Goal: Task Accomplishment & Management: Use online tool/utility

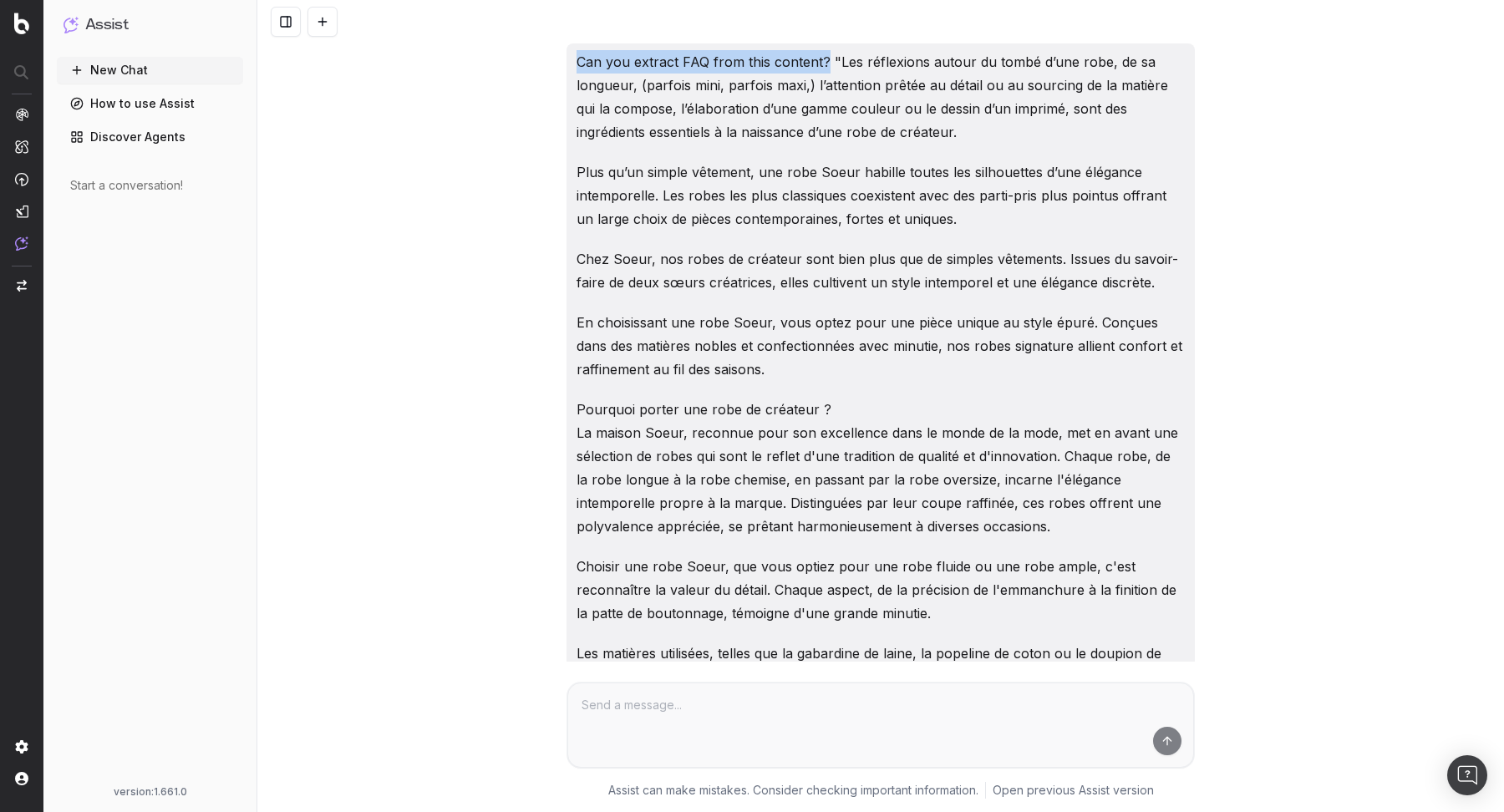
drag, startPoint x: 823, startPoint y: 59, endPoint x: 533, endPoint y: 64, distance: 290.0
click at [533, 64] on div "Can you extract FAQ from this content? "Les réflexions autour du tombé d’une ro…" at bounding box center [880, 406] width 1246 height 812
copy p "Can you extract FAQ from this content?"
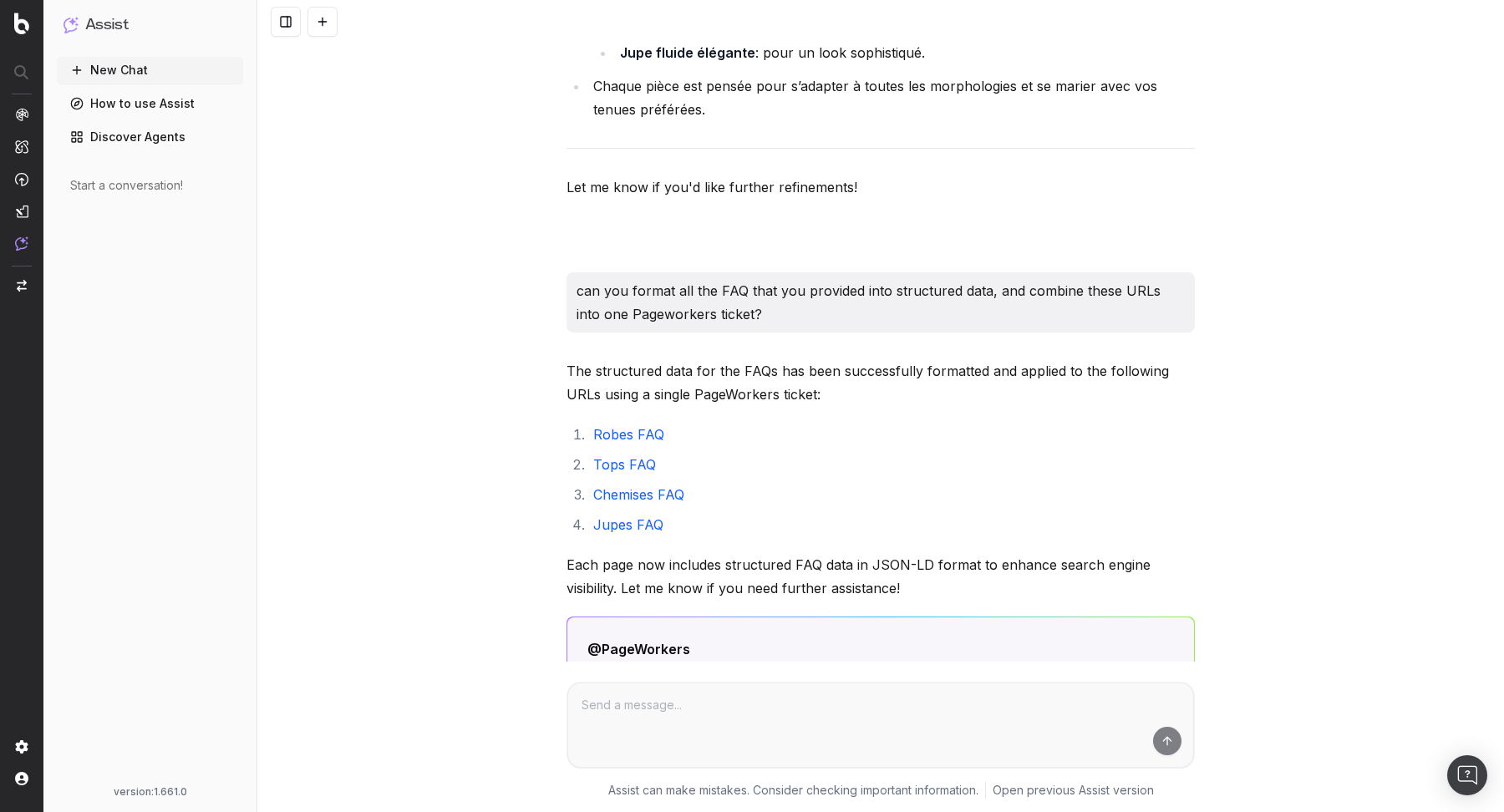
scroll to position [10907, 0]
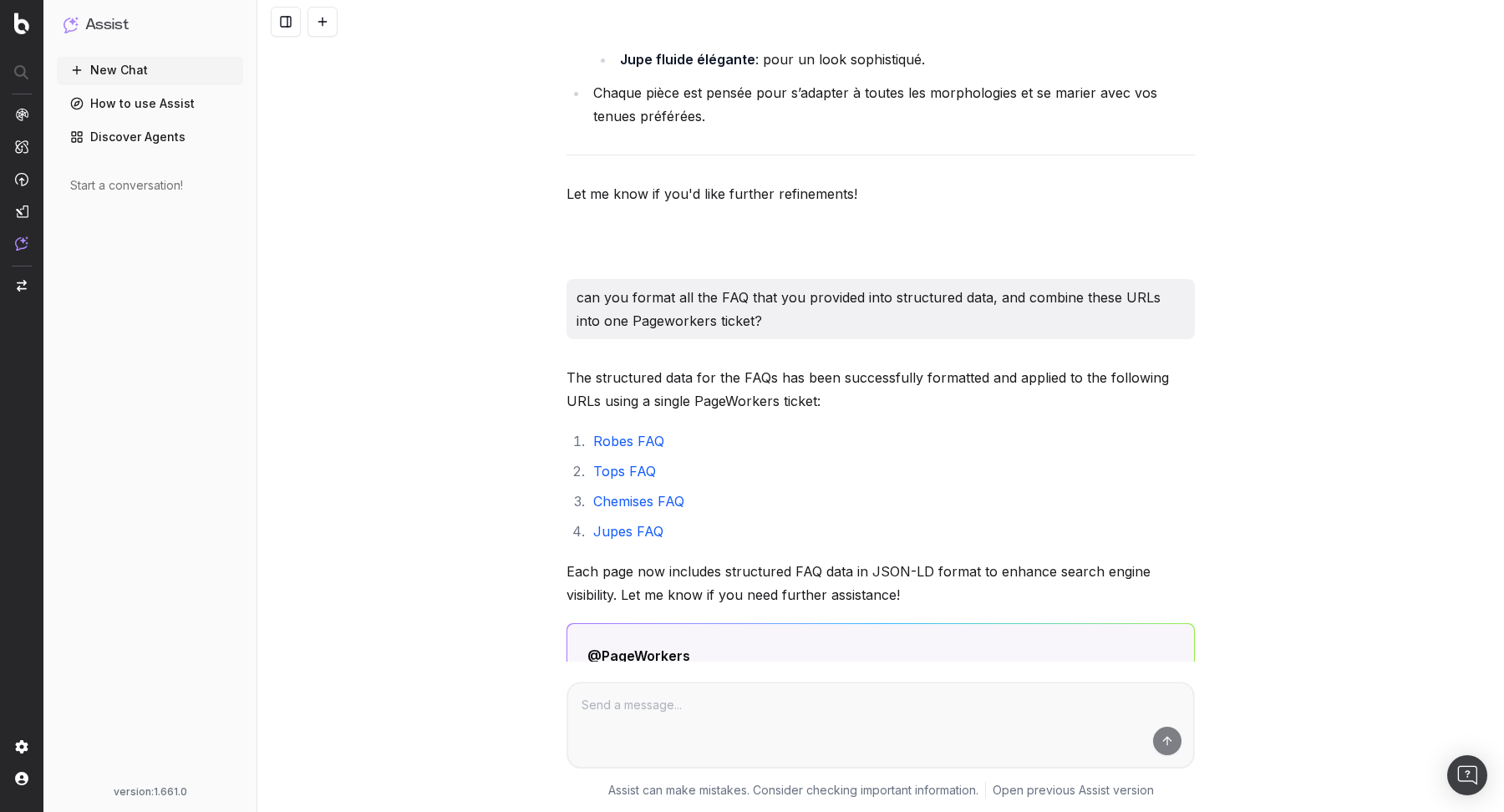
drag, startPoint x: 578, startPoint y: 222, endPoint x: 762, endPoint y: 245, distance: 185.4
click at [762, 286] on p "can you format all the FAQ that you provided into structured data, and combine …" at bounding box center [880, 309] width 608 height 46
copy p "can you format all the FAQ that you provided into structured data, and combine …"
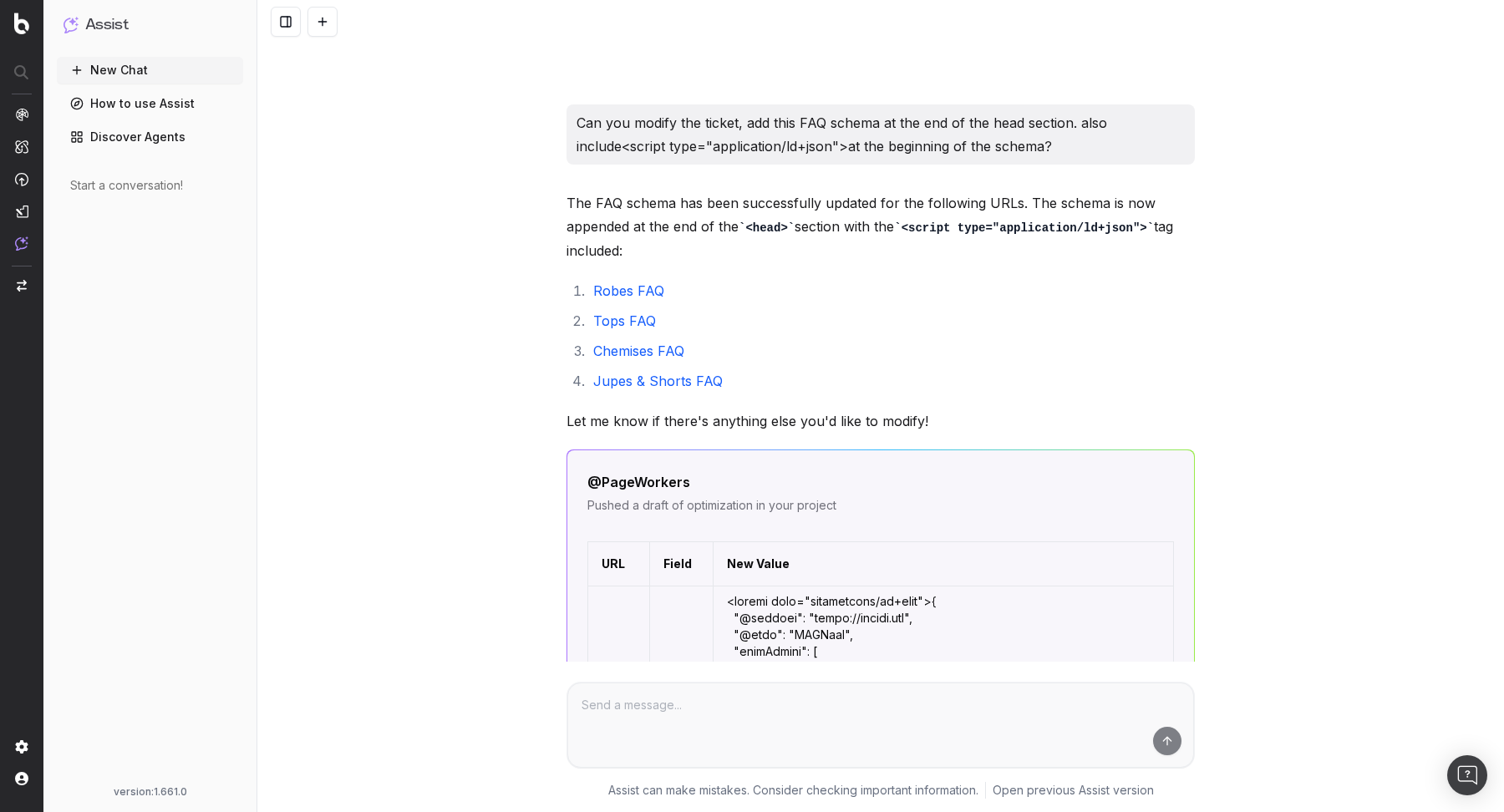
scroll to position [20587, 0]
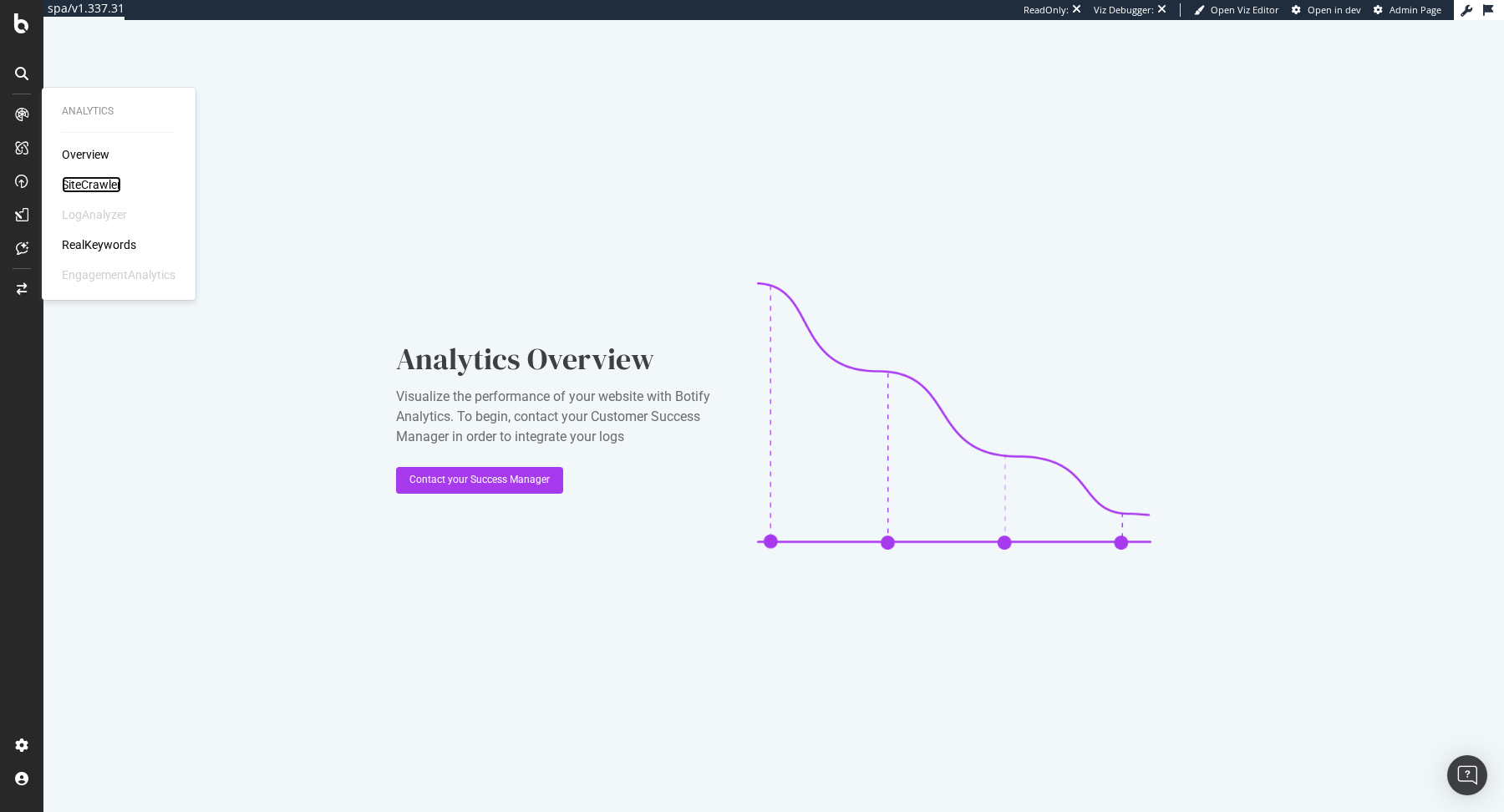
click at [101, 186] on div "SiteCrawler" at bounding box center [91, 184] width 60 height 17
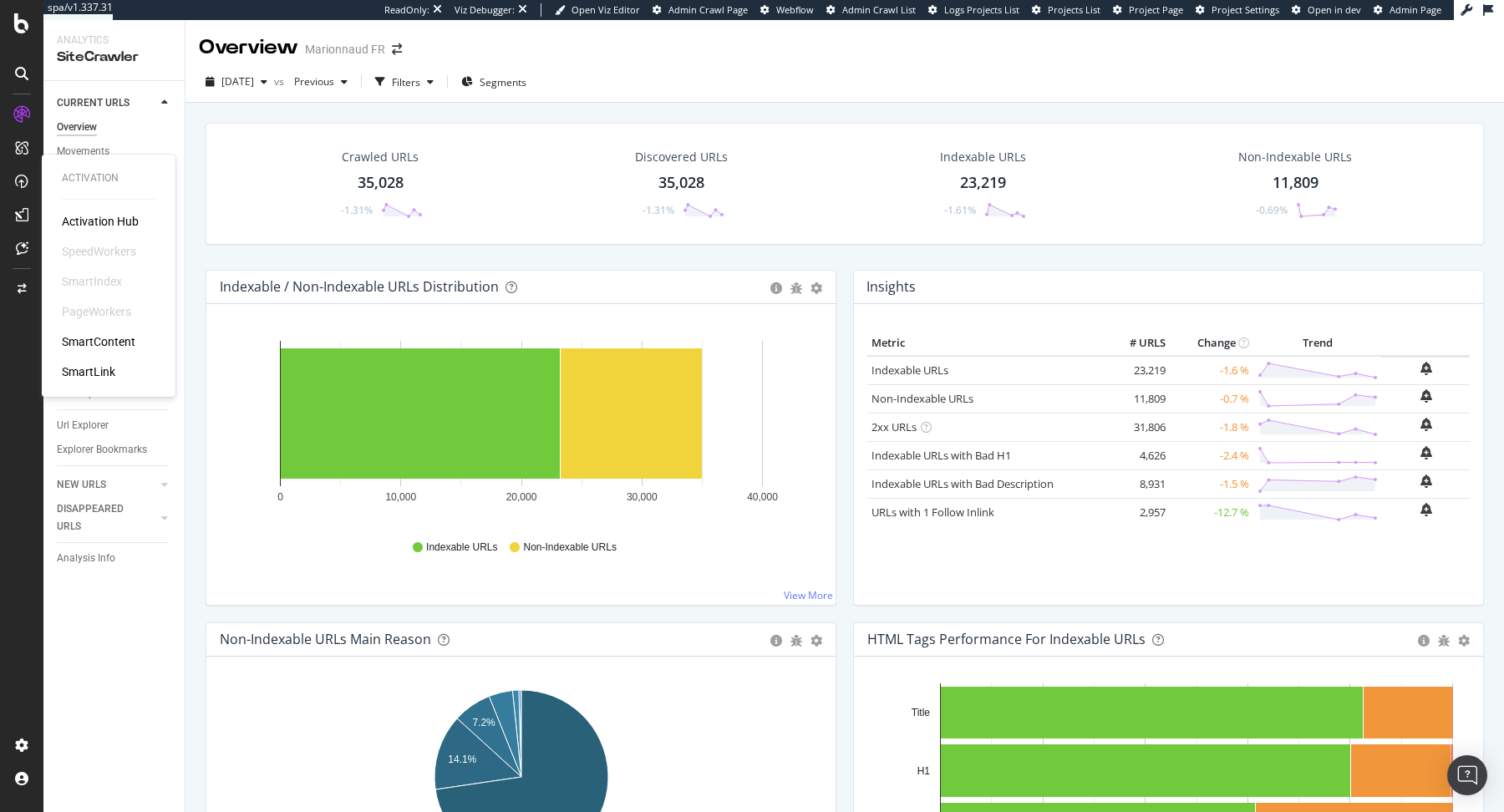
click at [87, 334] on div "SmartContent" at bounding box center [98, 341] width 74 height 17
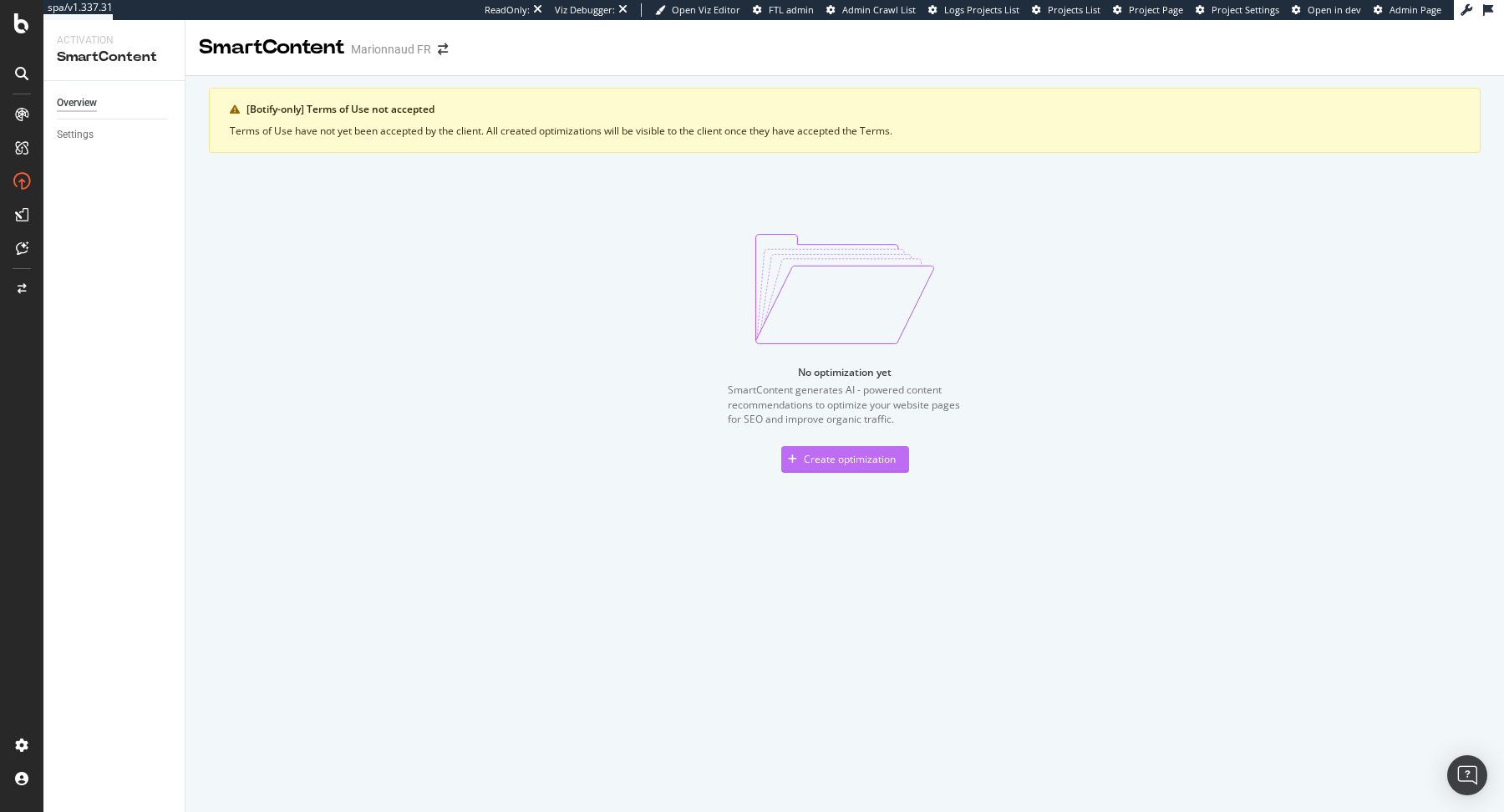
click at [822, 456] on div "Create optimization" at bounding box center [849, 459] width 92 height 14
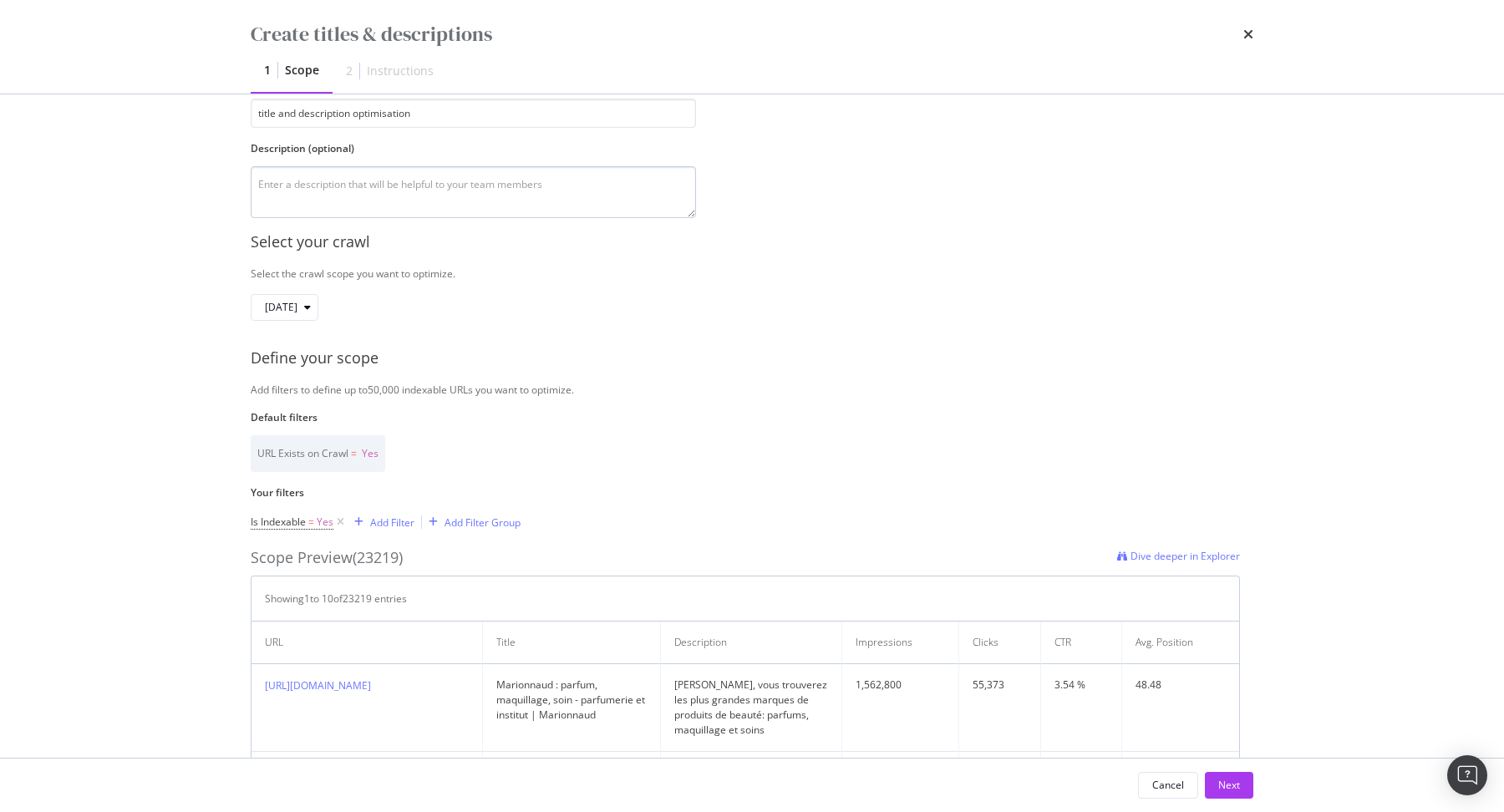
scroll to position [124, 0]
type input "title and description optimisation"
click at [375, 509] on div "Add Filter" at bounding box center [392, 516] width 44 height 14
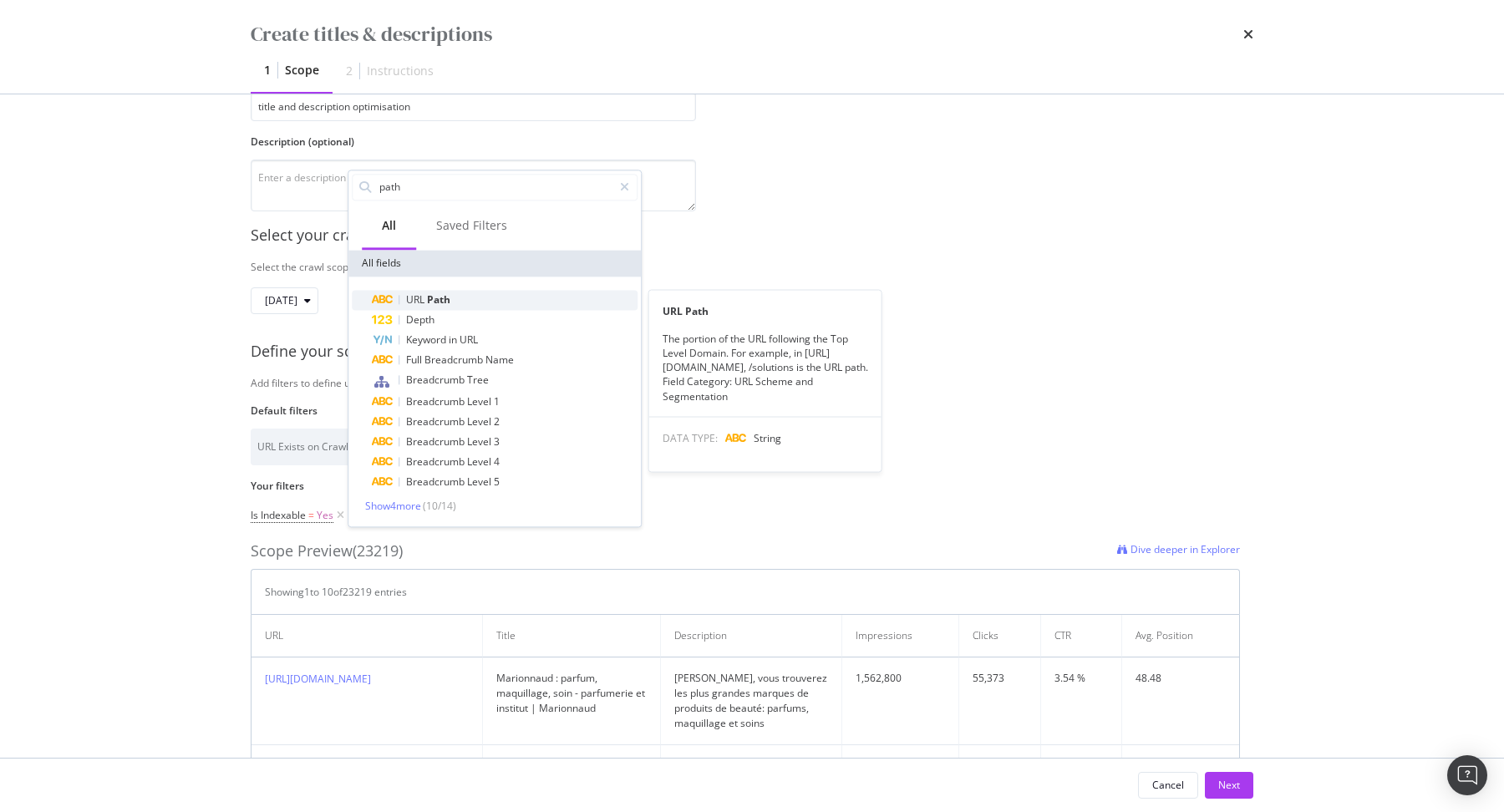
type input "path"
click at [437, 303] on span "Path" at bounding box center [438, 299] width 24 height 14
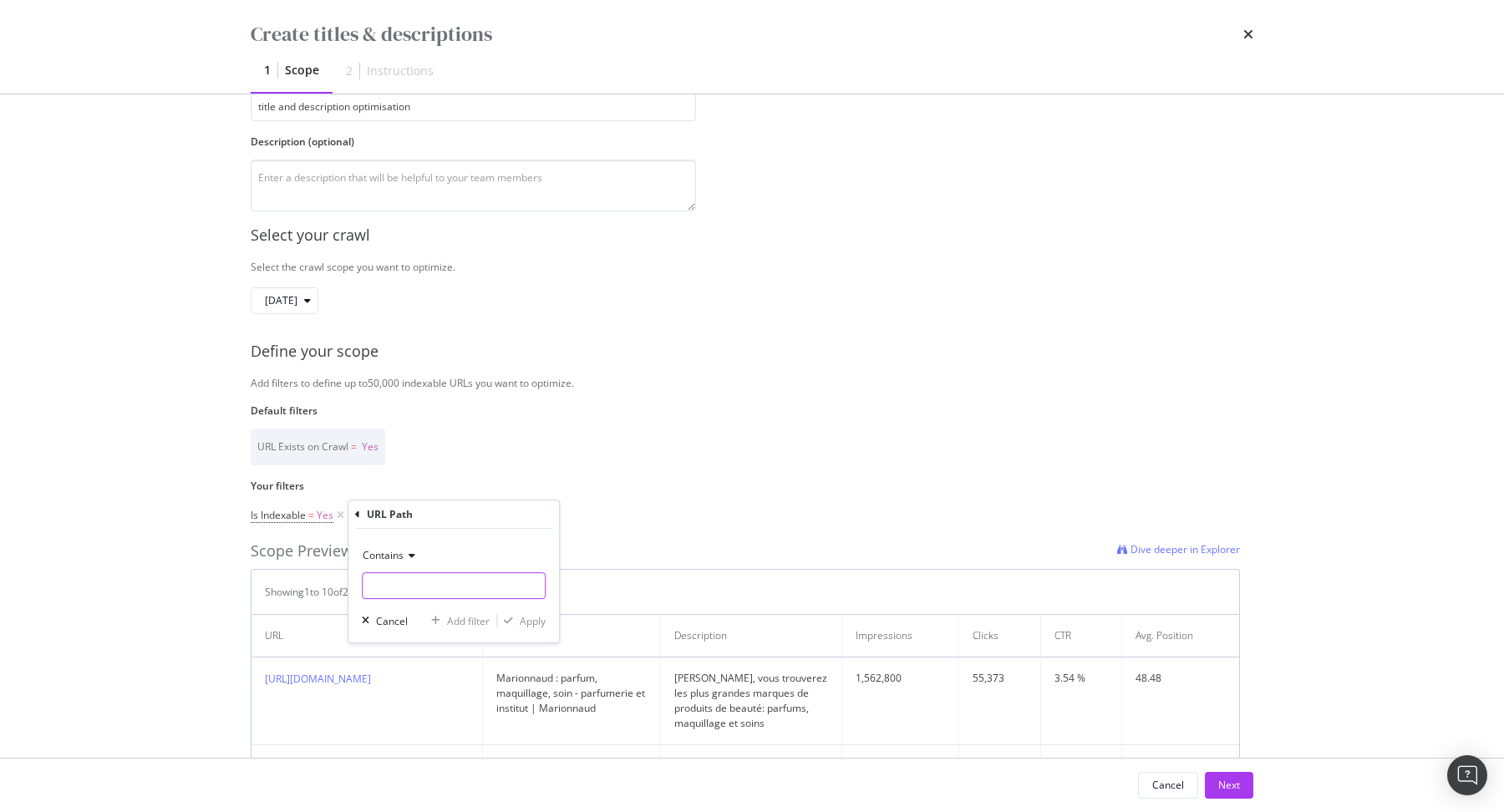
click at [406, 591] on input "Name" at bounding box center [453, 585] width 182 height 26
type input "/p/"
click at [534, 620] on div "Apply" at bounding box center [532, 621] width 26 height 14
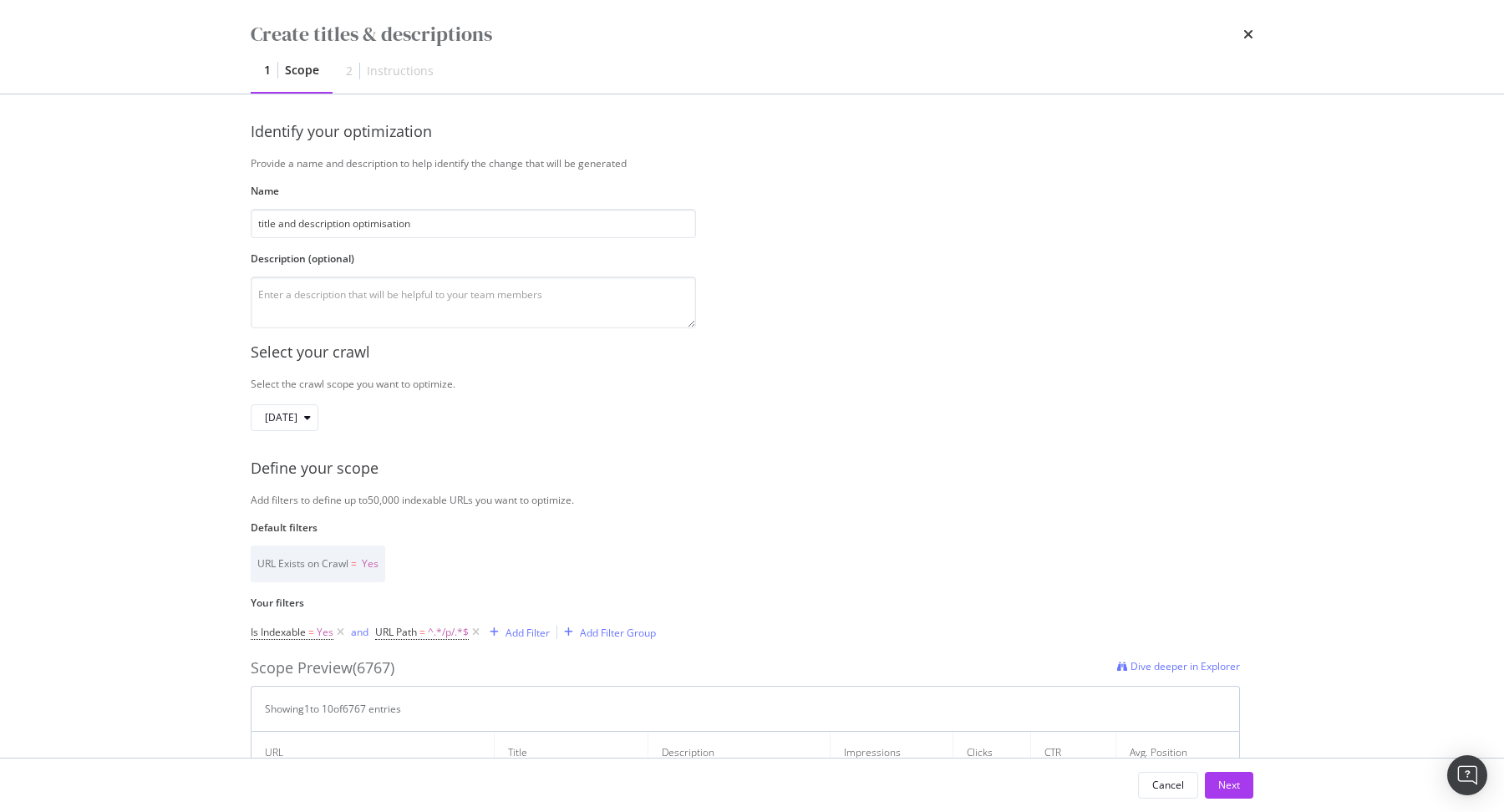
scroll to position [0, 0]
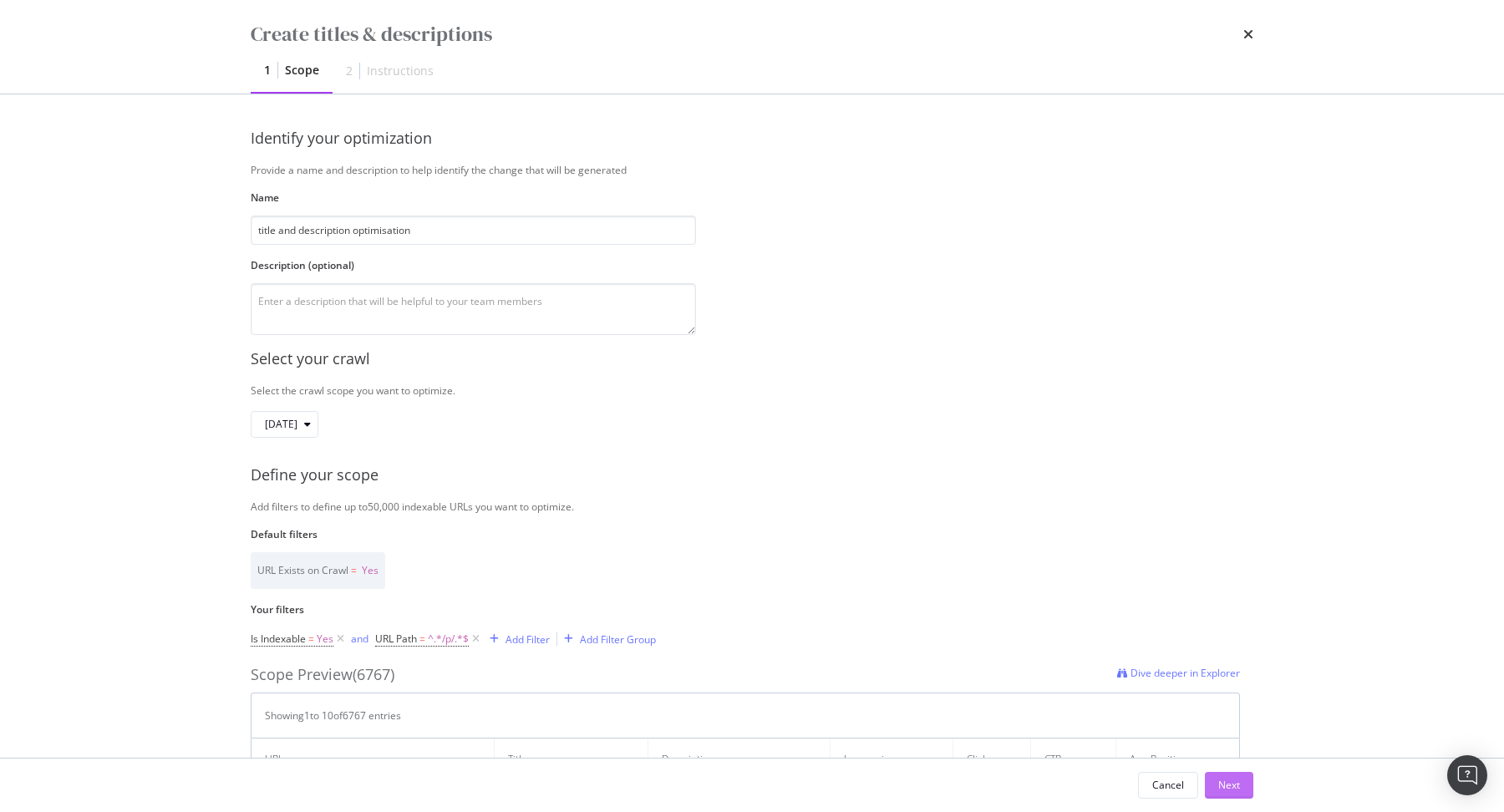
click at [1217, 783] on button "Next" at bounding box center [1229, 785] width 48 height 26
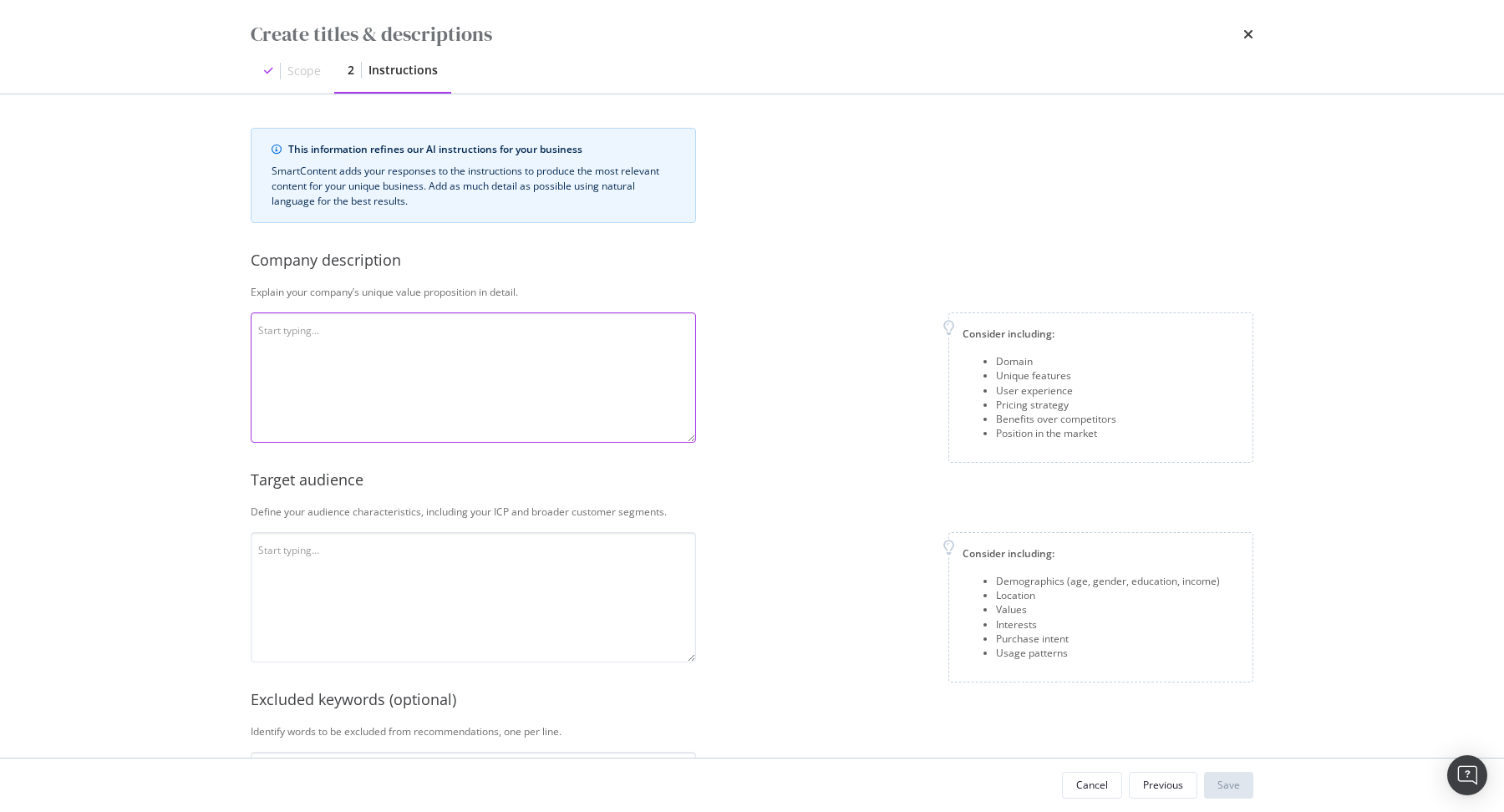
click at [509, 353] on textarea "modal" at bounding box center [474, 377] width 445 height 131
click at [780, 288] on div "Explain your company’s unique value proposition in detail." at bounding box center [752, 292] width 1002 height 14
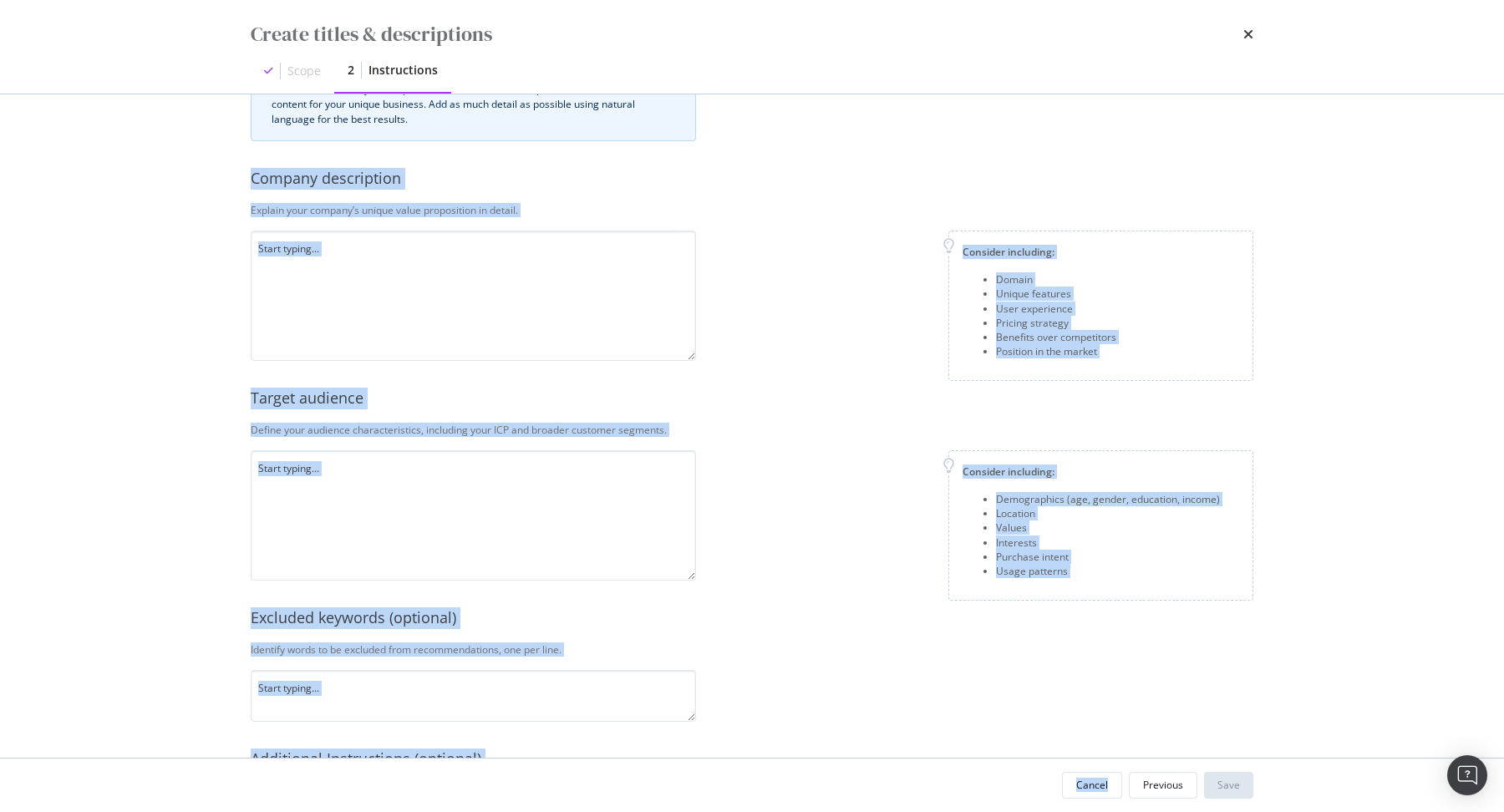
scroll to position [296, 0]
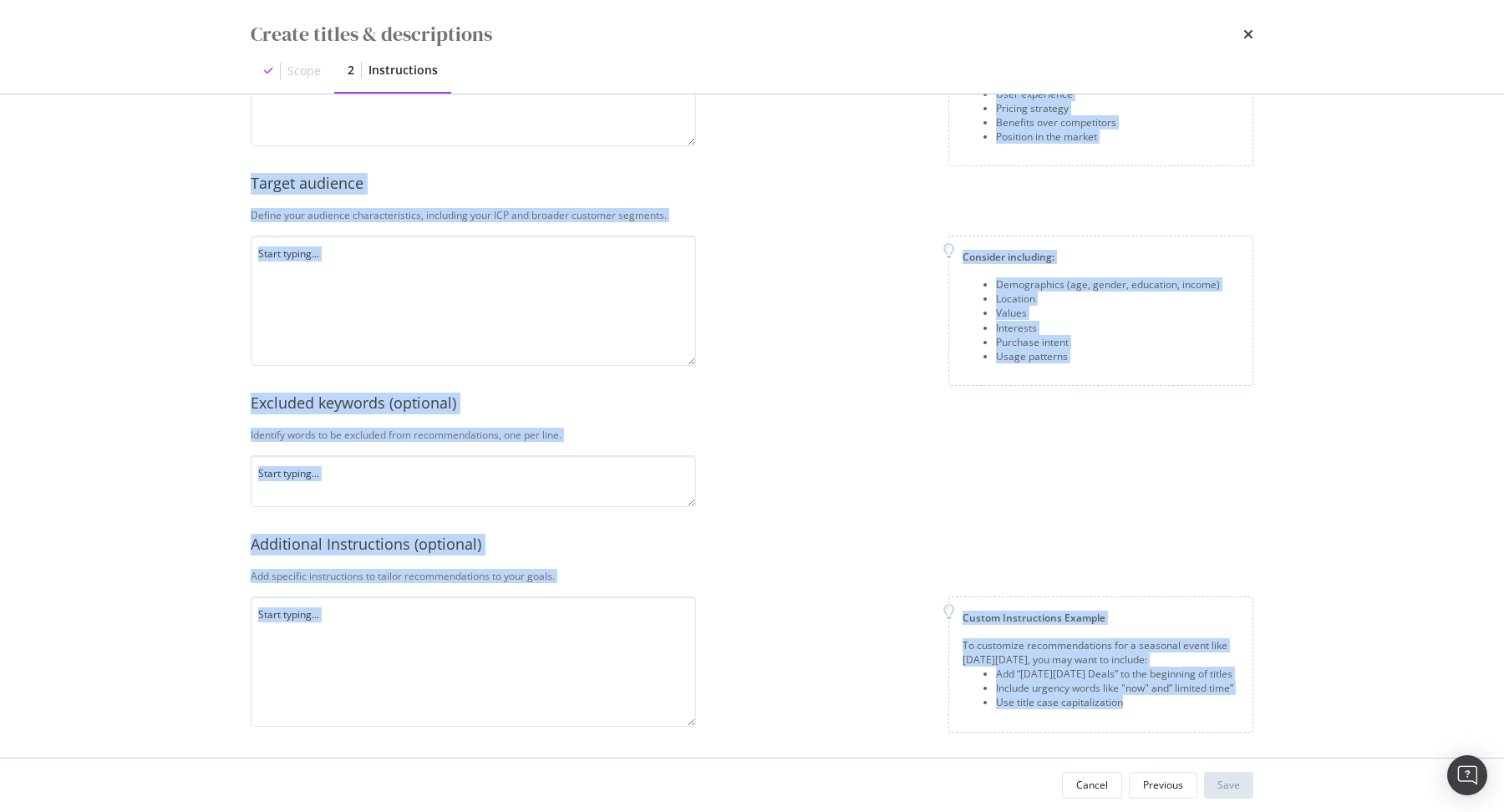
drag, startPoint x: 240, startPoint y: 253, endPoint x: 1151, endPoint y: 697, distance: 1013.4
click at [1151, 697] on div "This information refines our AI instructions for your business SmartContent add…" at bounding box center [752, 426] width 1069 height 663
copy div "Company description Explain your company’s unique value proposition in detail. …"
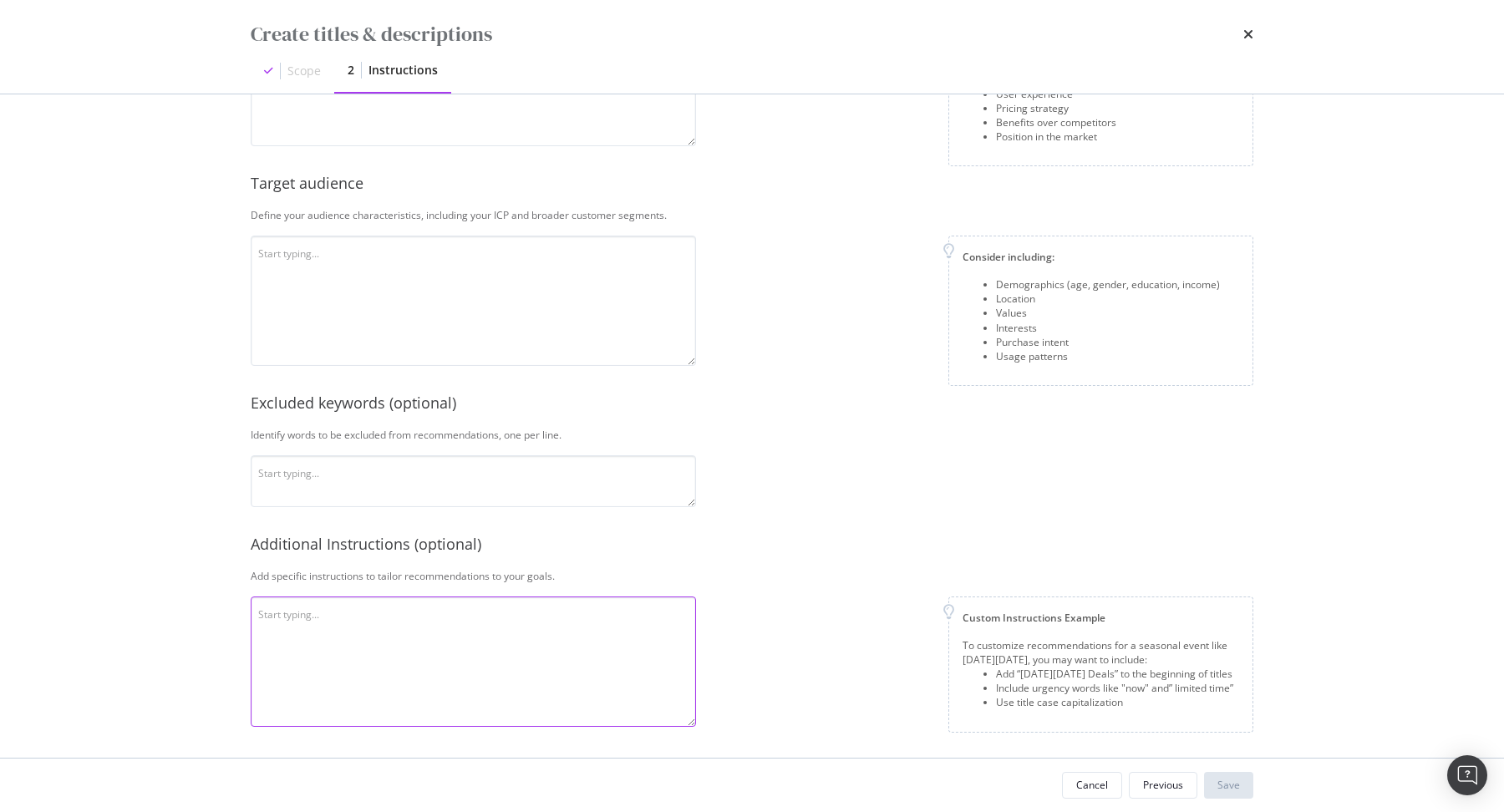
click at [424, 666] on textarea "modal" at bounding box center [474, 661] width 445 height 131
paste textarea "ENSURE PDP PAGE TITLES DO NOT CONTAIN DUPLICATE BRAND NAMES. THE FIRST BRAND NA…"
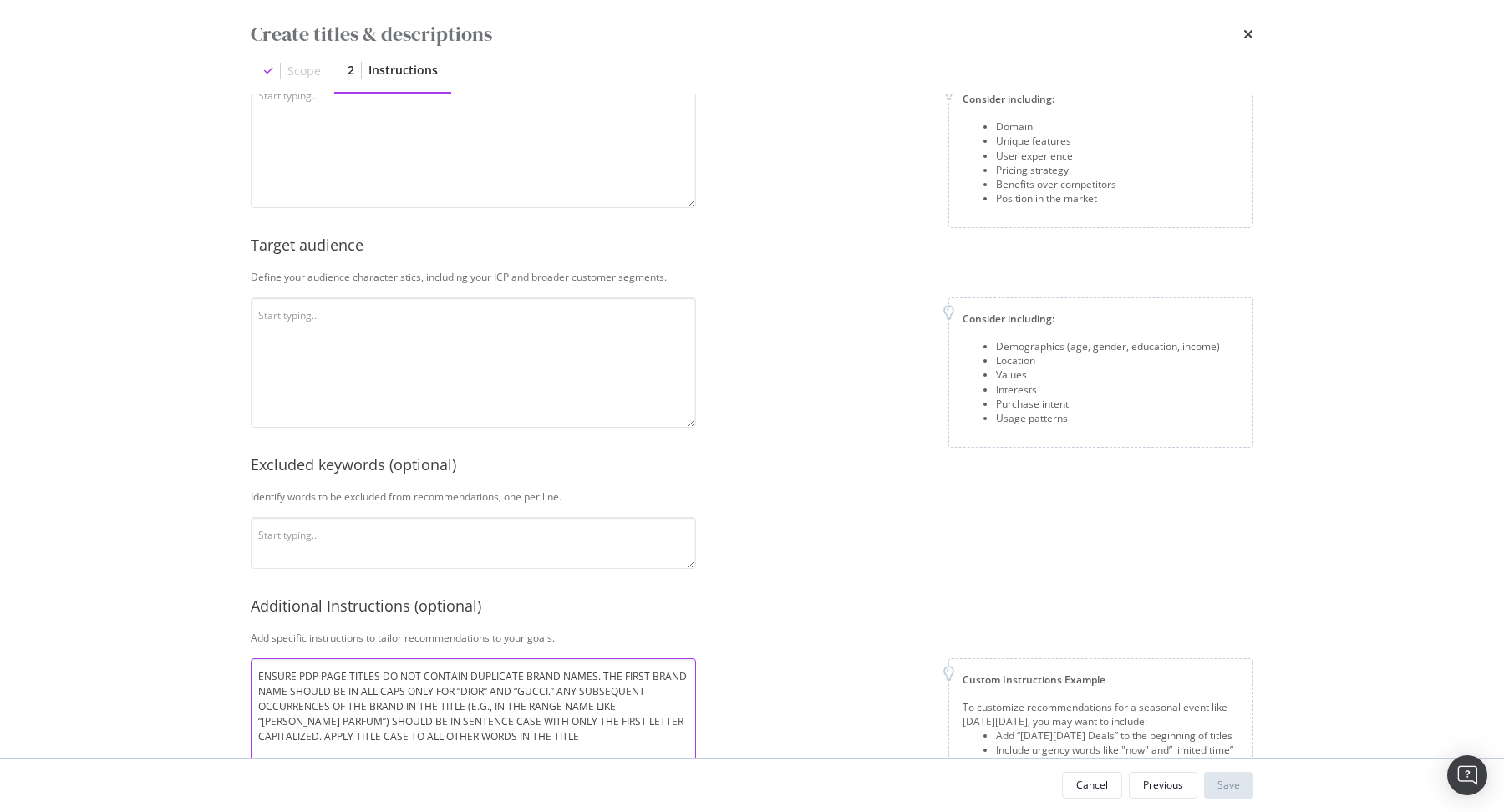
scroll to position [232, 0]
type textarea "ENSURE PDP PAGE TITLES DO NOT CONTAIN DUPLICATE BRAND NAMES. THE FIRST BRAND NA…"
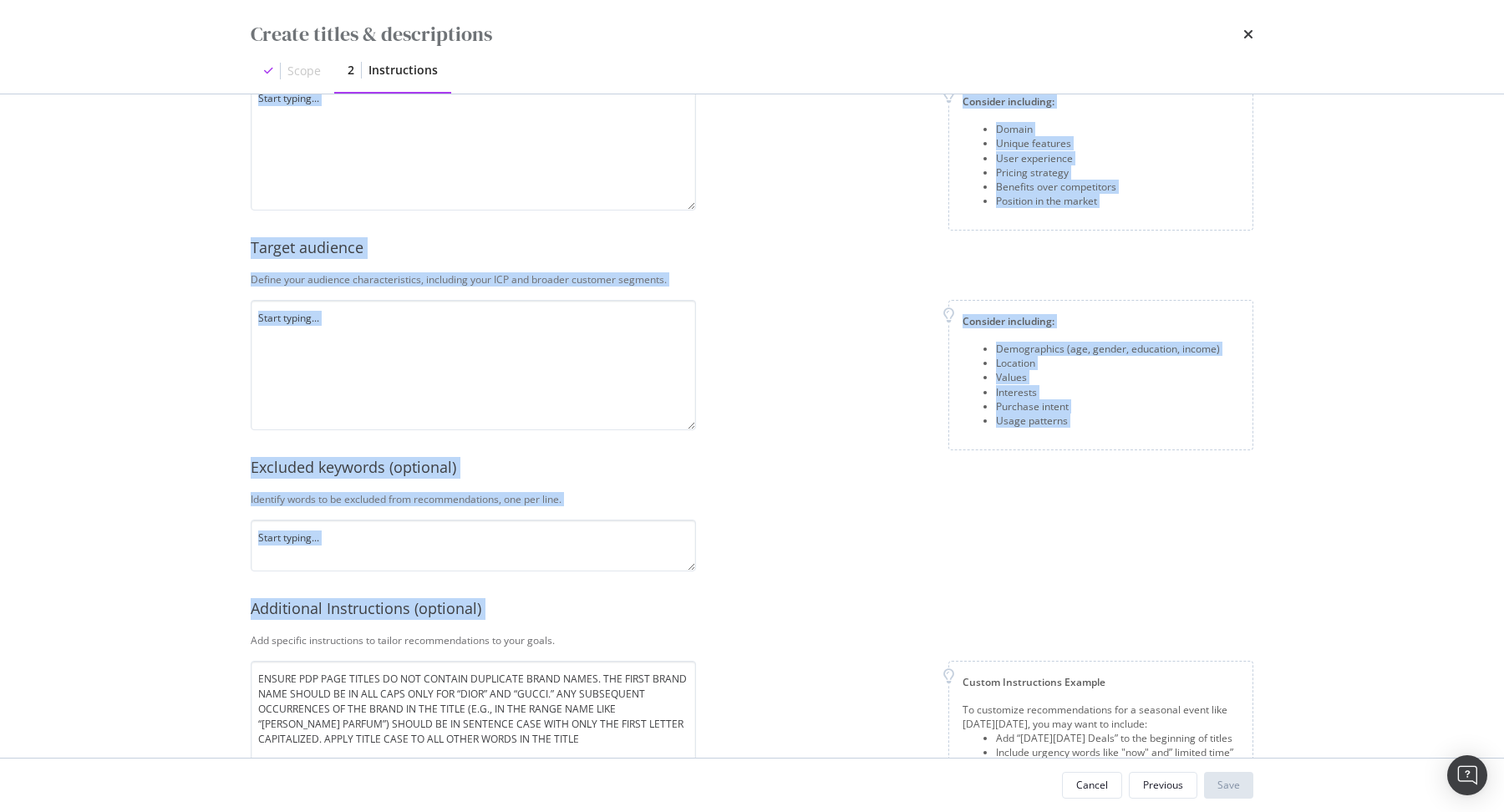
drag, startPoint x: 568, startPoint y: 629, endPoint x: 274, endPoint y: 211, distance: 511.0
click at [274, 211] on div "This information refines our AI instructions for your business SmartContent add…" at bounding box center [752, 343] width 1002 height 894
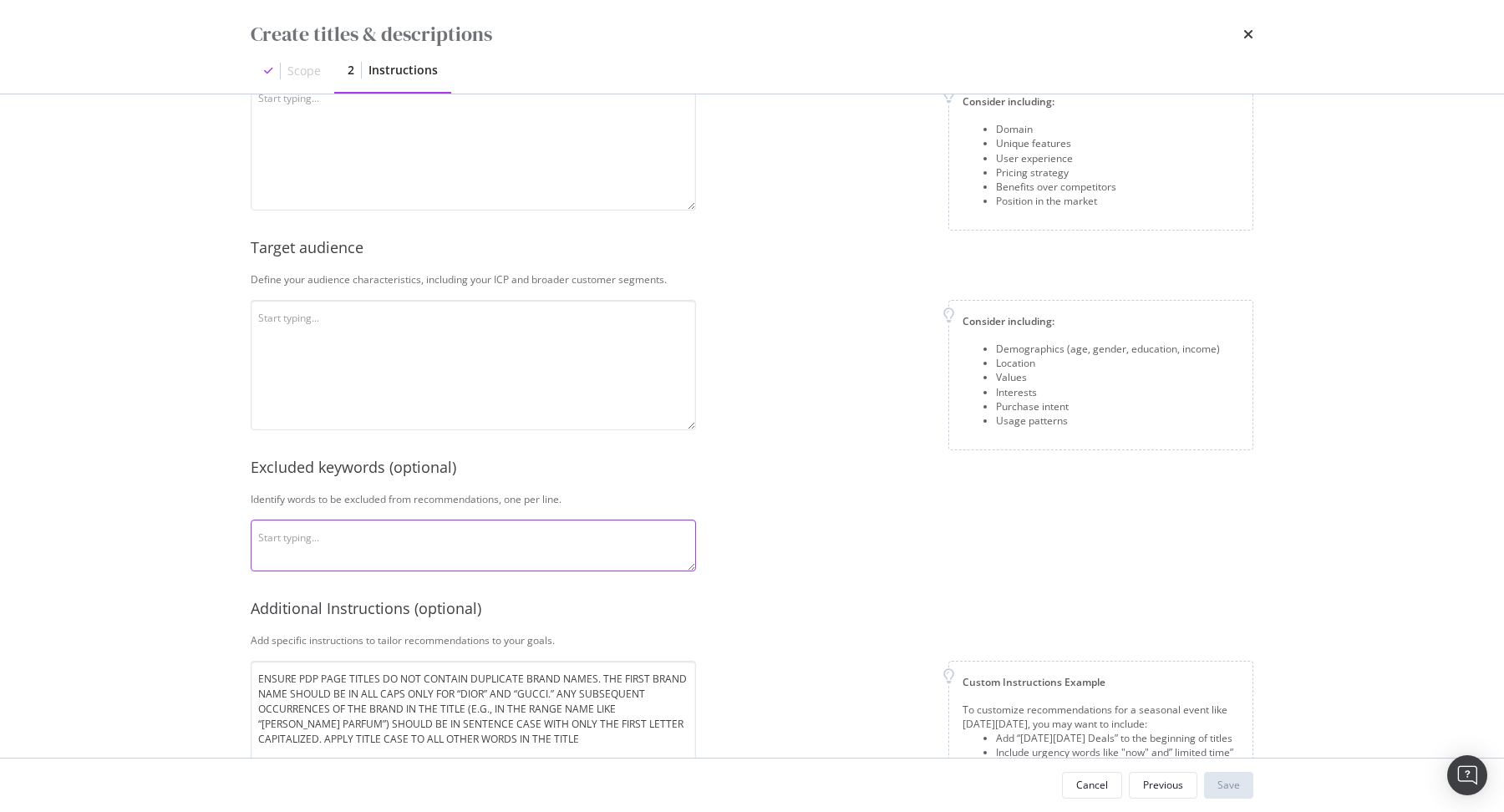
click at [365, 540] on textarea "modal" at bounding box center [474, 545] width 445 height 52
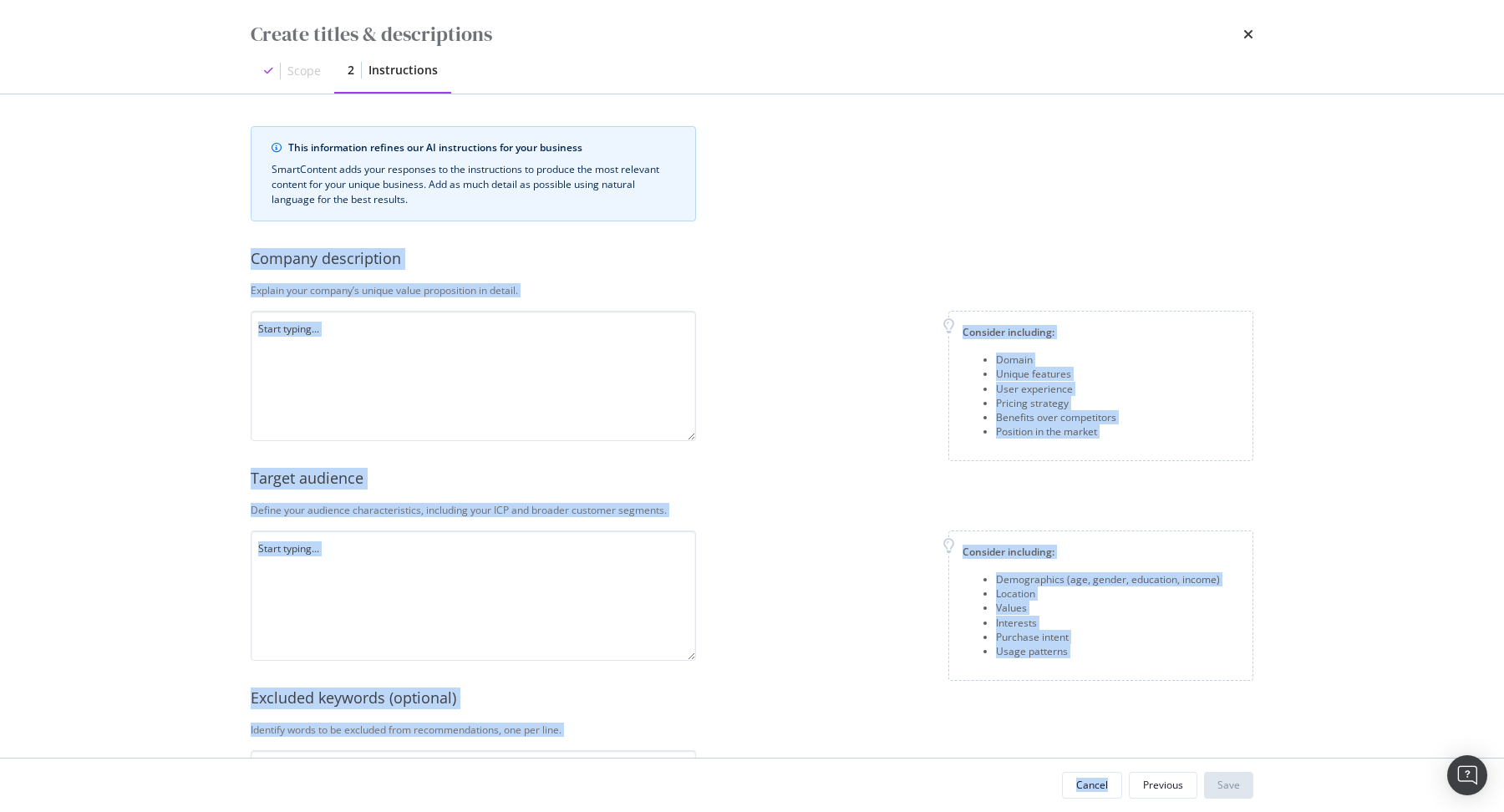
scroll to position [296, 0]
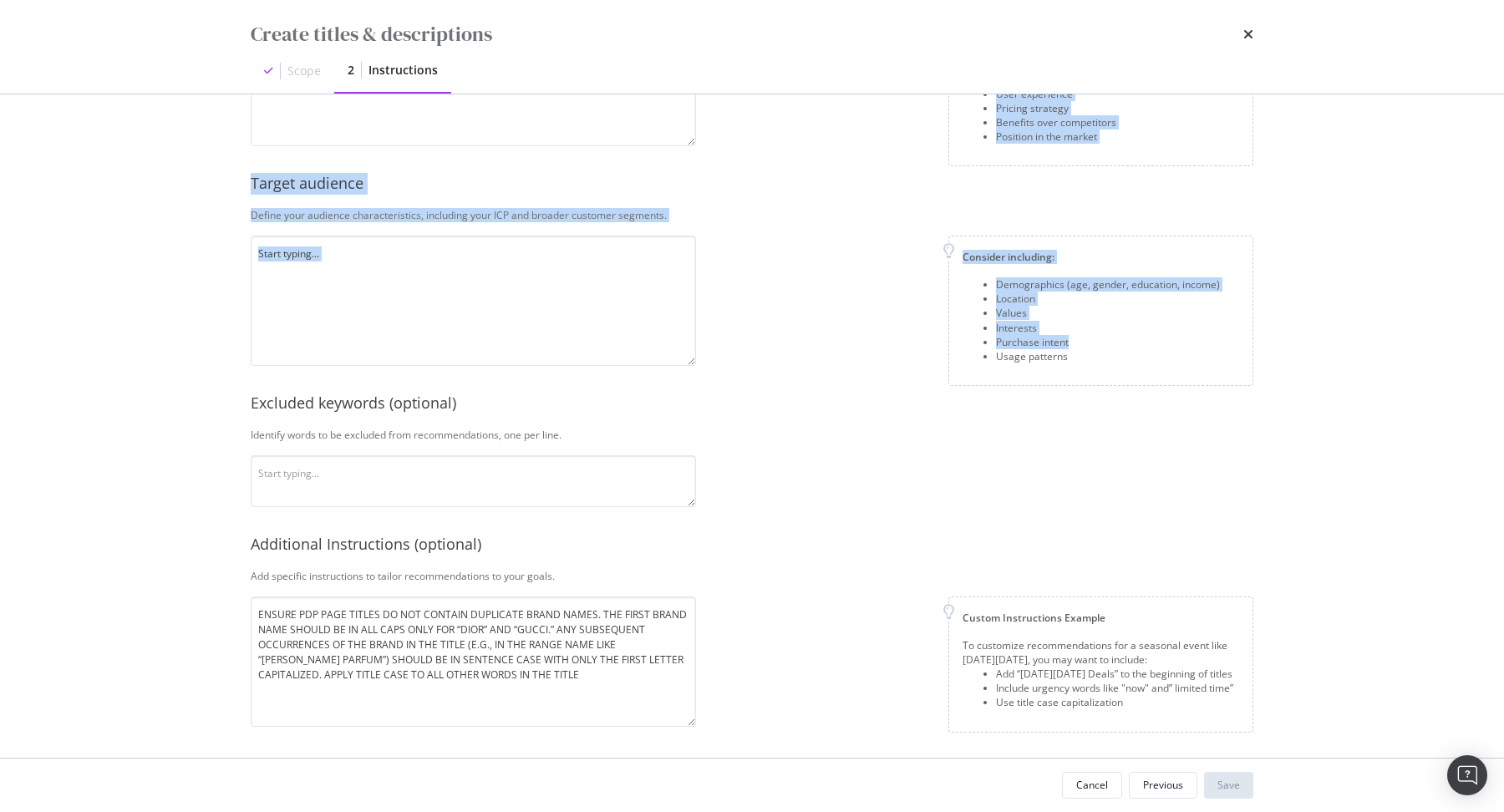
drag, startPoint x: 245, startPoint y: 265, endPoint x: 1139, endPoint y: 345, distance: 897.6
click at [1139, 345] on div "This information refines our AI instructions for your business SmartContent add…" at bounding box center [752, 426] width 1069 height 663
copy div "Company description Explain your company’s unique value proposition in detail. …"
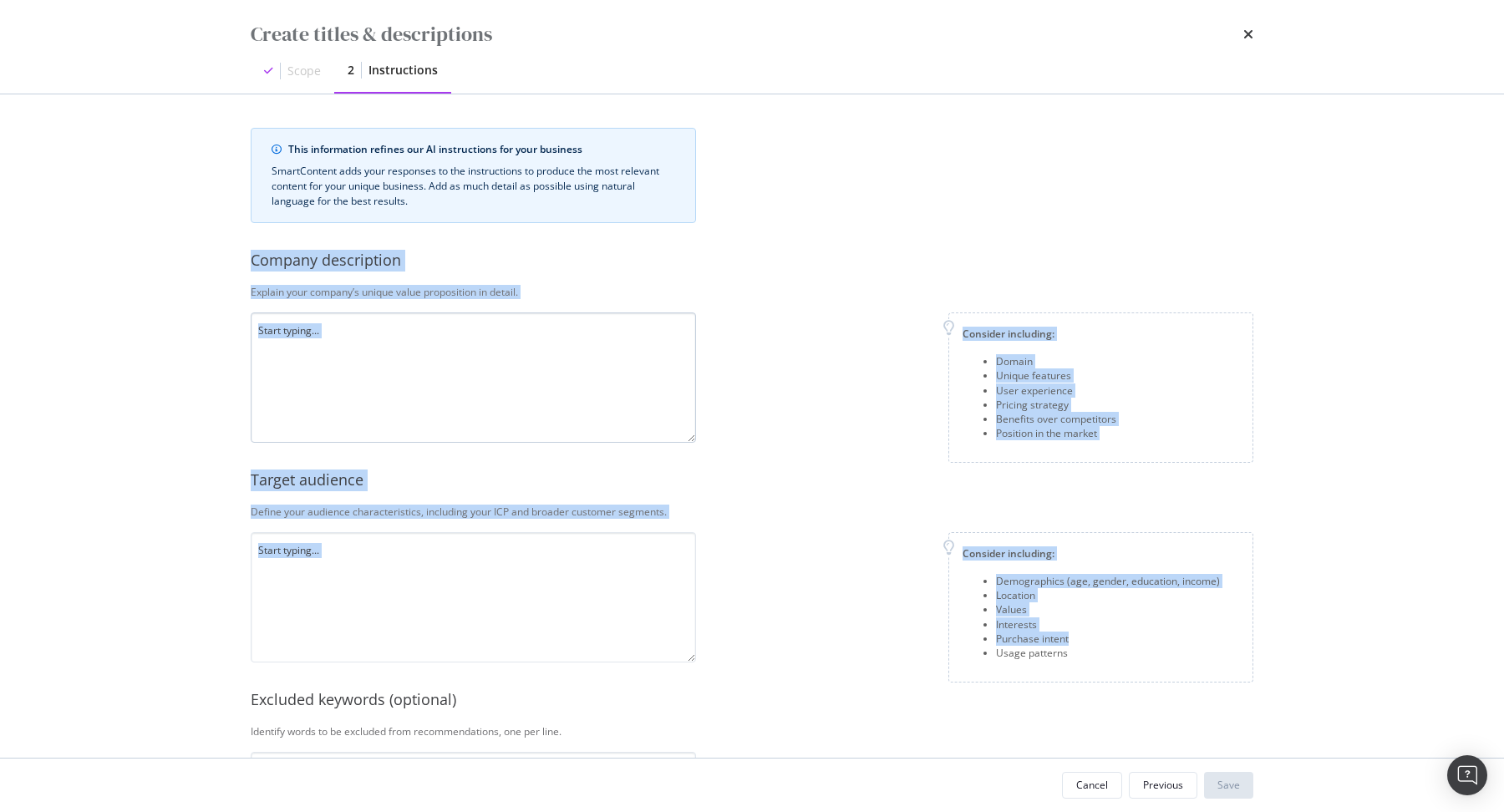
click at [359, 343] on textarea "modal" at bounding box center [474, 377] width 445 height 131
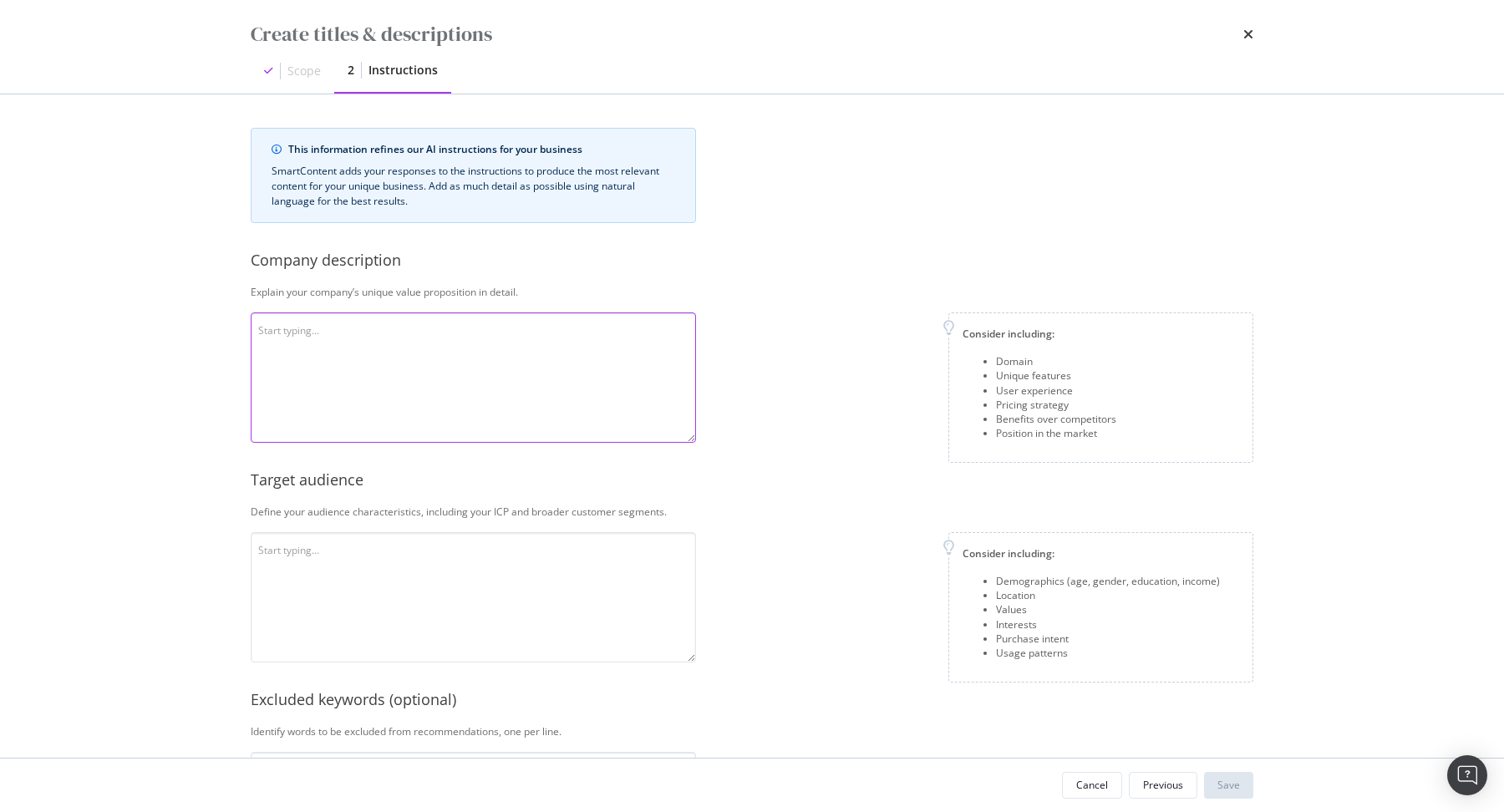
paste textarea "Marionnaud is a leading e-commerce platform specializing in luxury beauty and f…"
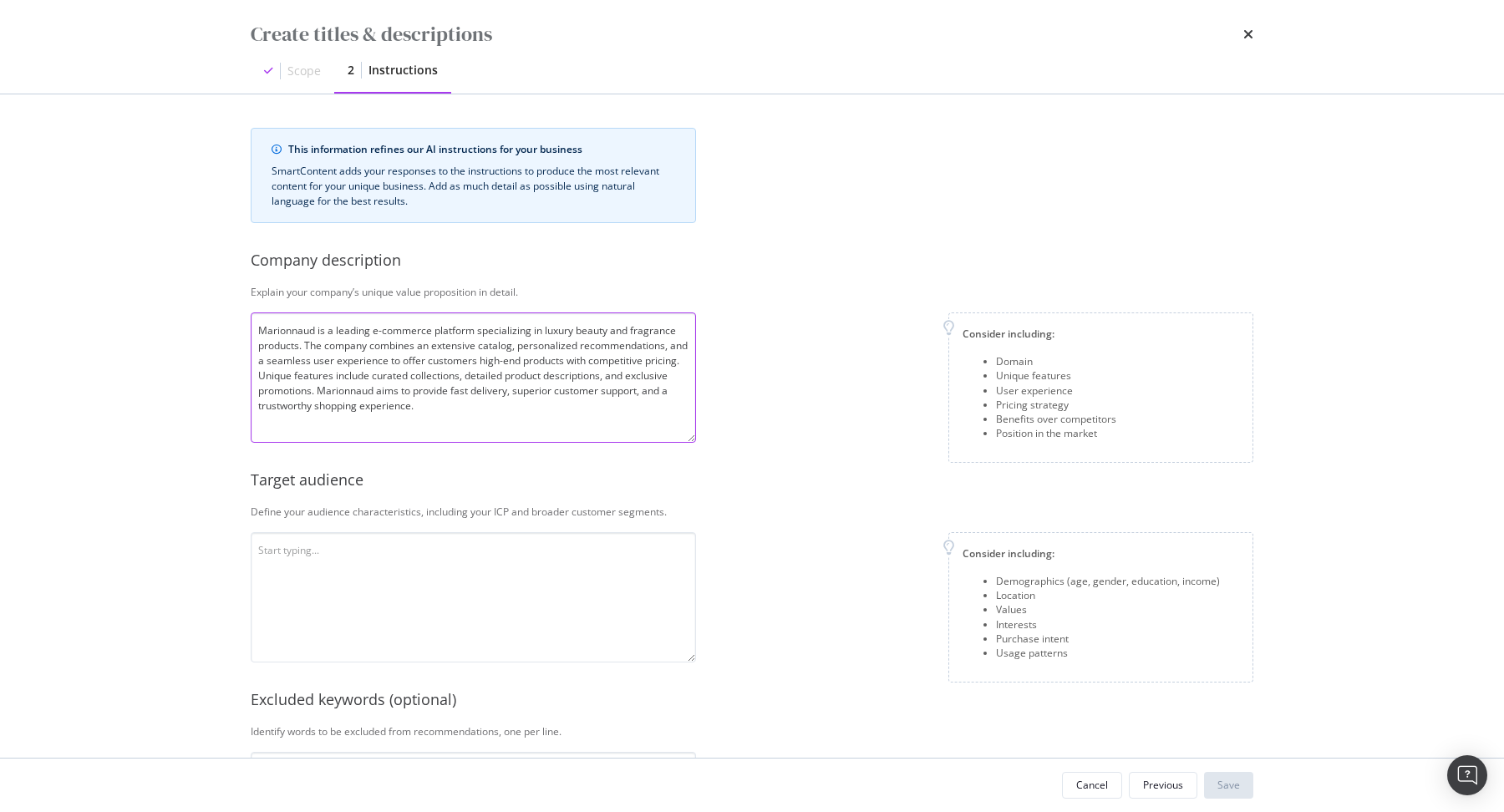
type textarea "Marionnaud is a leading e-commerce platform specializing in luxury beauty and f…"
click at [373, 563] on textarea "modal" at bounding box center [474, 597] width 445 height 131
paste textarea "Marionnaud’s target audience includes beauty and fragrance enthusiasts seeking …"
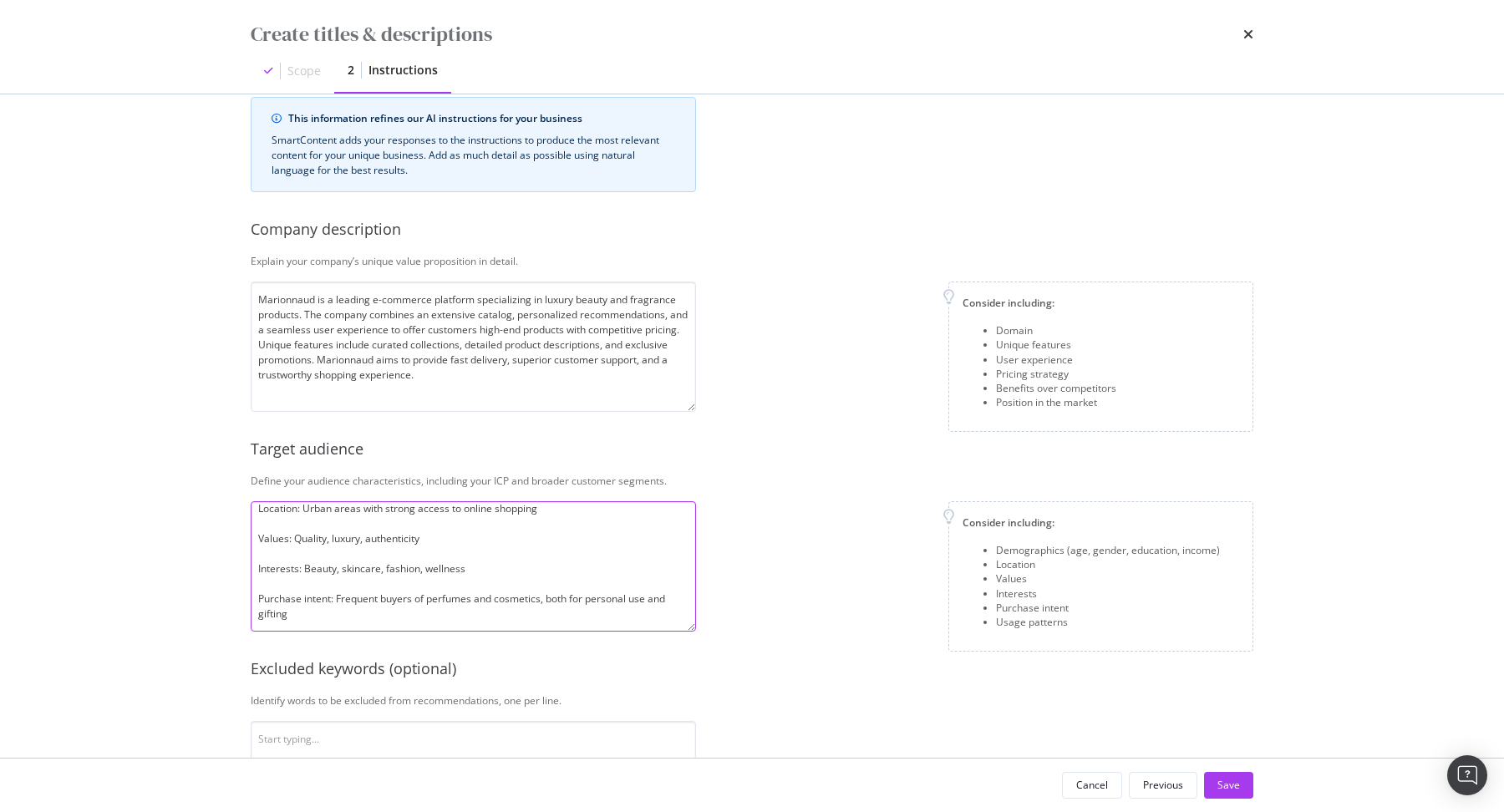
scroll to position [296, 0]
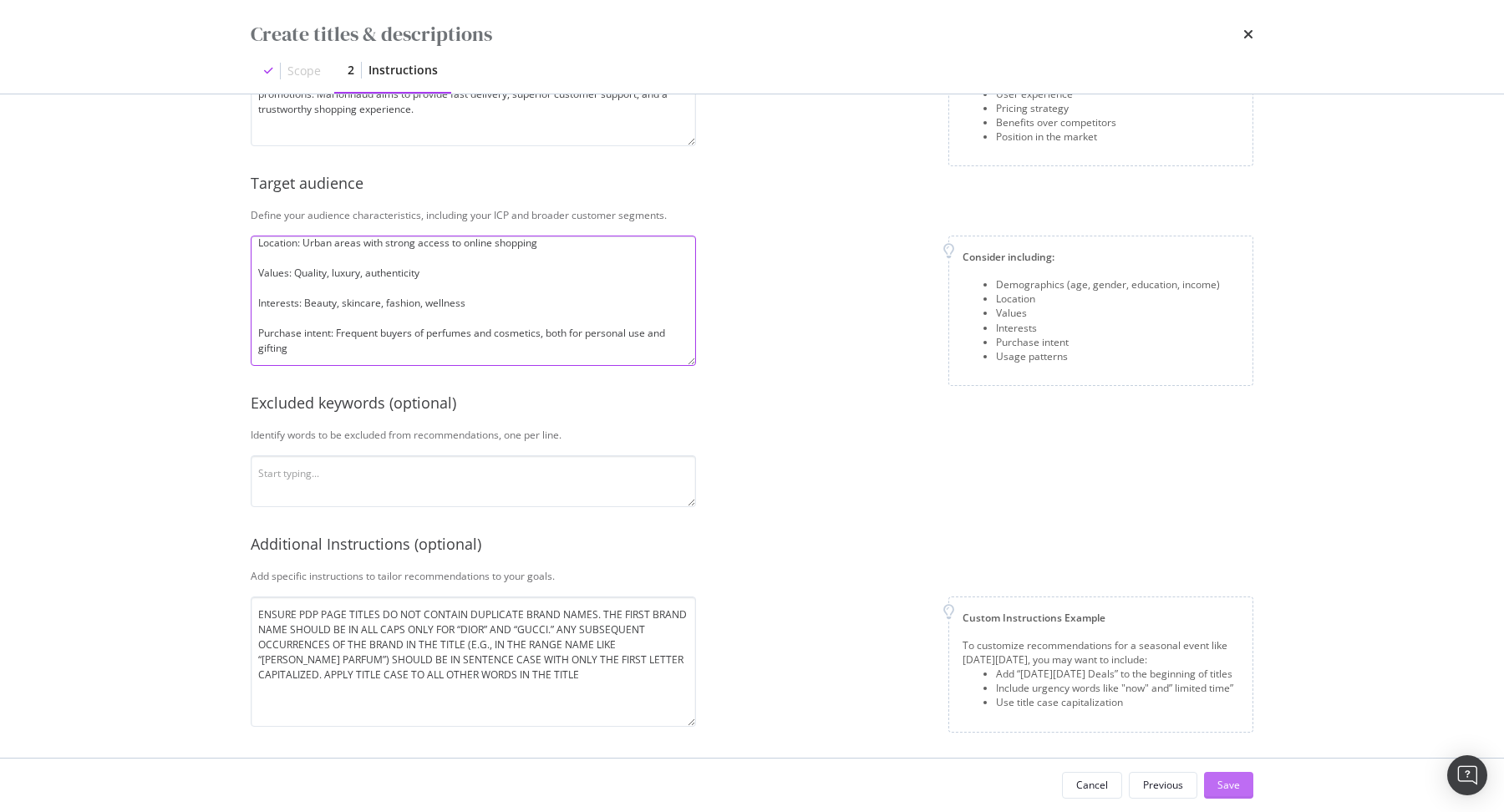
type textarea "Marionnaud’s target audience includes beauty and fragrance enthusiasts seeking …"
click at [1222, 782] on div "Save" at bounding box center [1229, 785] width 23 height 14
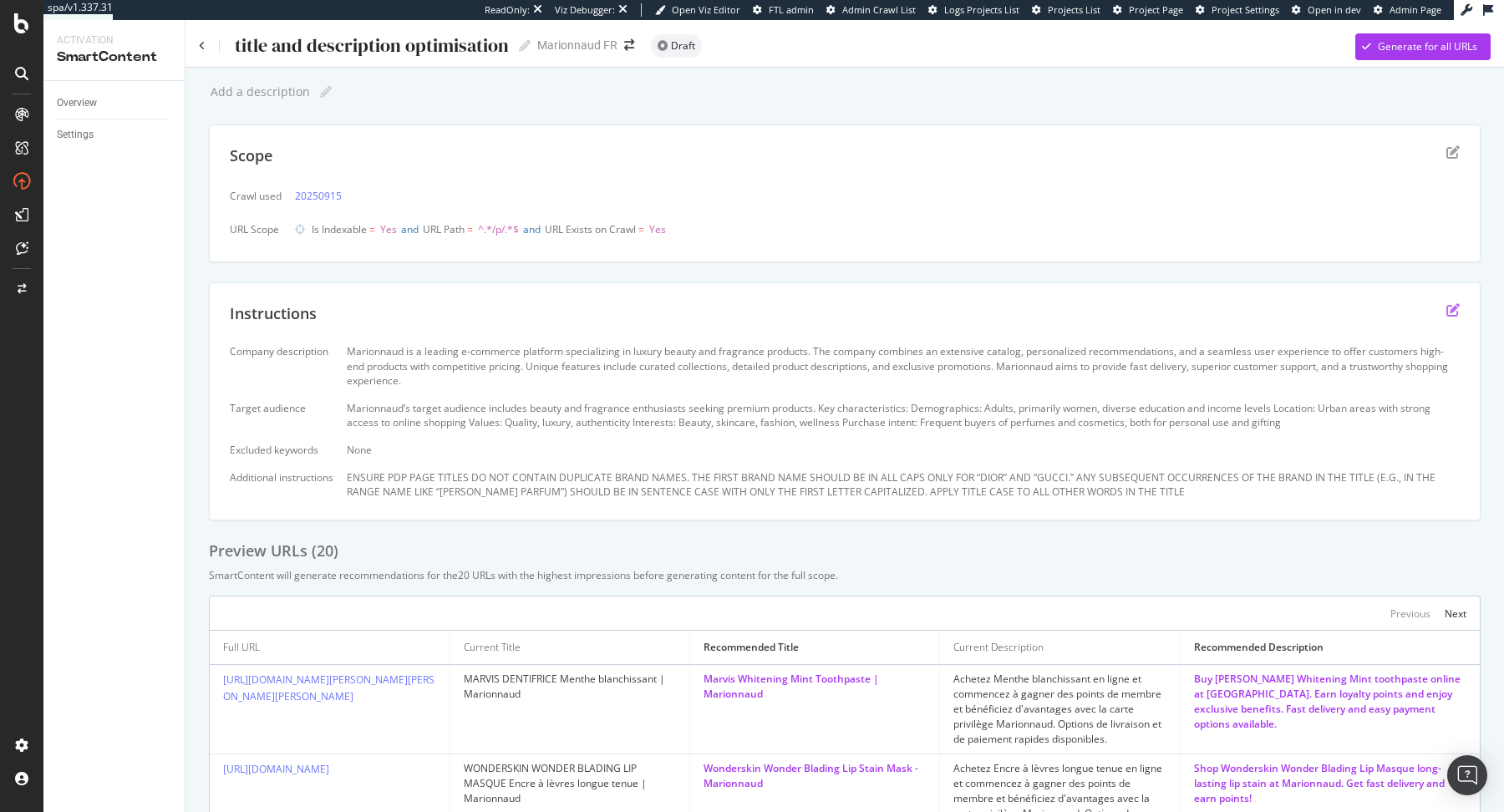
click at [1453, 309] on icon "edit" at bounding box center [1452, 310] width 13 height 13
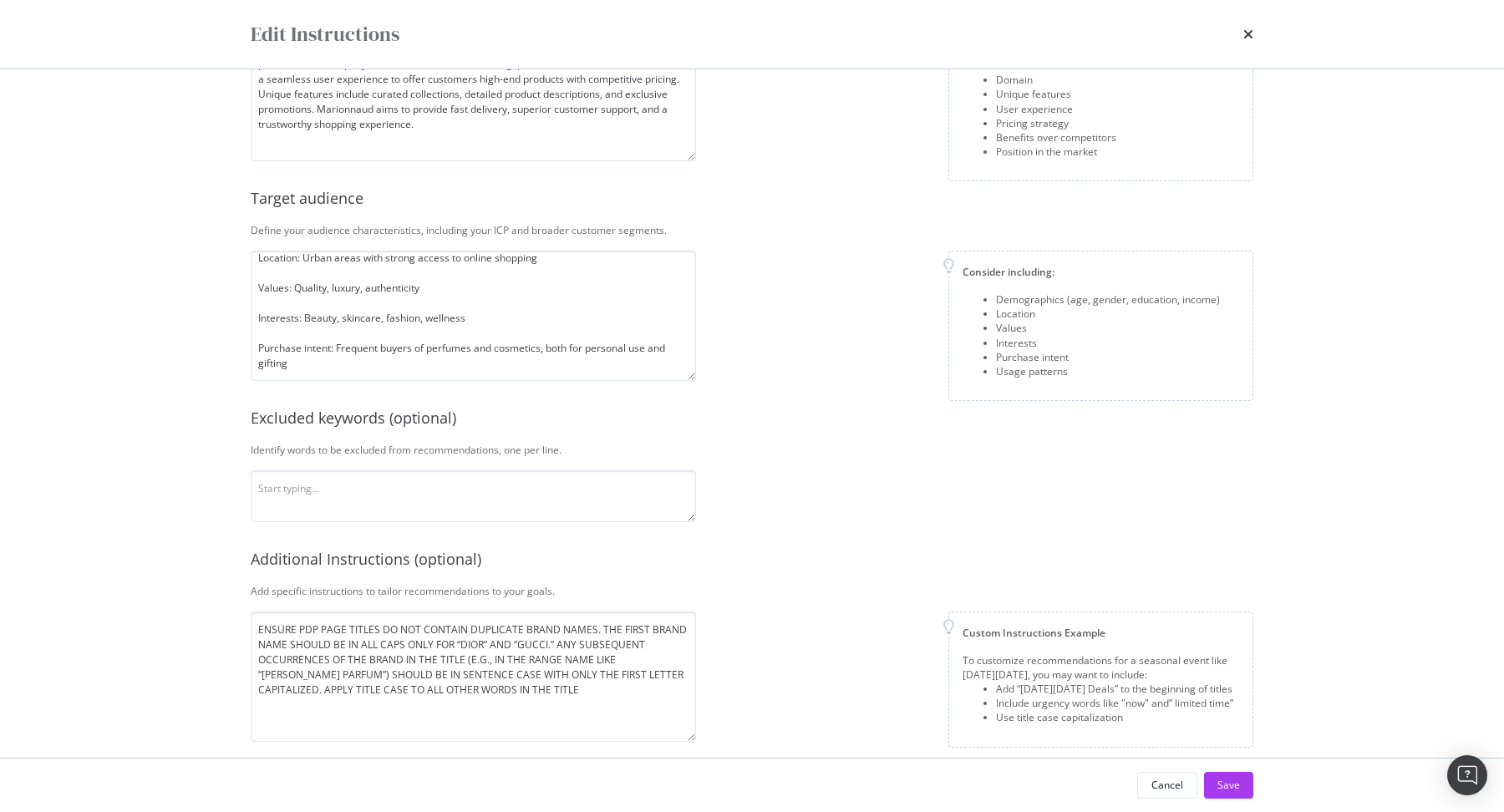
scroll to position [164, 0]
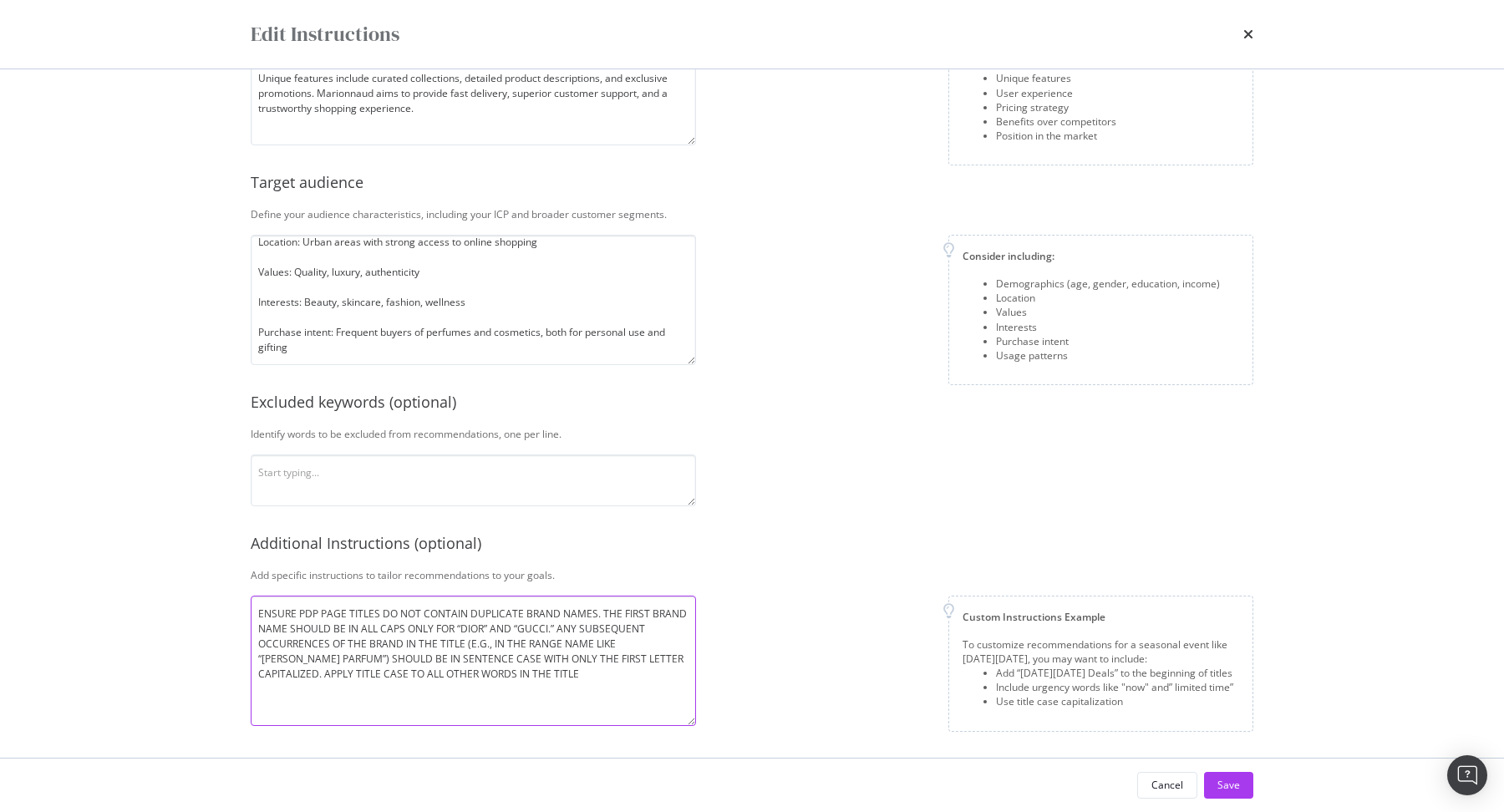
click at [533, 679] on textarea "ENSURE PDP PAGE TITLES DO NOT CONTAIN DUPLICATE BRAND NAMES. THE FIRST BRAND NA…" at bounding box center [474, 660] width 445 height 131
click at [303, 695] on textarea "ENSURE PDP PAGE TITLES DO NOT CONTAIN DUPLICATE BRAND NAMES. THE FIRST BRAND NA…" at bounding box center [474, 660] width 445 height 131
click at [450, 706] on textarea "ENSURE PDP PAGE TITLES DO NOT CONTAIN DUPLICATE BRAND NAMES. THE FIRST BRAND NA…" at bounding box center [474, 660] width 445 height 131
drag, startPoint x: 455, startPoint y: 685, endPoint x: 467, endPoint y: 720, distance: 37.0
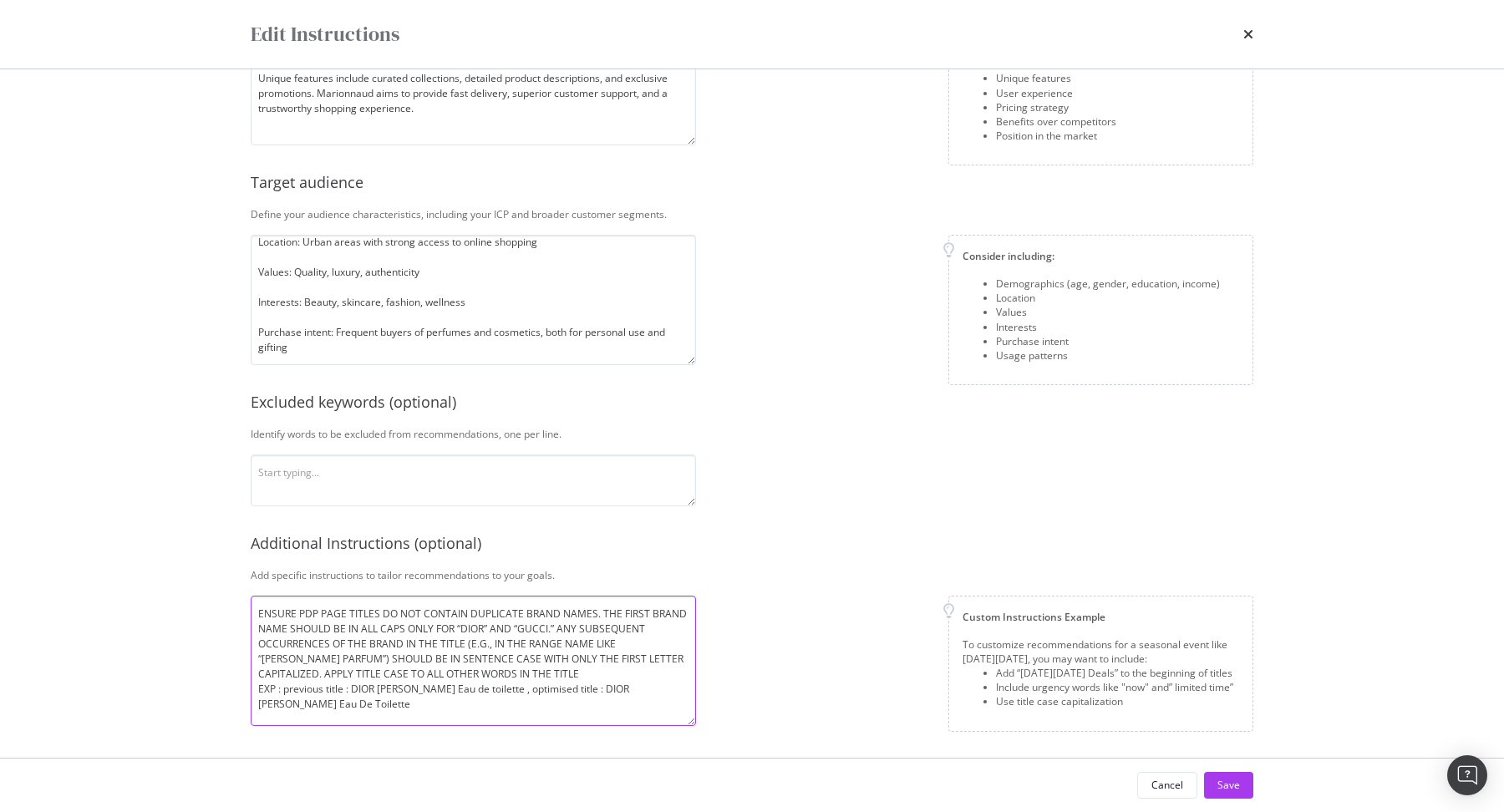
click at [455, 686] on textarea "ENSURE PDP PAGE TITLES DO NOT CONTAIN DUPLICATE BRAND NAMES. THE FIRST BRAND NA…" at bounding box center [474, 660] width 445 height 131
drag, startPoint x: 471, startPoint y: 685, endPoint x: 471, endPoint y: 789, distance: 104.0
click at [471, 685] on textarea "ENSURE PDP PAGE TITLES DO NOT CONTAIN DUPLICATE BRAND NAMES. THE FIRST BRAND NA…" at bounding box center [474, 660] width 445 height 131
drag, startPoint x: 324, startPoint y: 705, endPoint x: 242, endPoint y: 693, distance: 82.9
click at [242, 693] on div "Company description Explain your company’s unique value proposition in detail. …" at bounding box center [752, 413] width 1069 height 688
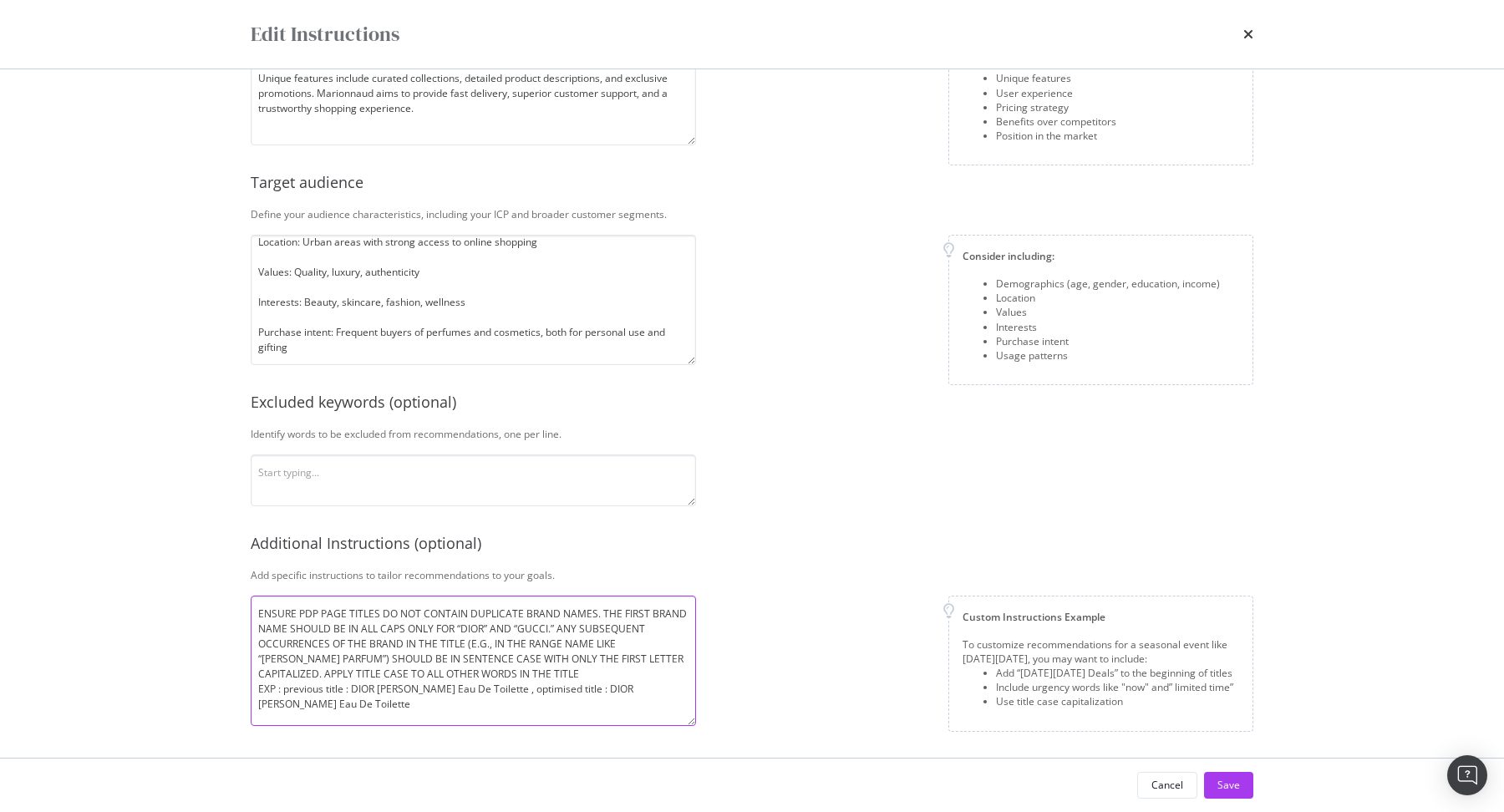
click at [330, 706] on textarea "ENSURE PDP PAGE TITLES DO NOT CONTAIN DUPLICATE BRAND NAMES. THE FIRST BRAND NA…" at bounding box center [474, 660] width 445 height 131
type textarea "ENSURE PDP PAGE TITLES DO NOT CONTAIN DUPLICATE BRAND NAMES. THE FIRST BRAND NA…"
click at [1248, 780] on button "Save" at bounding box center [1229, 785] width 49 height 26
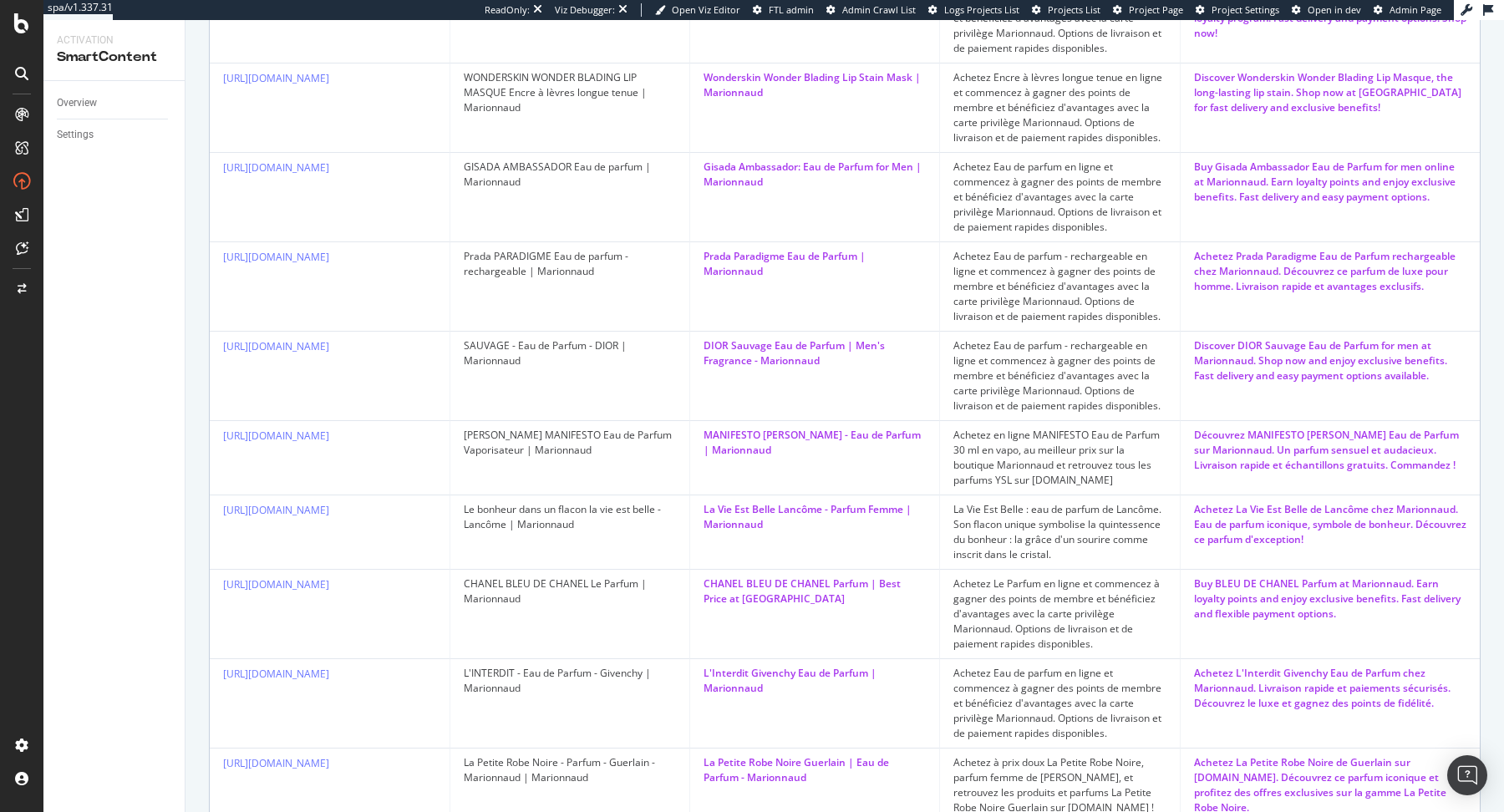
scroll to position [782, 0]
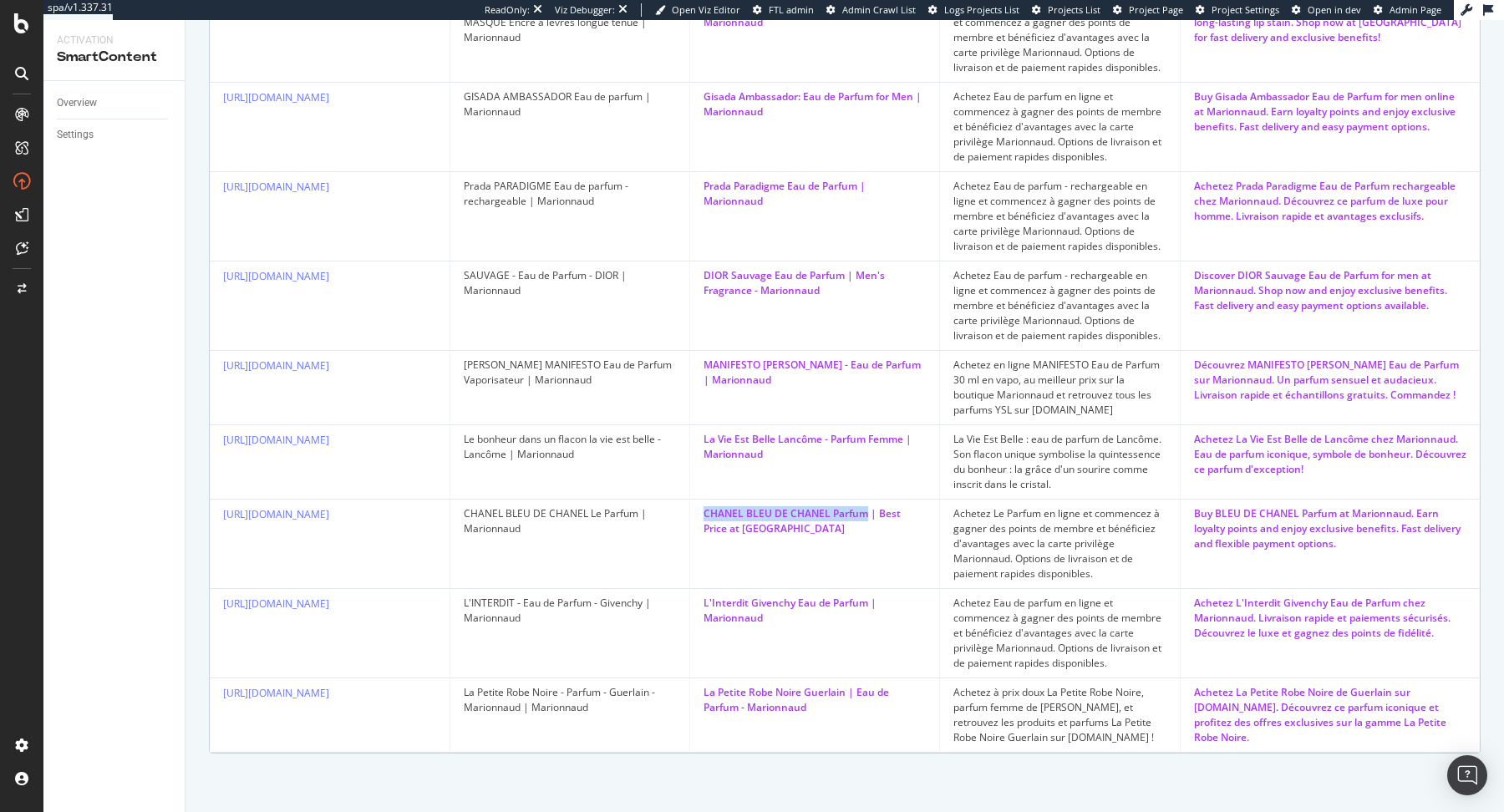
drag, startPoint x: 868, startPoint y: 516, endPoint x: 696, endPoint y: 514, distance: 172.0
click at [696, 514] on td "CHANEL BLEU DE CHANEL Parfum | Best Price at Marionnaud" at bounding box center [815, 545] width 250 height 89
copy div "CHANEL BLEU DE CHANEL Parfum"
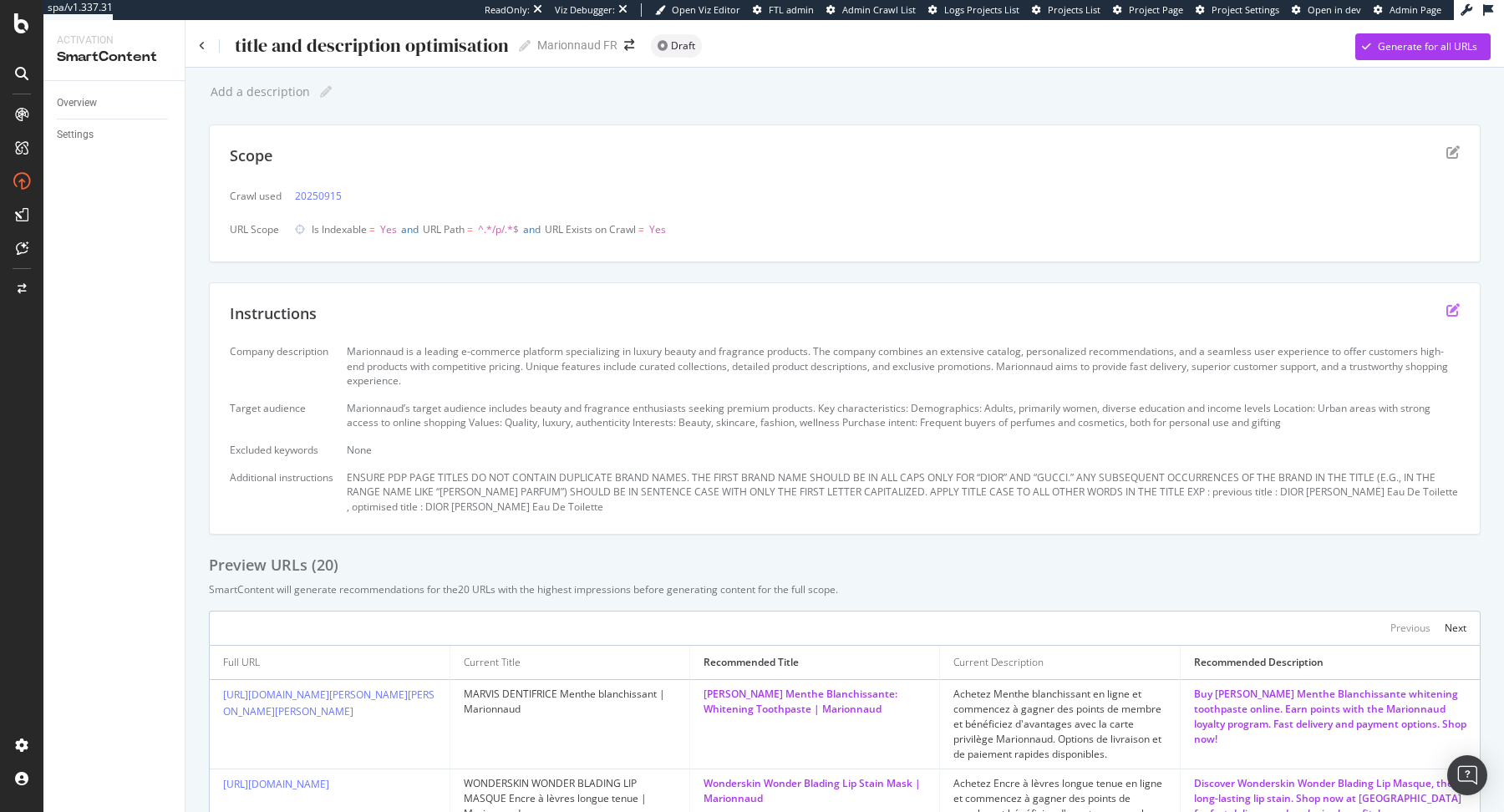
click at [1454, 307] on icon "edit" at bounding box center [1452, 310] width 13 height 13
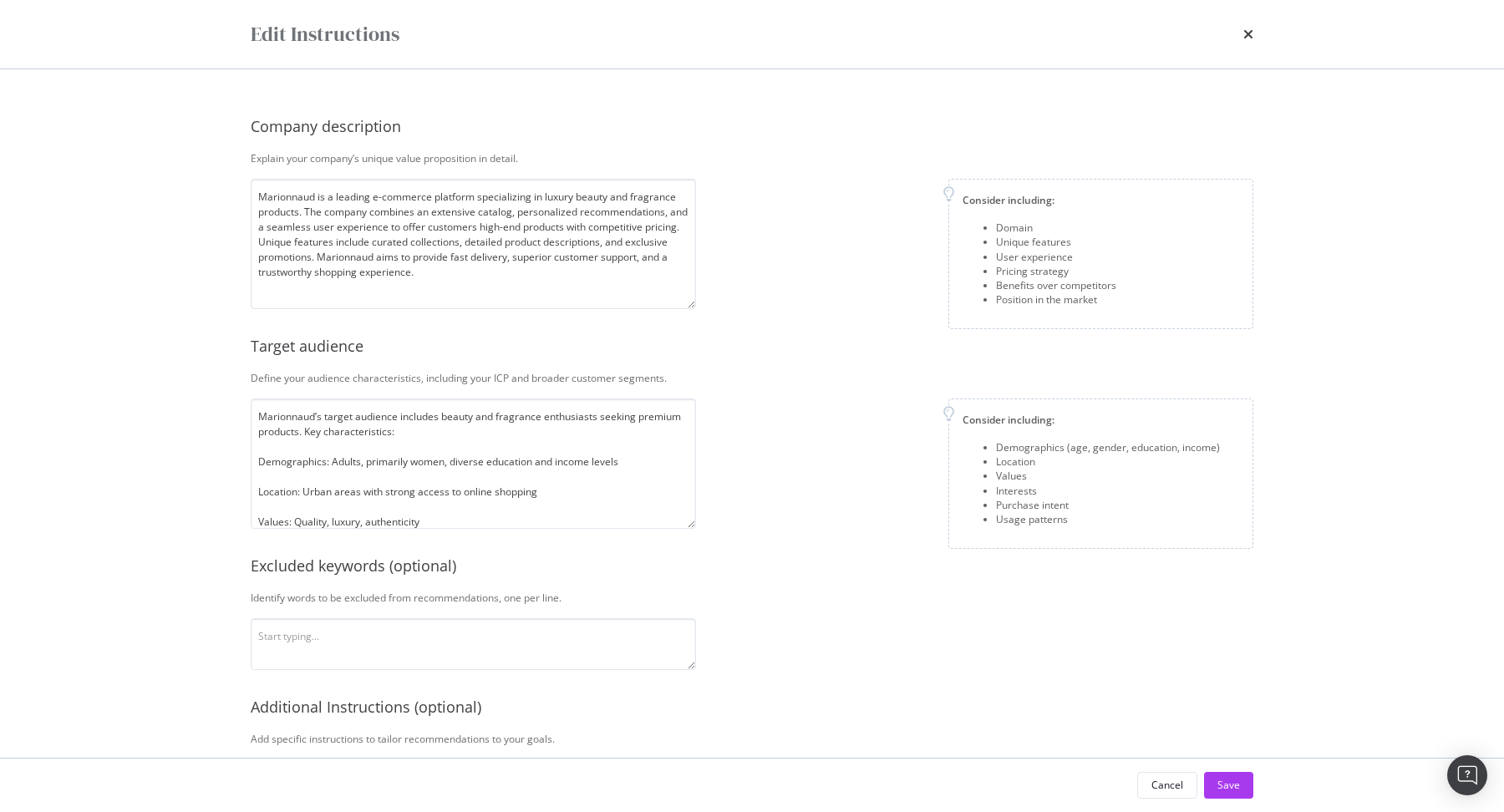
scroll to position [164, 0]
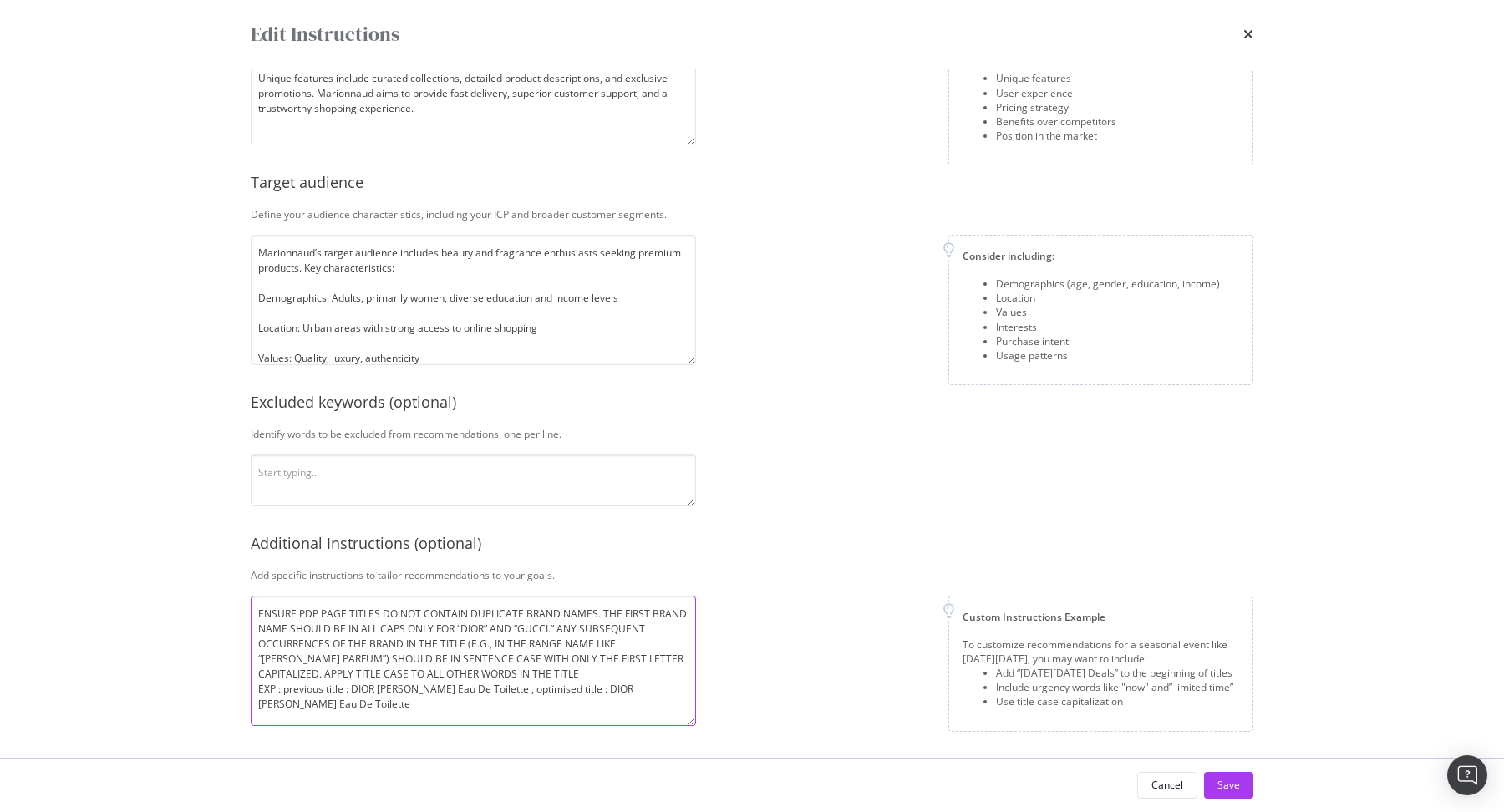
click at [460, 703] on textarea "ENSURE PDP PAGE TITLES DO NOT CONTAIN DUPLICATE BRAND NAMES. THE FIRST BRAND NA…" at bounding box center [474, 660] width 445 height 131
paste textarea "CHANEL BLEU DE CHANEL Parfum"
click at [474, 716] on textarea "ENSURE PDP PAGE TITLES DO NOT CONTAIN DUPLICATE BRAND NAMES. THE FIRST BRAND NA…" at bounding box center [474, 660] width 445 height 131
click at [505, 686] on textarea "ENSURE PDP PAGE TITLES DO NOT CONTAIN DUPLICATE BRAND NAMES. THE FIRST BRAND NA…" at bounding box center [474, 660] width 445 height 131
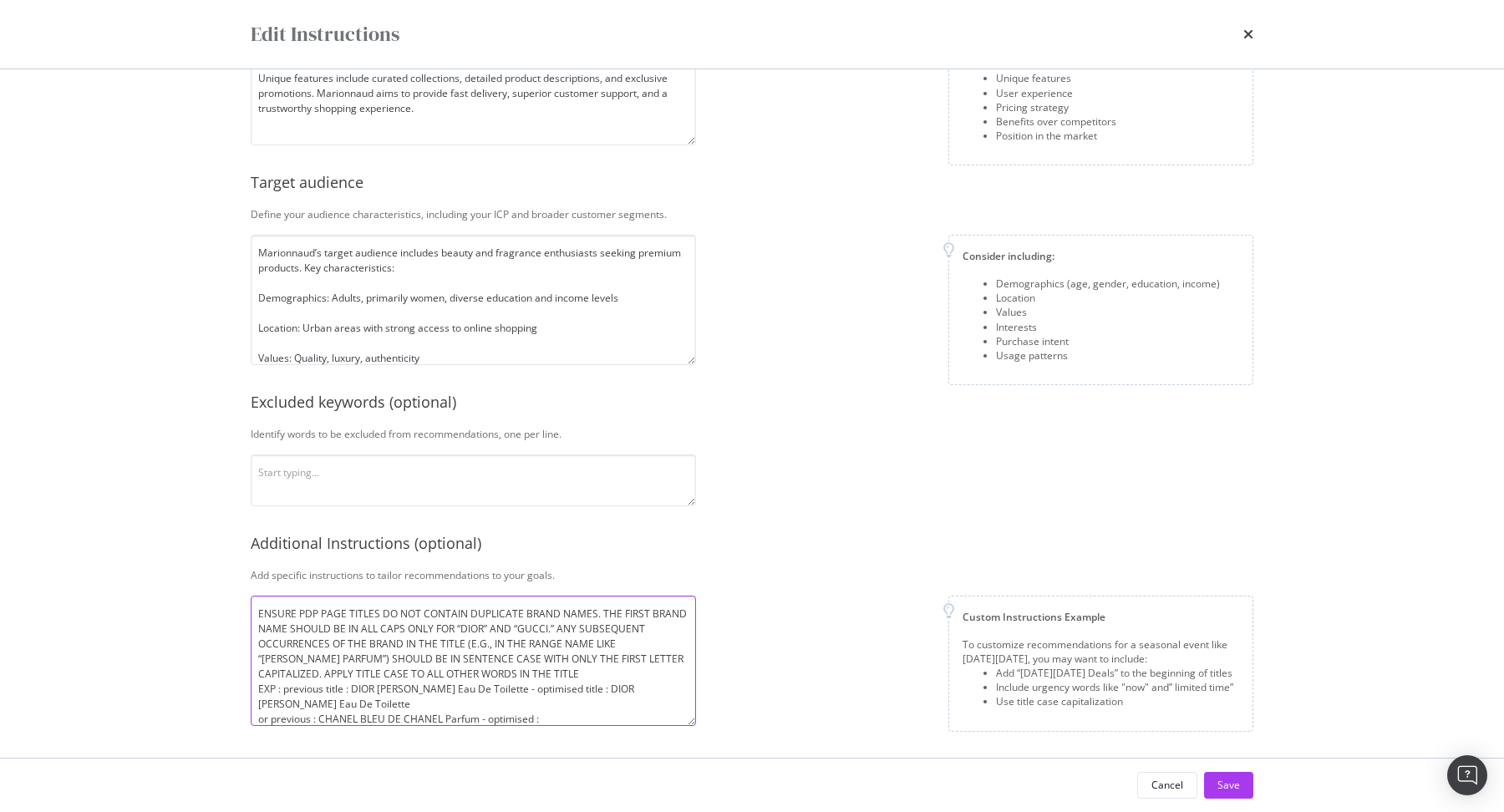
click at [562, 710] on textarea "ENSURE PDP PAGE TITLES DO NOT CONTAIN DUPLICATE BRAND NAMES. THE FIRST BRAND NA…" at bounding box center [474, 660] width 445 height 131
paste textarea "CHANEL BLEU DE CHANEL Parfum"
click at [579, 705] on textarea "ENSURE PDP PAGE TITLES DO NOT CONTAIN DUPLICATE BRAND NAMES. THE FIRST BRAND NA…" at bounding box center [474, 660] width 445 height 131
click at [598, 702] on textarea "ENSURE PDP PAGE TITLES DO NOT CONTAIN DUPLICATE BRAND NAMES. THE FIRST BRAND NA…" at bounding box center [474, 660] width 445 height 131
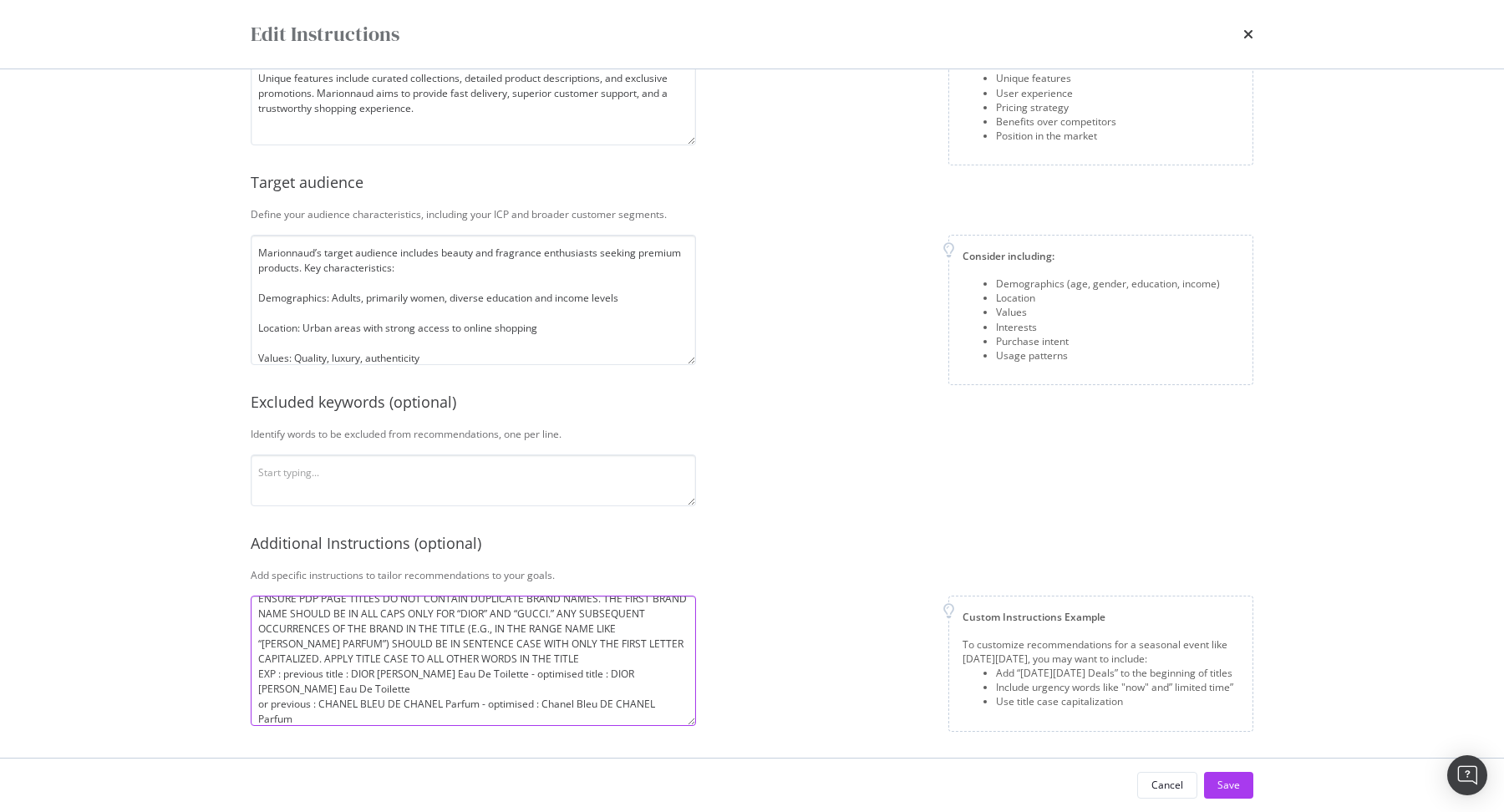
click at [655, 701] on textarea "ENSURE PDP PAGE TITLES DO NOT CONTAIN DUPLICATE BRAND NAMES. THE FIRST BRAND NA…" at bounding box center [474, 660] width 445 height 131
type textarea "ENSURE PDP PAGE TITLES DO NOT CONTAIN DUPLICATE BRAND NAMES. THE FIRST BRAND NA…"
click at [1228, 774] on div "Save" at bounding box center [1229, 785] width 23 height 25
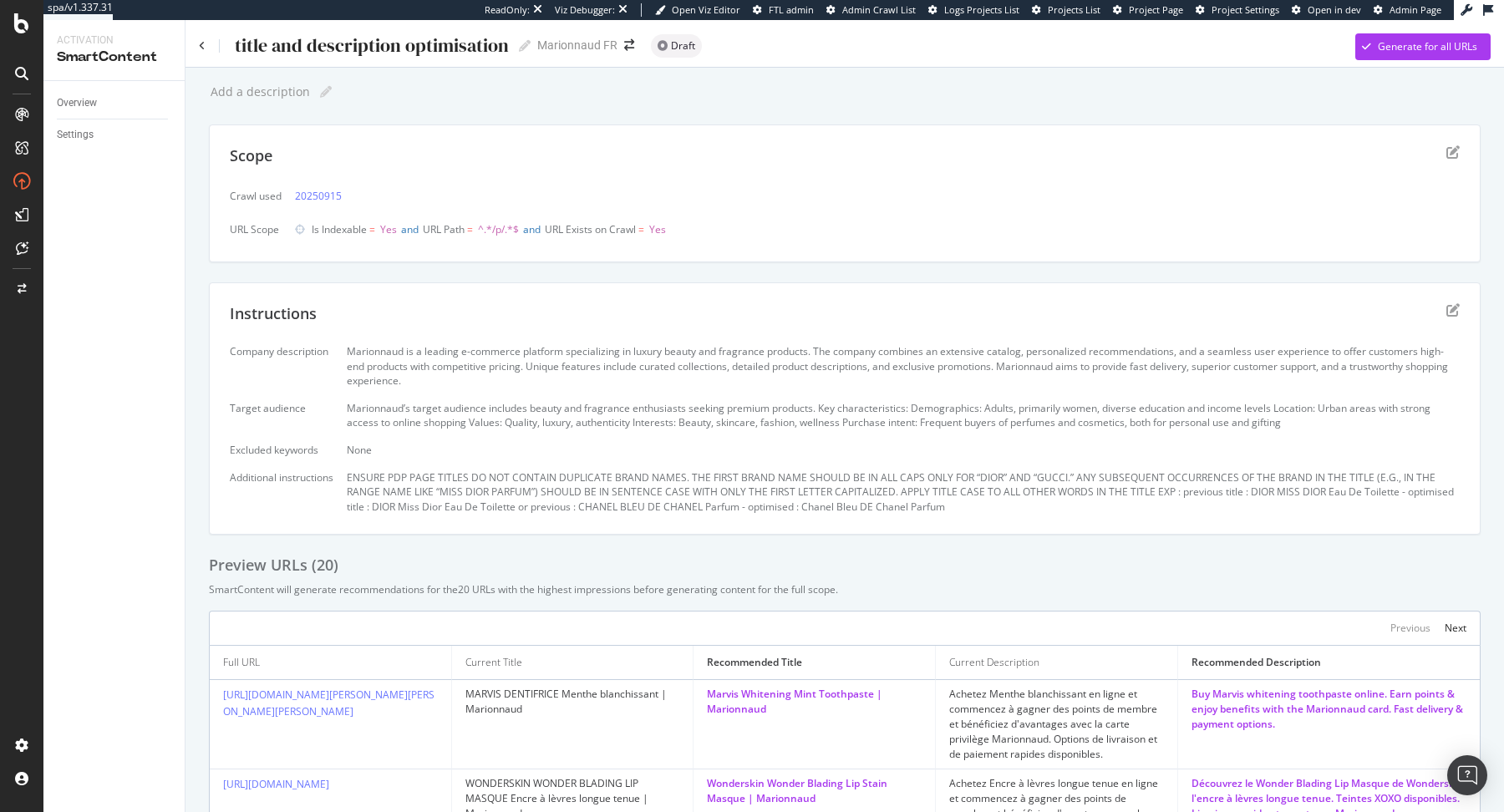
scroll to position [33, 0]
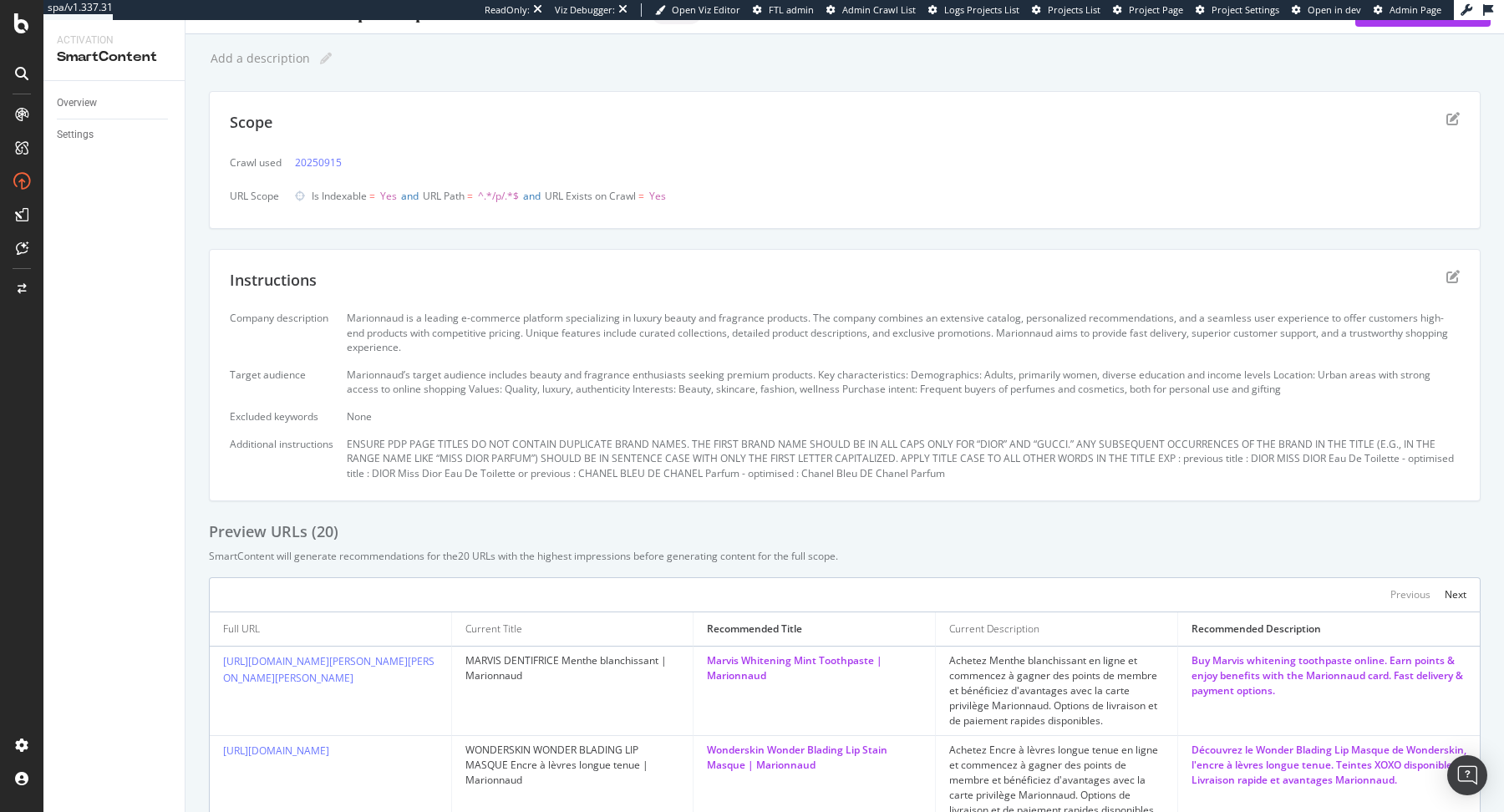
click at [681, 230] on div "Add a description Add a description Scope Crawl used 20250915 URL Scope Is Inde…" at bounding box center [845, 771] width 1272 height 1450
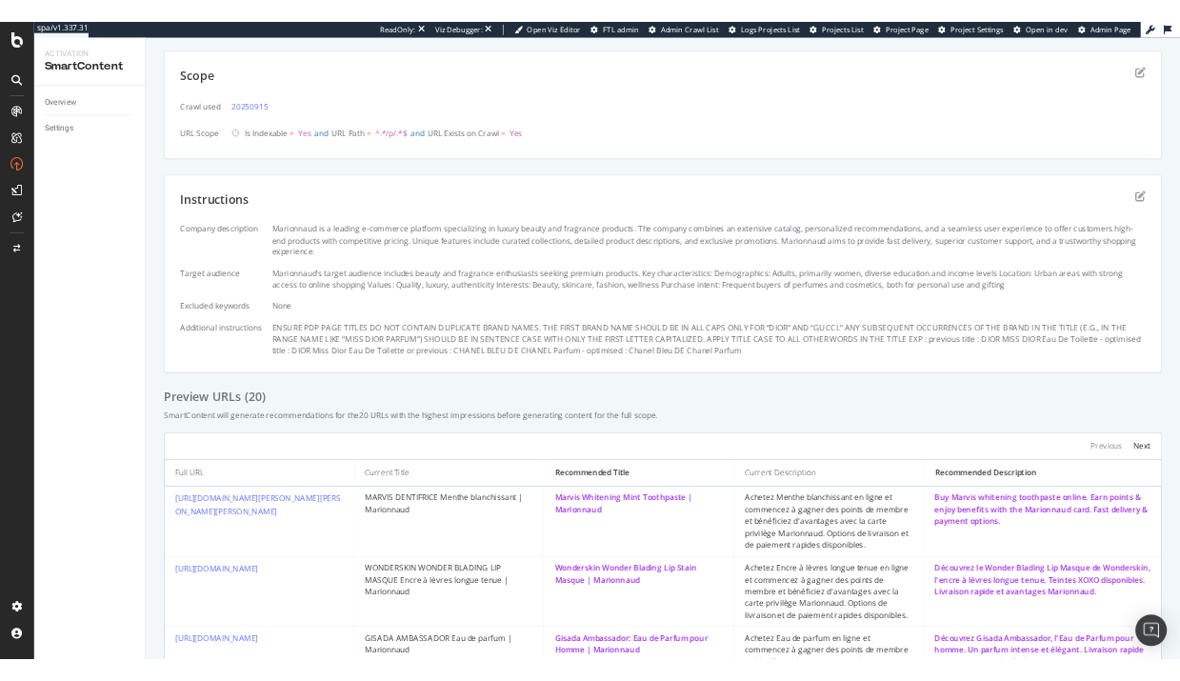
scroll to position [103, 0]
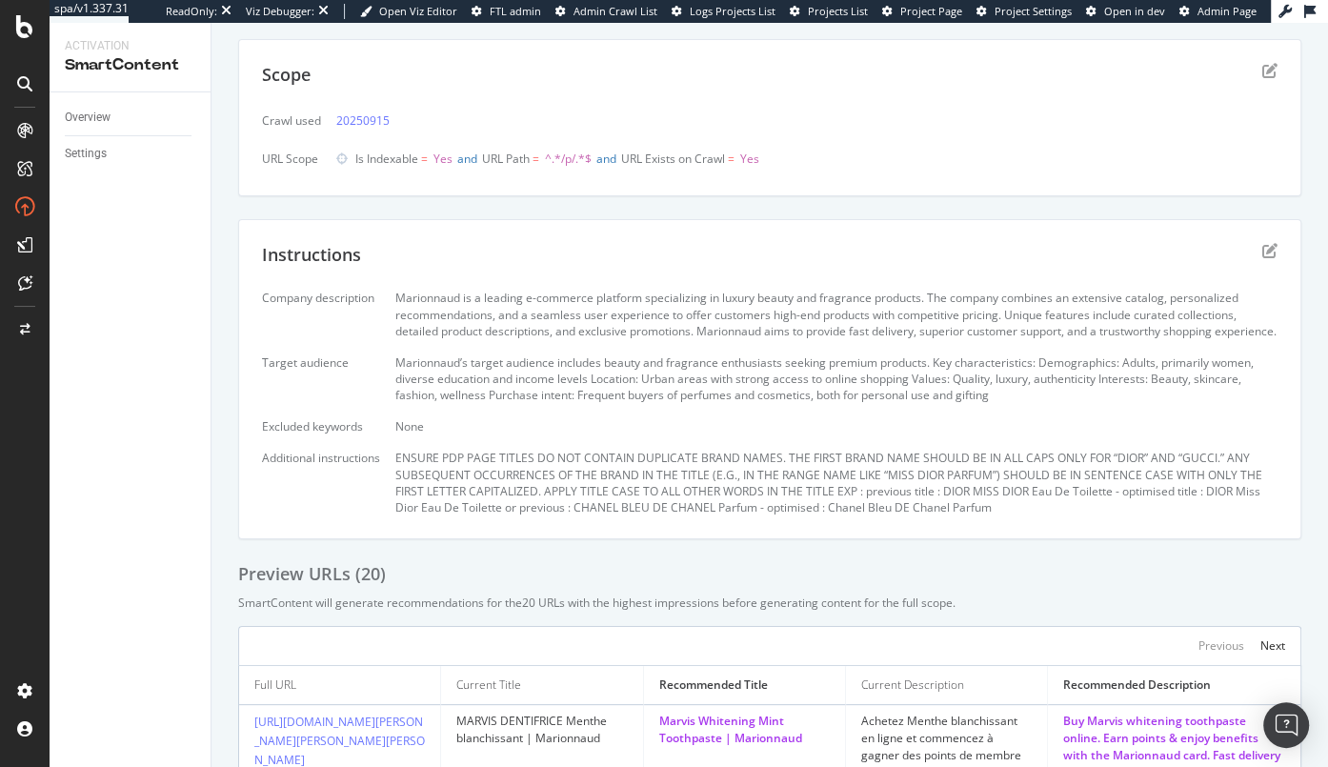
drag, startPoint x: 1323, startPoint y: 234, endPoint x: 1222, endPoint y: 234, distance: 101.0
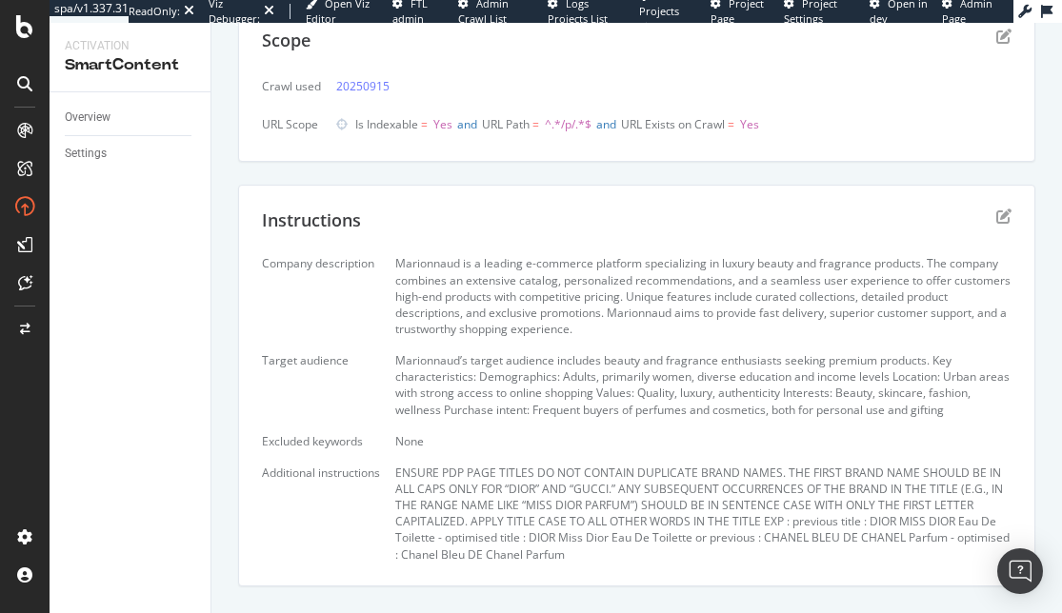
scroll to position [128, 0]
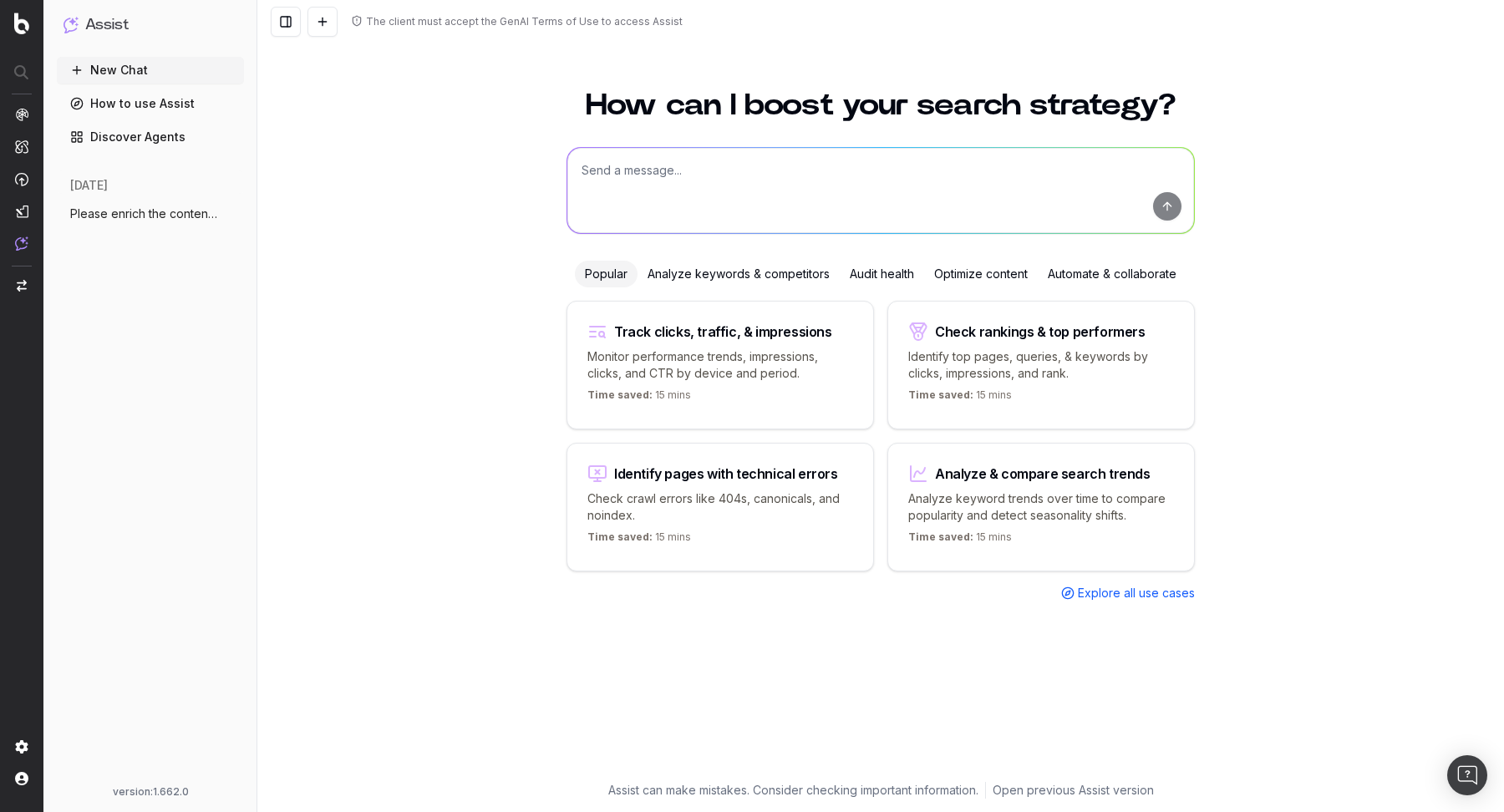
click at [681, 167] on textarea at bounding box center [880, 190] width 626 height 85
paste textarea "Please enrich the content of this page by adding a descriptive section for the …"
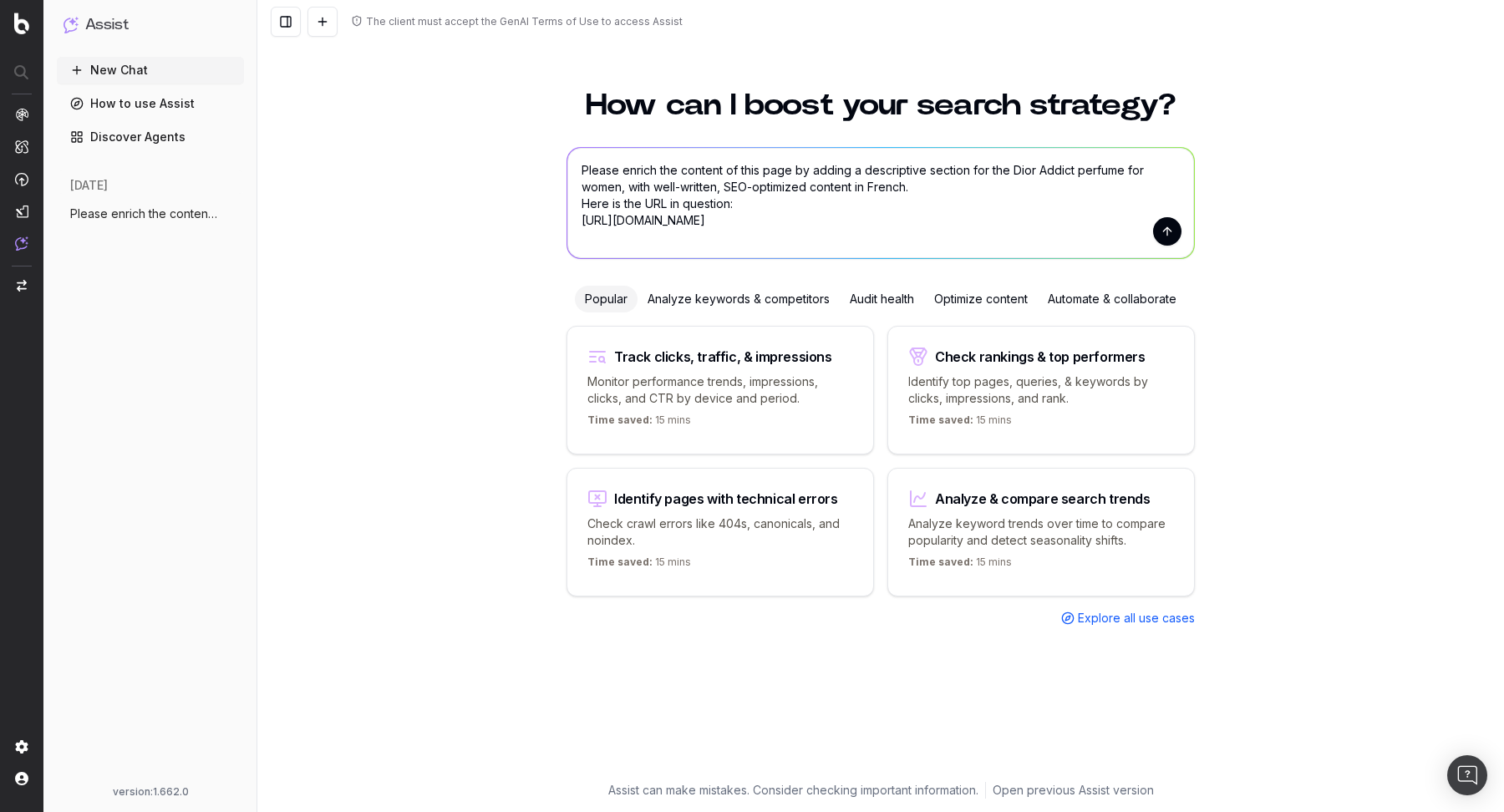
type textarea "Please enrich the content of this page by adding a descriptive section for the …"
click at [1172, 230] on button "submit" at bounding box center [1167, 231] width 28 height 28
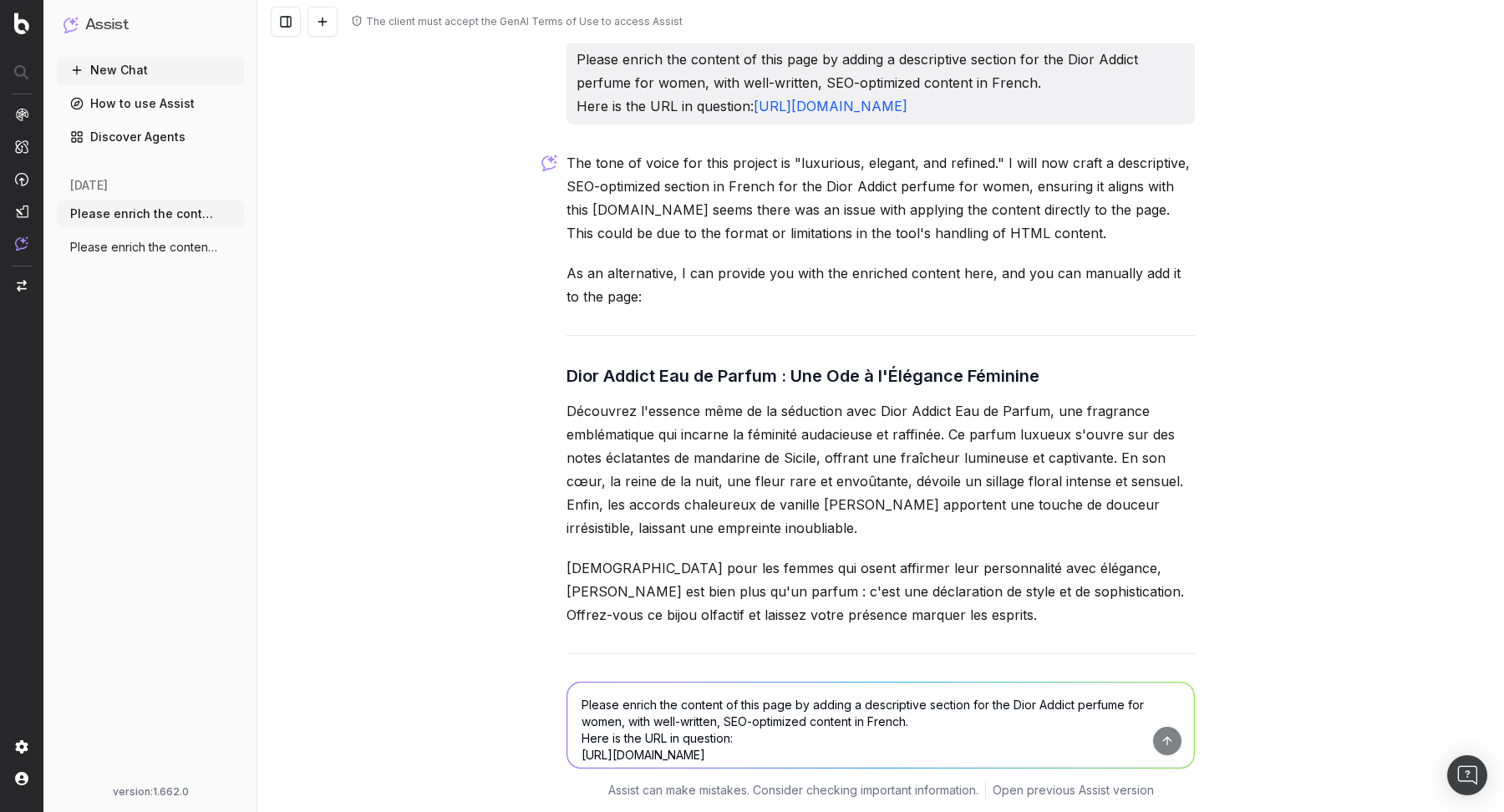
scroll to position [224, 0]
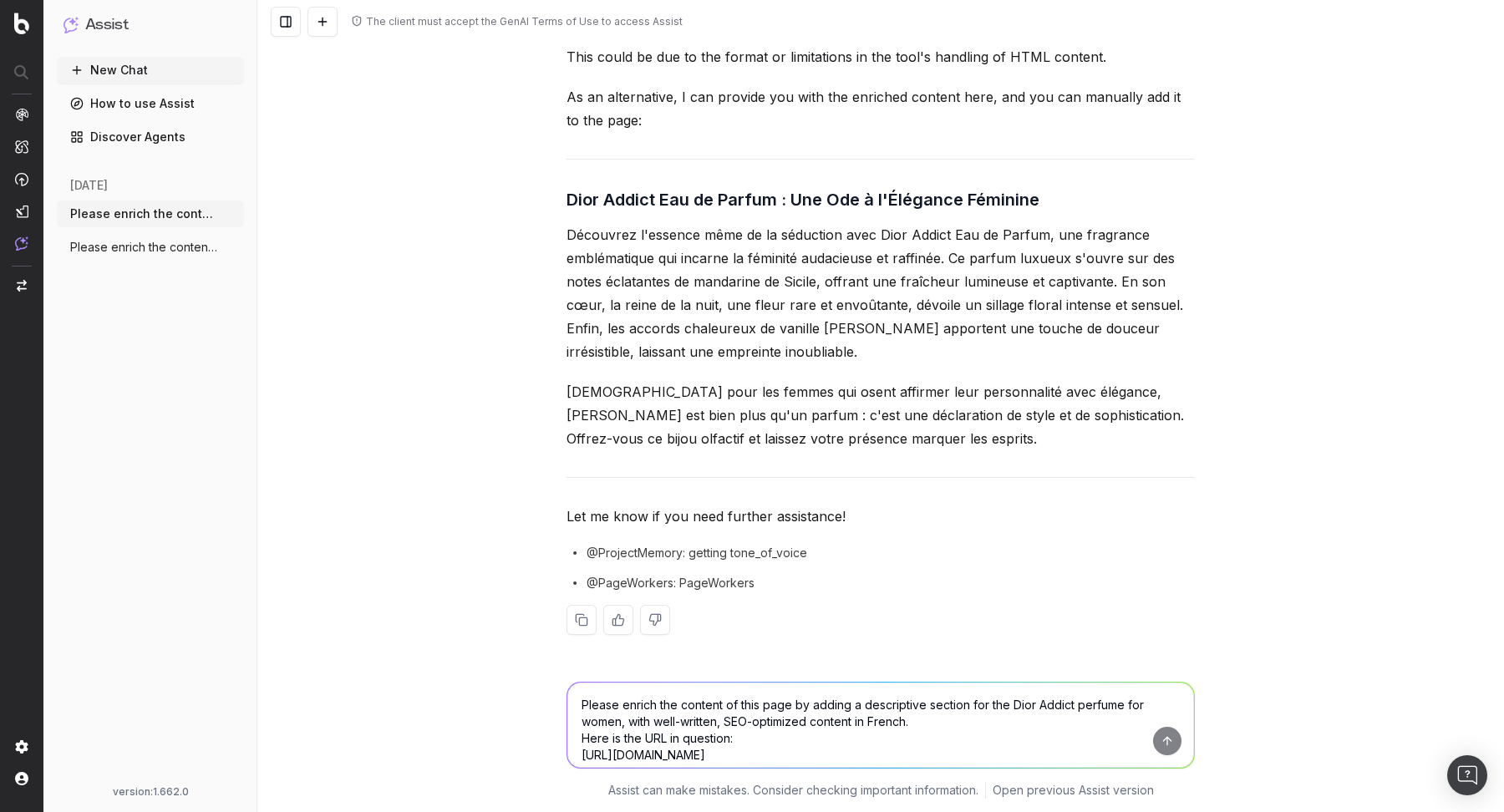
click at [823, 693] on textarea "Please enrich the content of this page by adding a descriptive section for the …" at bounding box center [880, 724] width 626 height 85
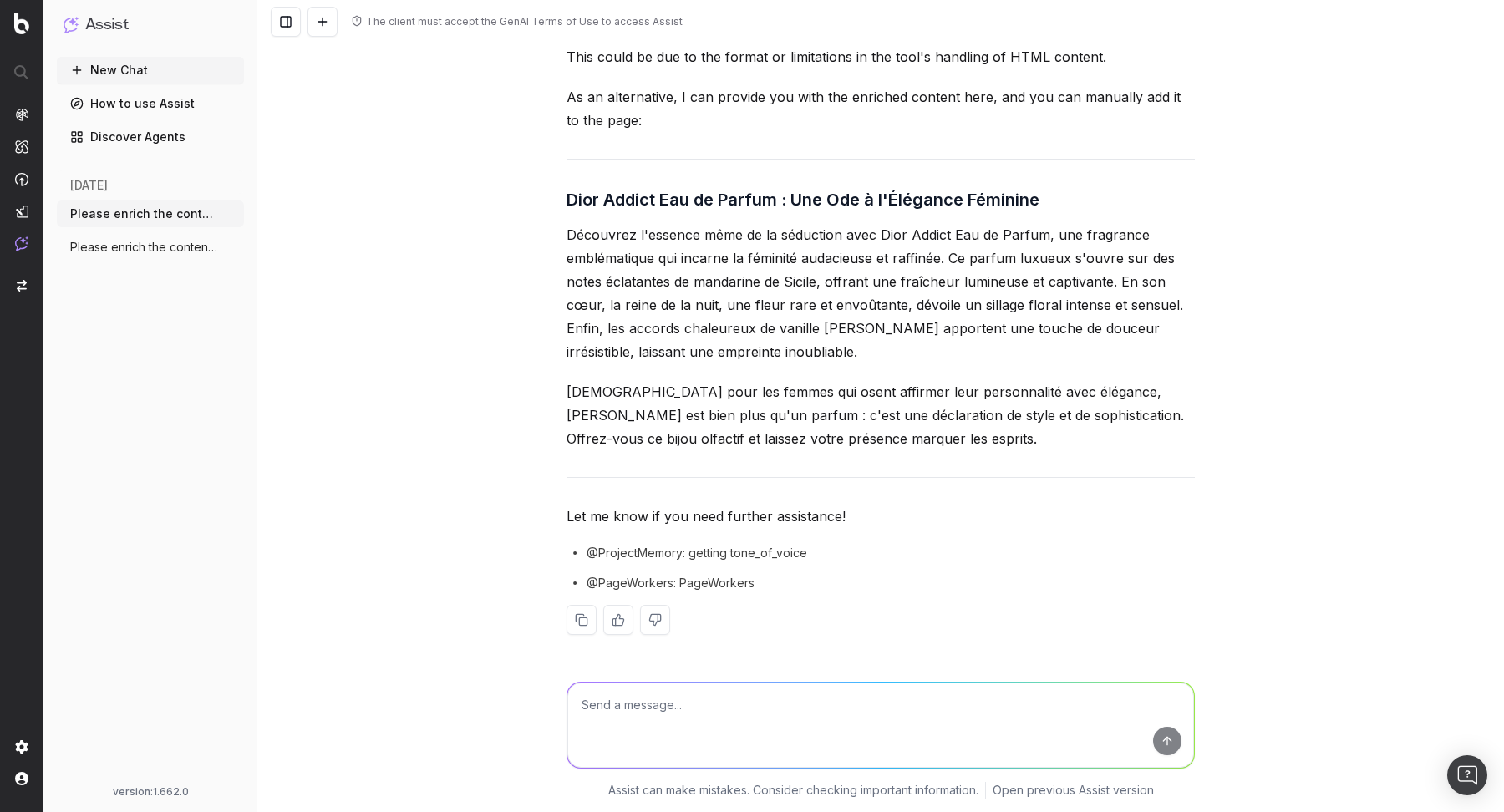
paste textarea "Provide a richer description to include more context and details"
click at [628, 706] on textarea "Provide a richer description to include more context and details" at bounding box center [880, 724] width 626 height 85
type textarea "Provide a much richer description to include more context and details"
click at [1167, 737] on button "submit" at bounding box center [1167, 741] width 28 height 28
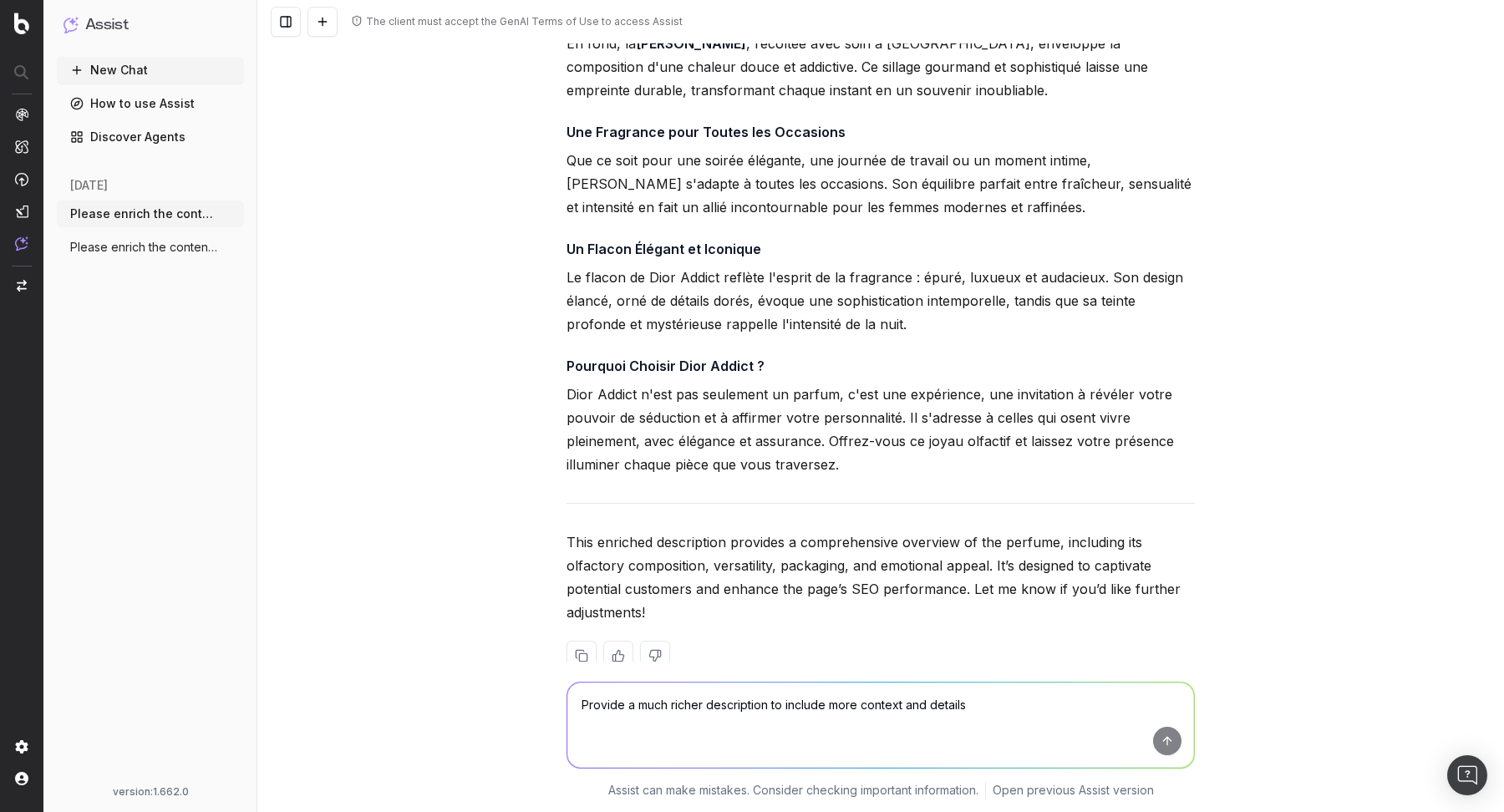
scroll to position [1391, 0]
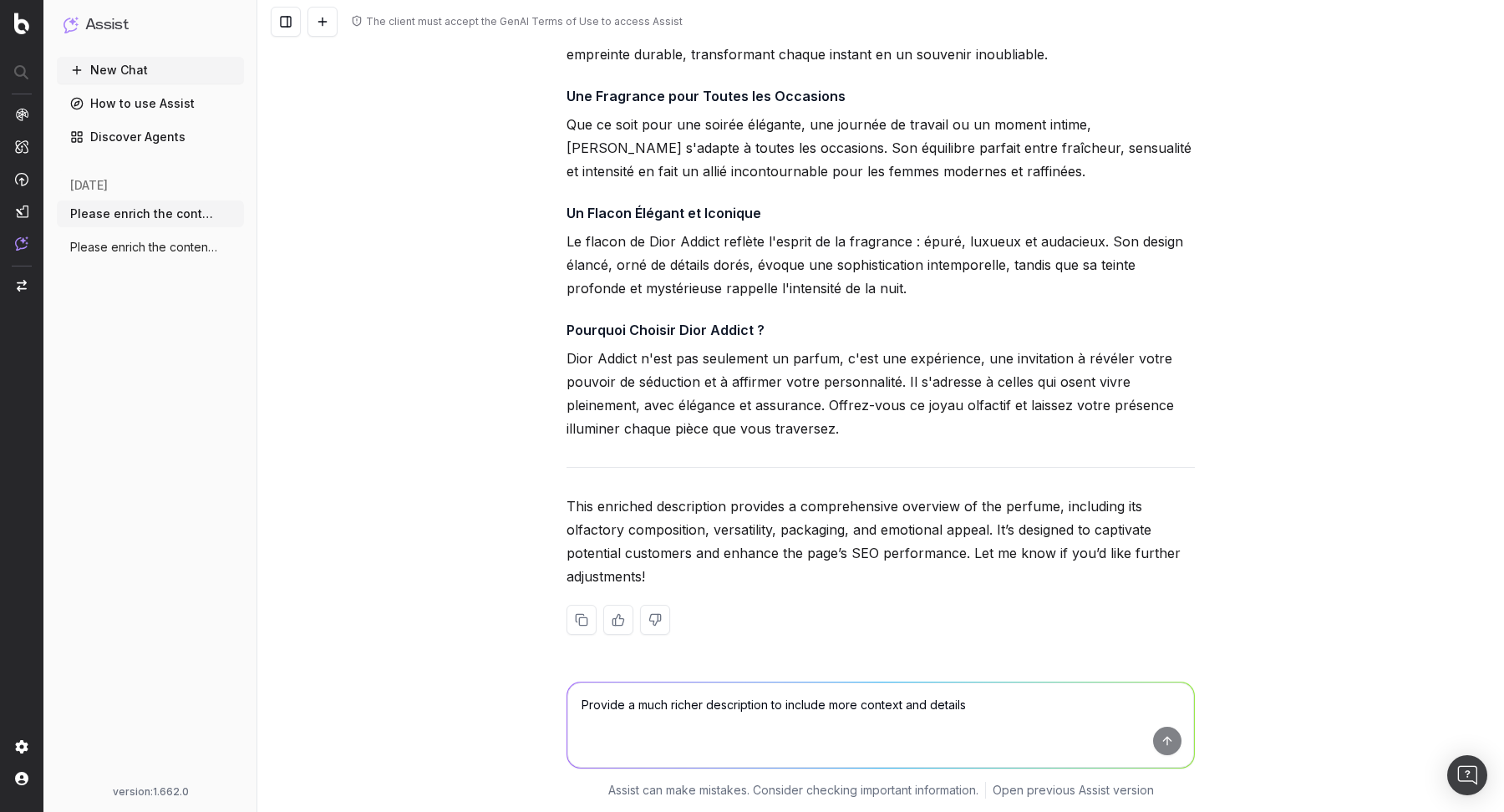
click at [765, 729] on textarea "Provide a much richer description to include more context and details" at bounding box center [880, 724] width 626 height 85
paste textarea "Provide a richer description to include more context and details"
type textarea "Provide a richer description to include more context and details"
click at [626, 707] on textarea at bounding box center [880, 724] width 626 height 85
paste textarea "Can you create FAQs from this content that are relevant to the page in questio,…"
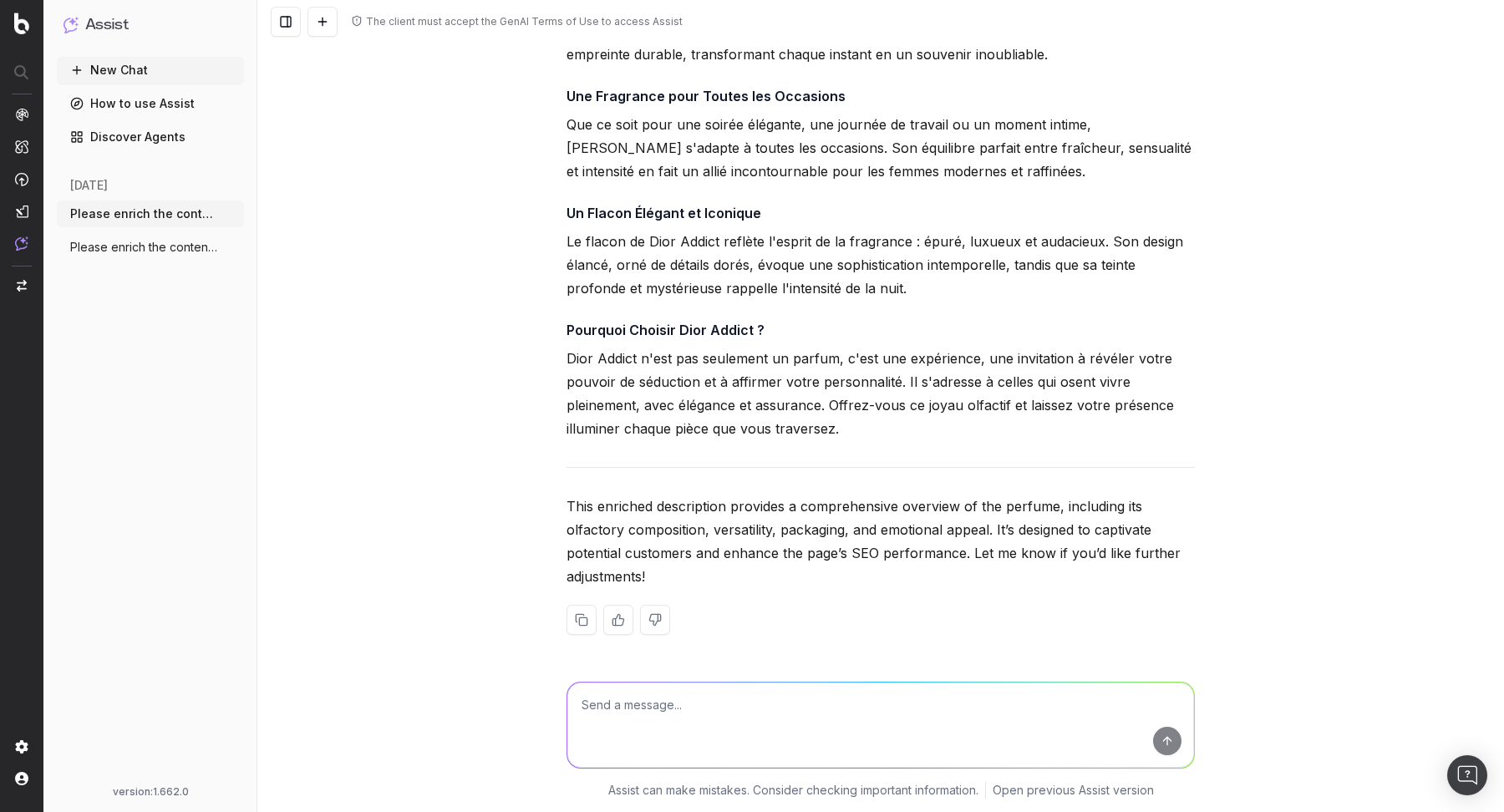
type textarea "Can you create FAQs from this content that are relevant to the page in questio,…"
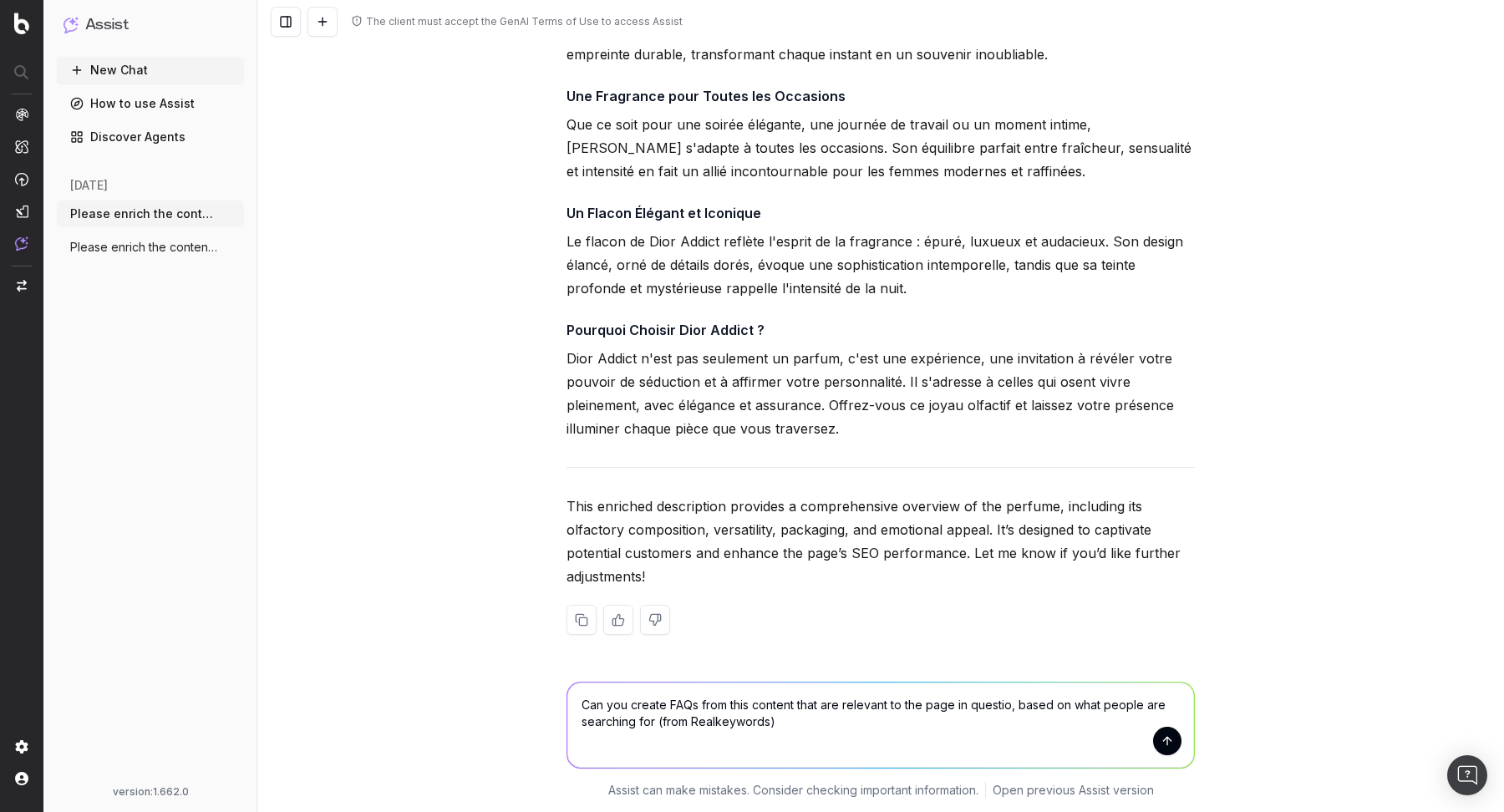
drag, startPoint x: 801, startPoint y: 728, endPoint x: 548, endPoint y: 660, distance: 262.0
click at [548, 660] on div "The client must accept the GenAI Terms of Use to access Assist Please enrich th…" at bounding box center [880, 406] width 1246 height 812
drag, startPoint x: 713, startPoint y: 725, endPoint x: 565, endPoint y: 696, distance: 150.8
click at [565, 697] on div "What words can i hightligjt as anchor texts from the content that you provided …" at bounding box center [880, 721] width 642 height 120
paste textarea "ich words can I highlight as anchor texts from the content you provided, based …"
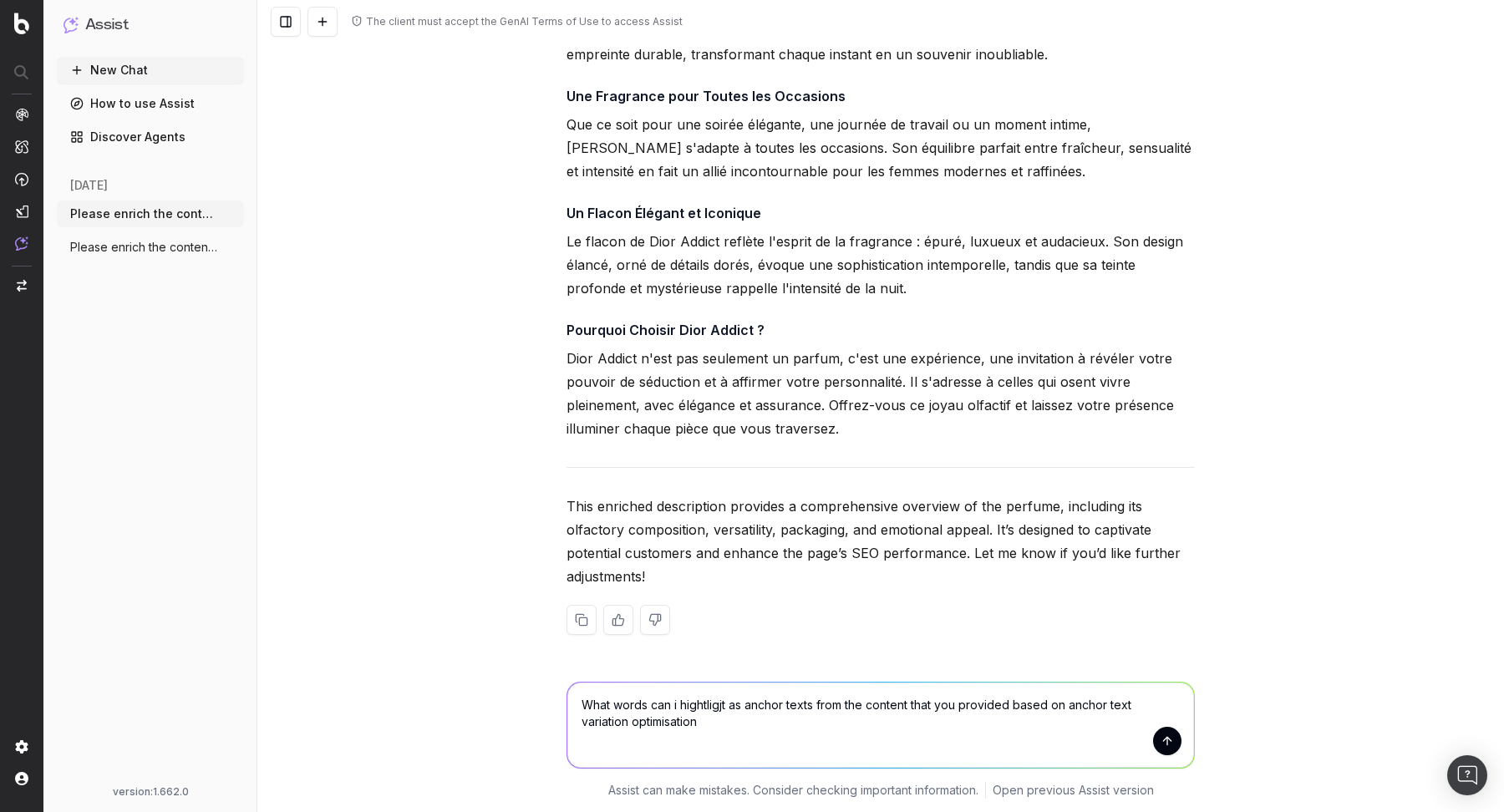
type textarea "Which words can I highlight as anchor texts from the content you provided, base…"
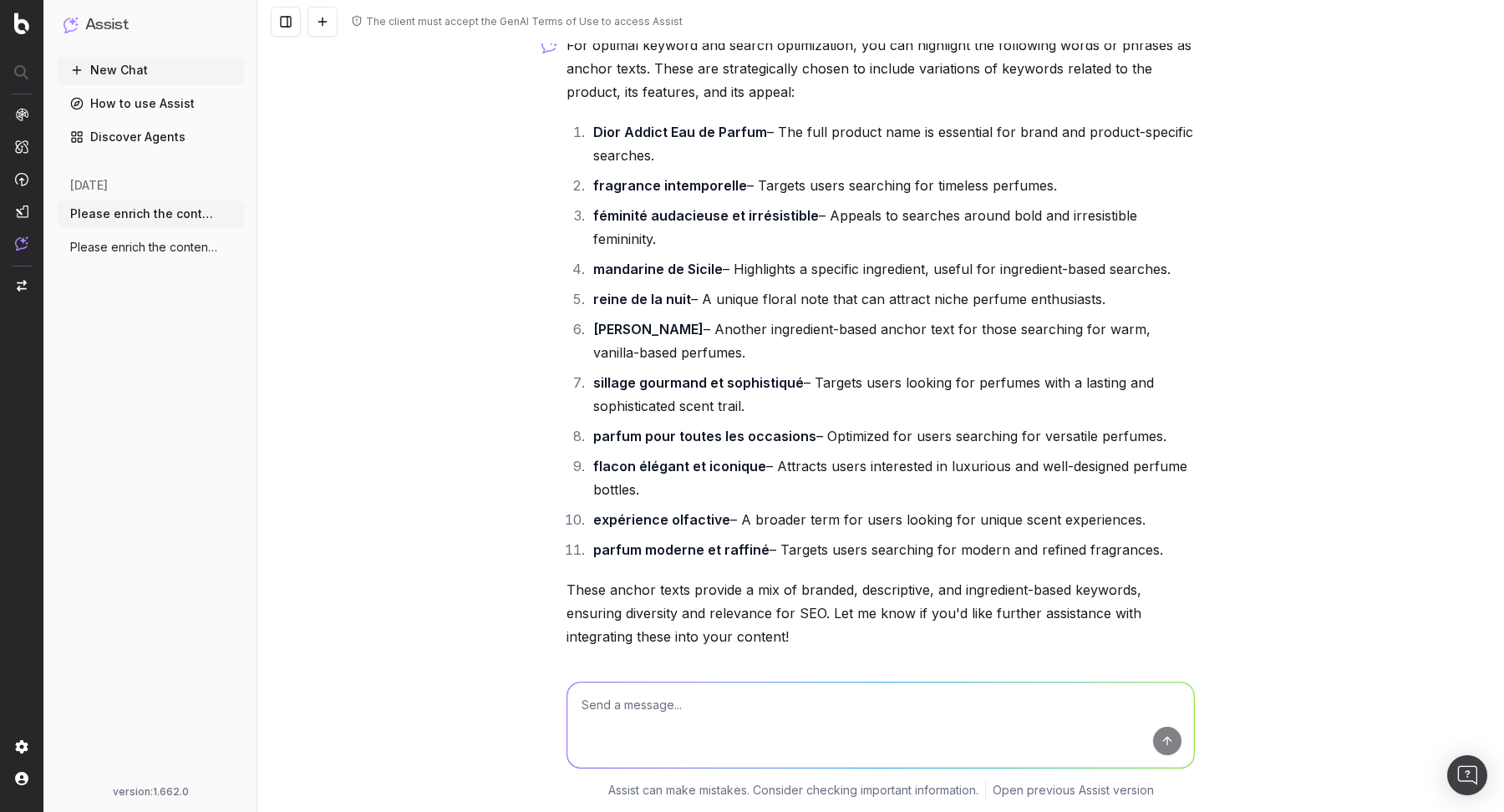
scroll to position [2166, 0]
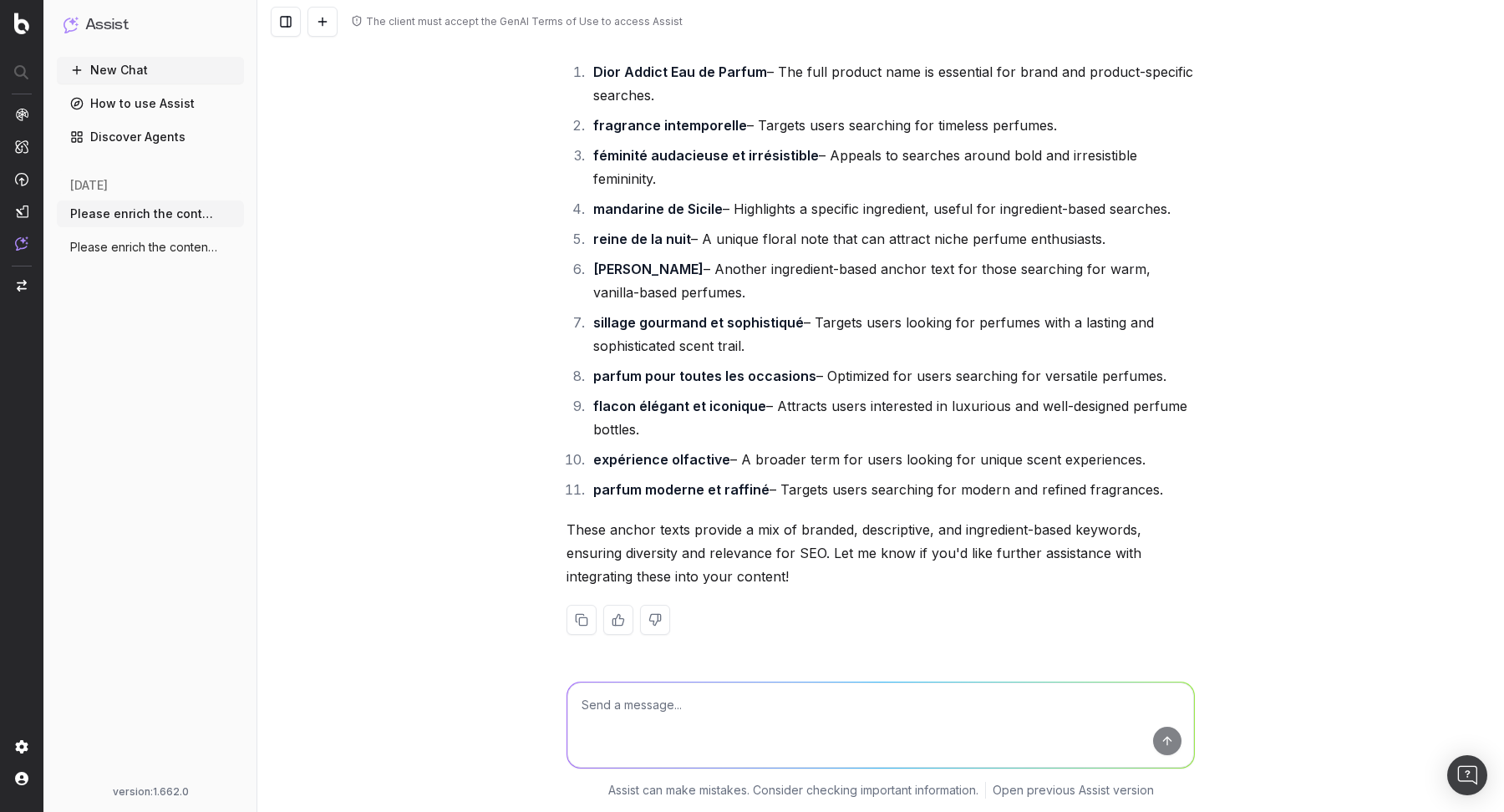
click at [721, 695] on textarea at bounding box center [880, 724] width 626 height 85
paste textarea "Can you create FAQs from this content that are relevant to the page in question…"
type textarea "Can you create FAQs from this content that are relevant to the page in question…"
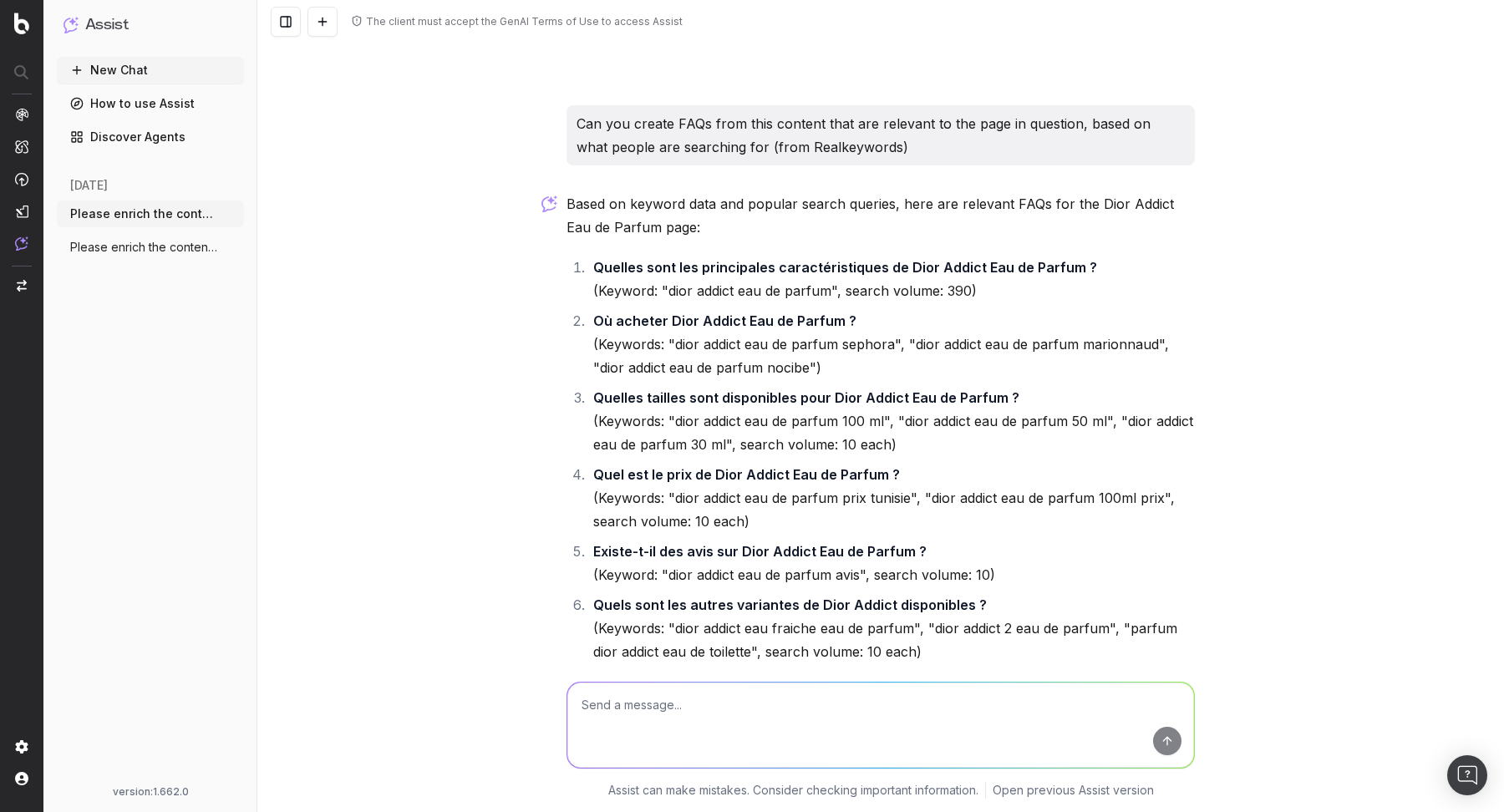
scroll to position [2896, 0]
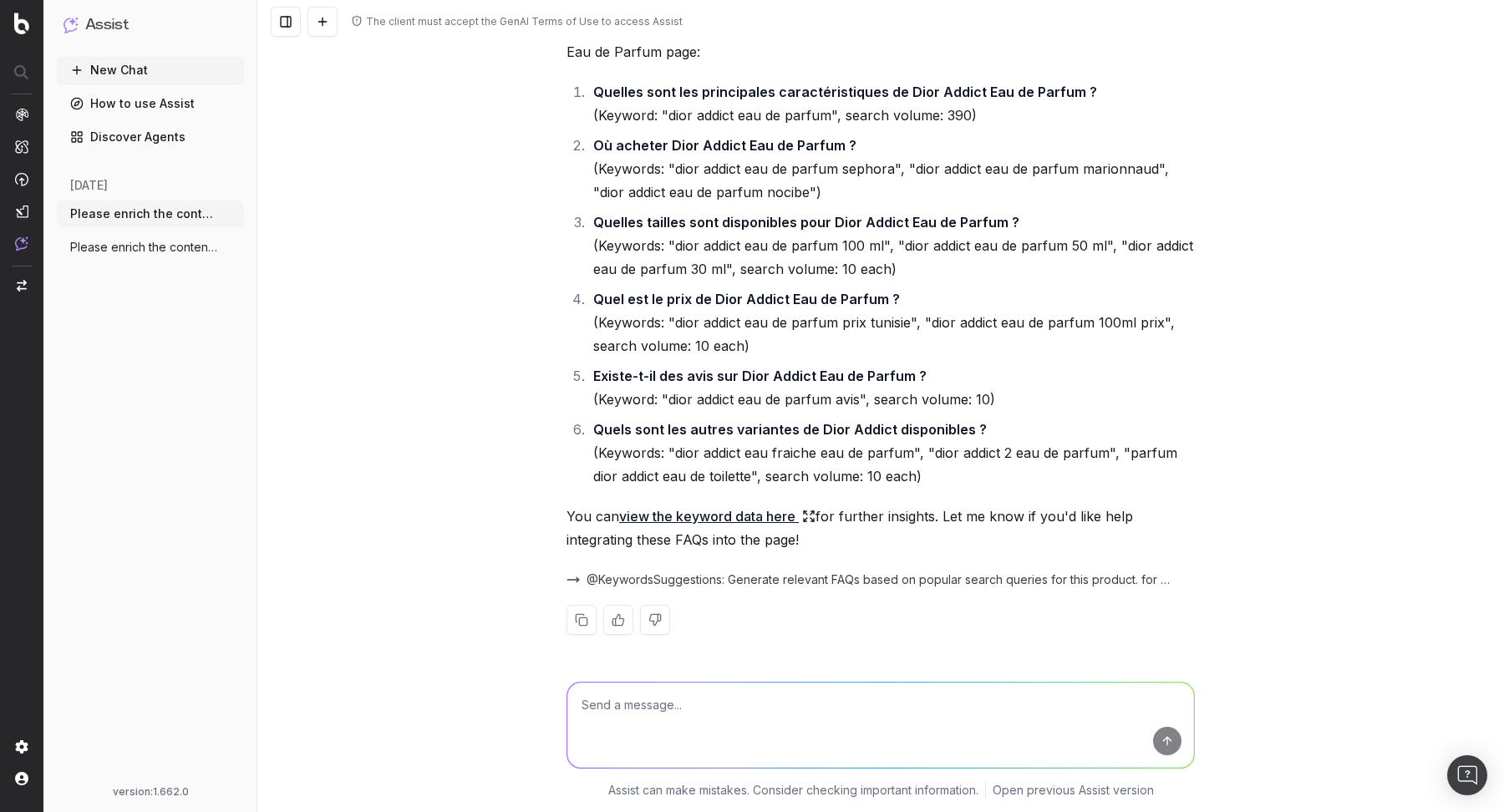
paste textarea "can you format all the FAQ that you provided into structured data, and combine …"
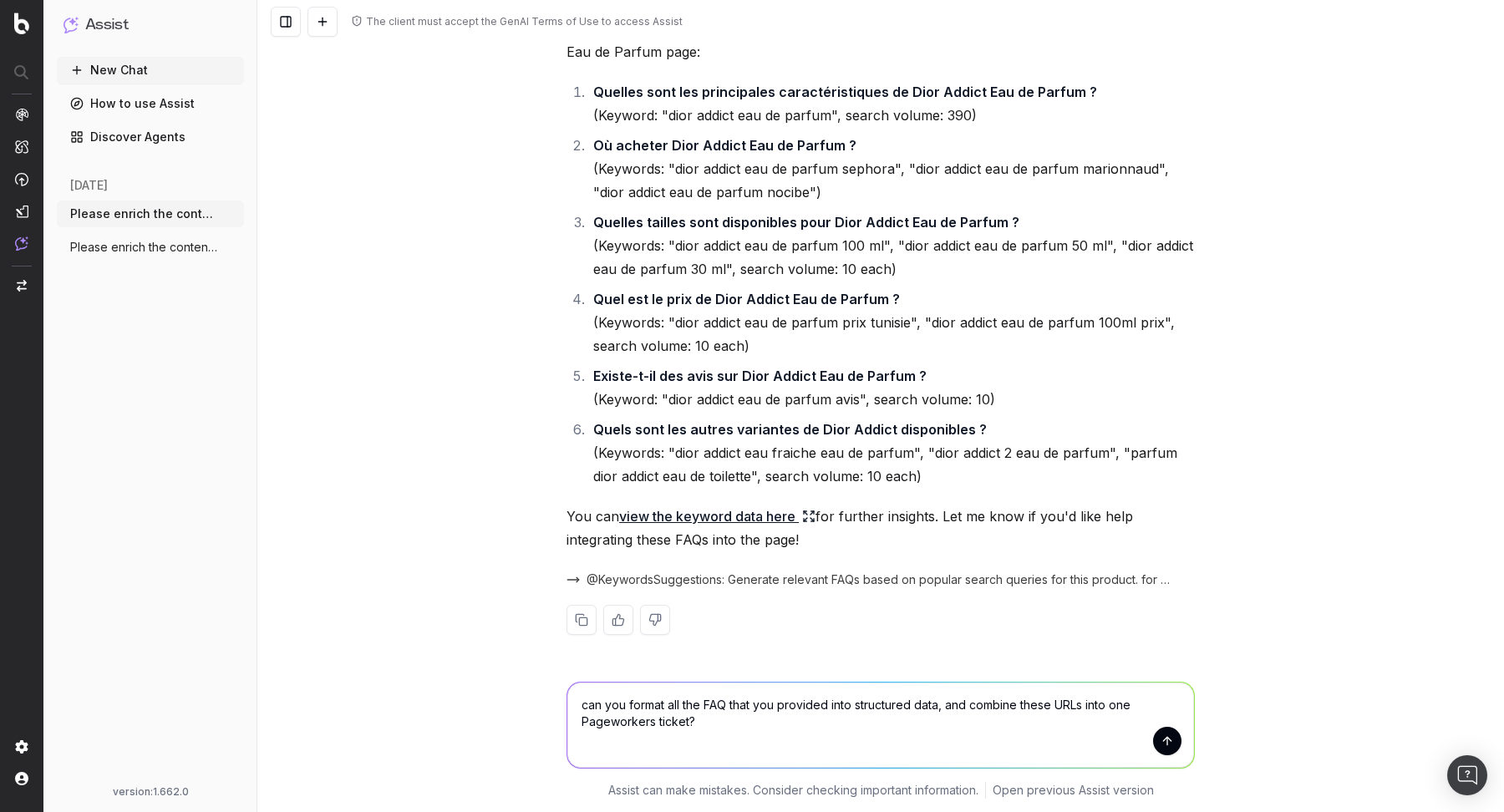
click at [587, 702] on textarea "can you format all the FAQ that you provided into structured data, and combine …" at bounding box center [880, 724] width 626 height 85
type textarea "Can you format all the FAQ that you provided into structured data, and combine …"
click at [1164, 742] on button "submit" at bounding box center [1167, 741] width 28 height 28
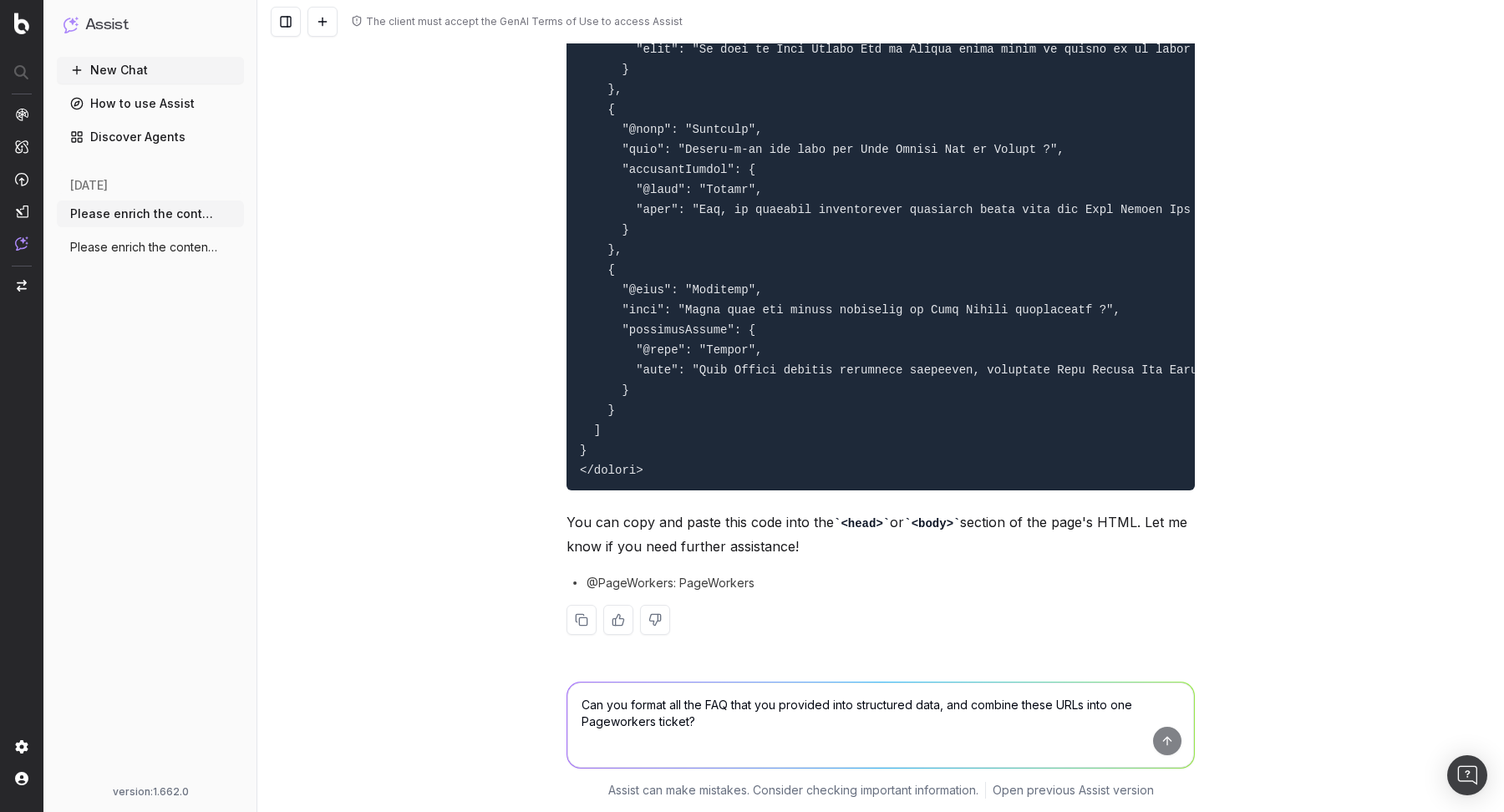
scroll to position [4427, 0]
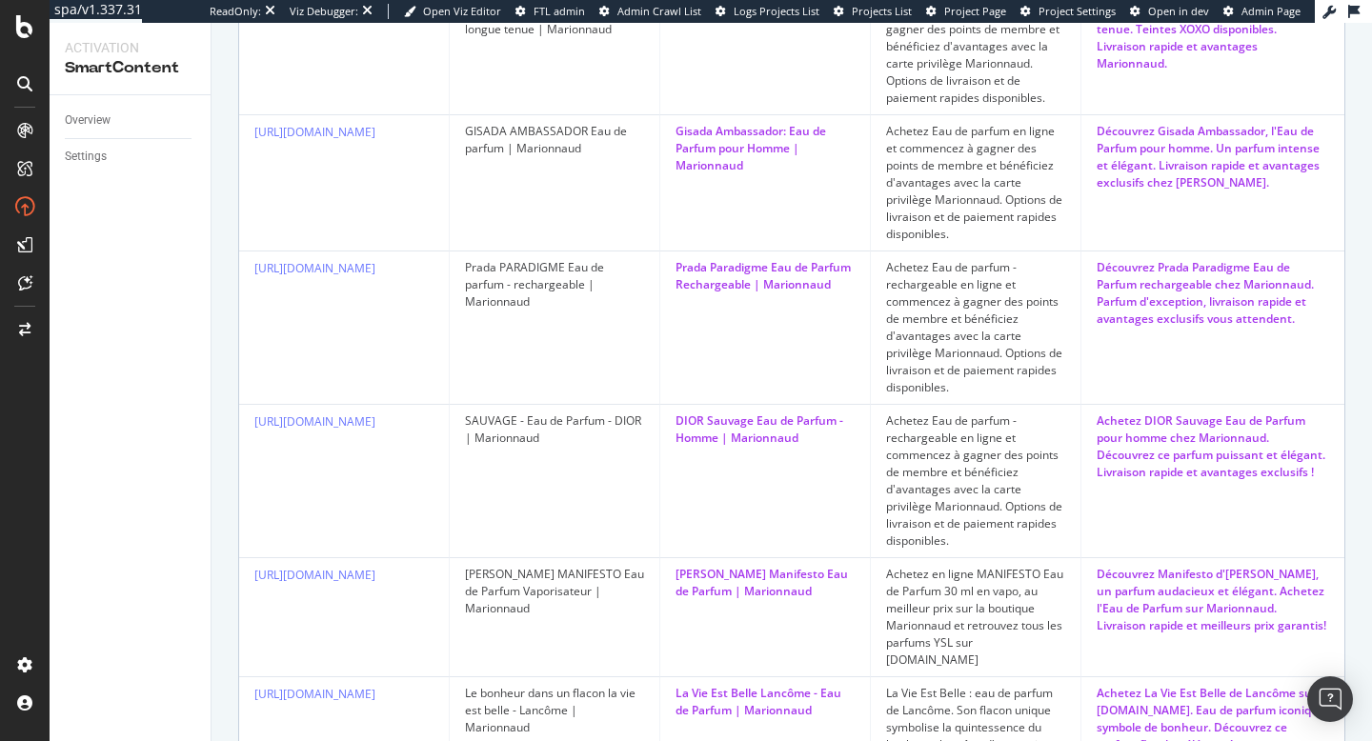
scroll to position [1054, 0]
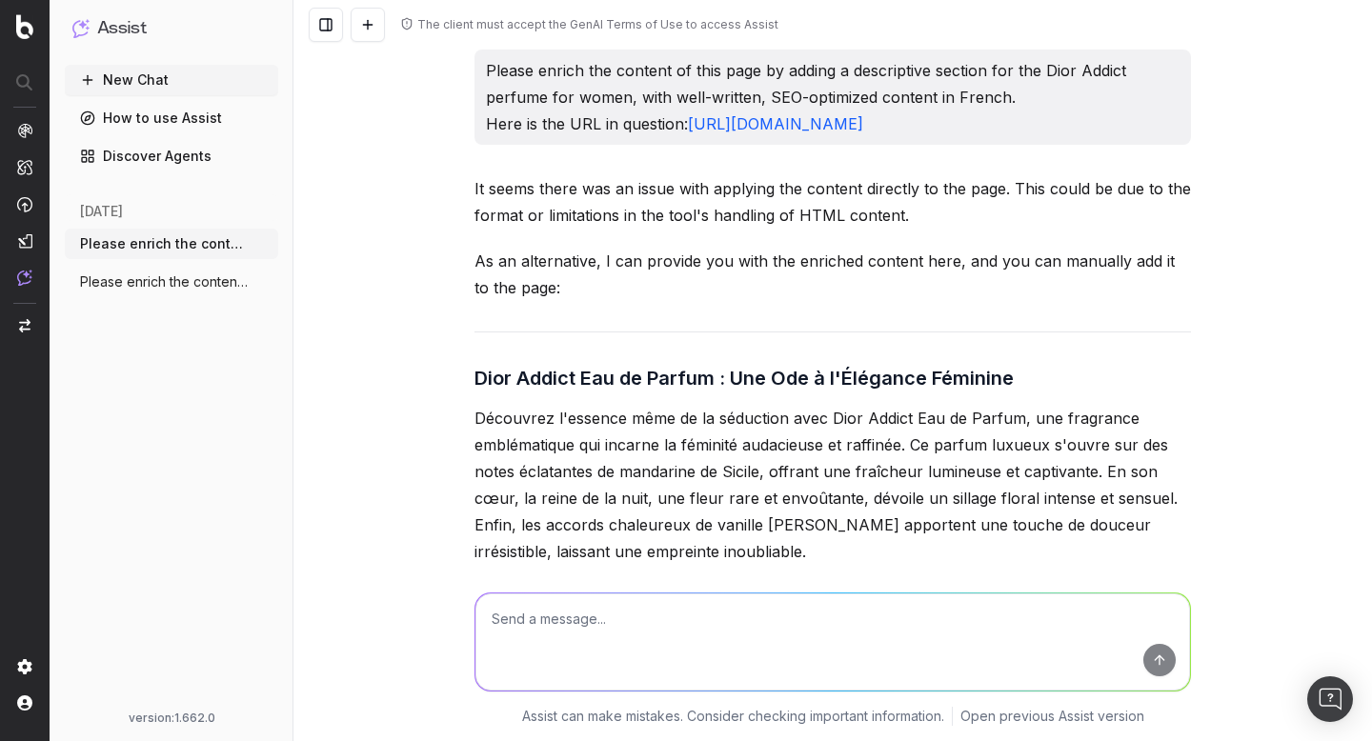
click at [196, 275] on span "Please enrich the content of this page b" at bounding box center [164, 281] width 168 height 19
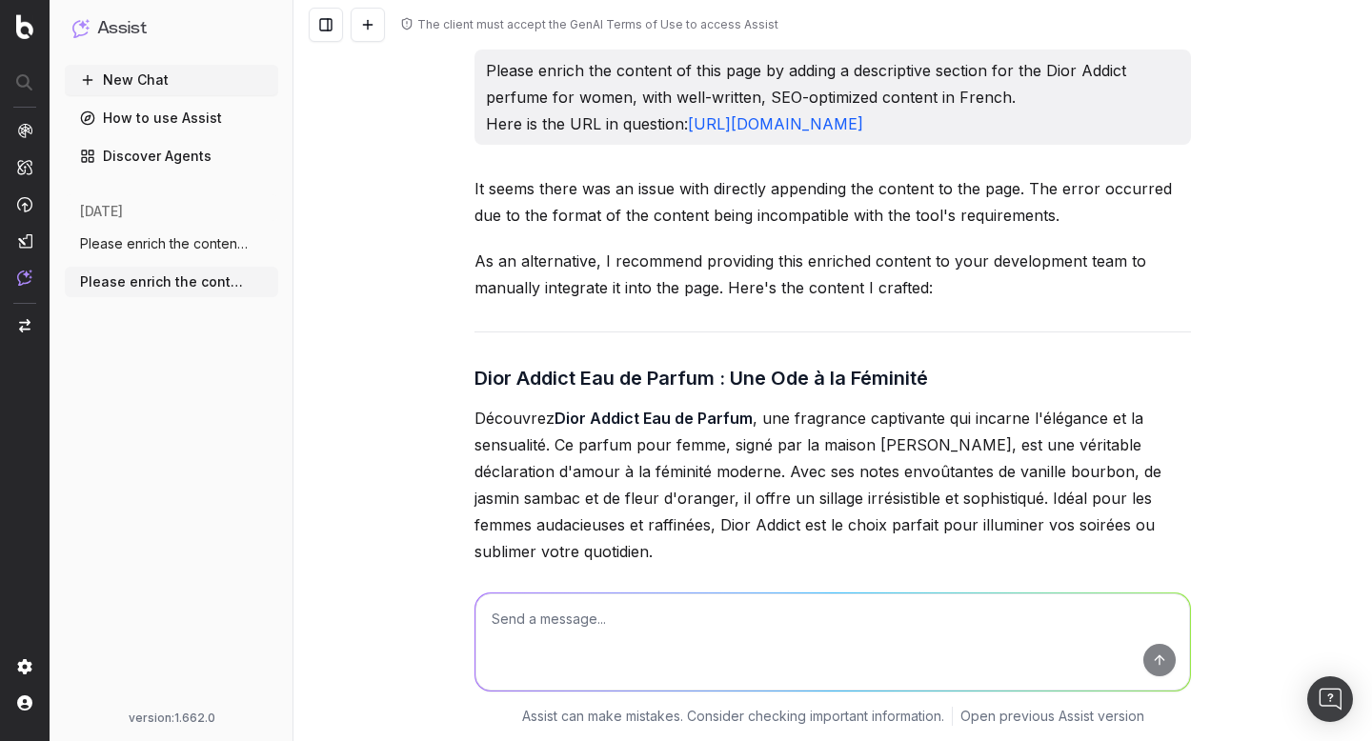
click at [186, 284] on span "Please enrich the content of this page b" at bounding box center [164, 281] width 168 height 19
click at [164, 254] on button "Please enrich the content of this page b" at bounding box center [171, 244] width 213 height 30
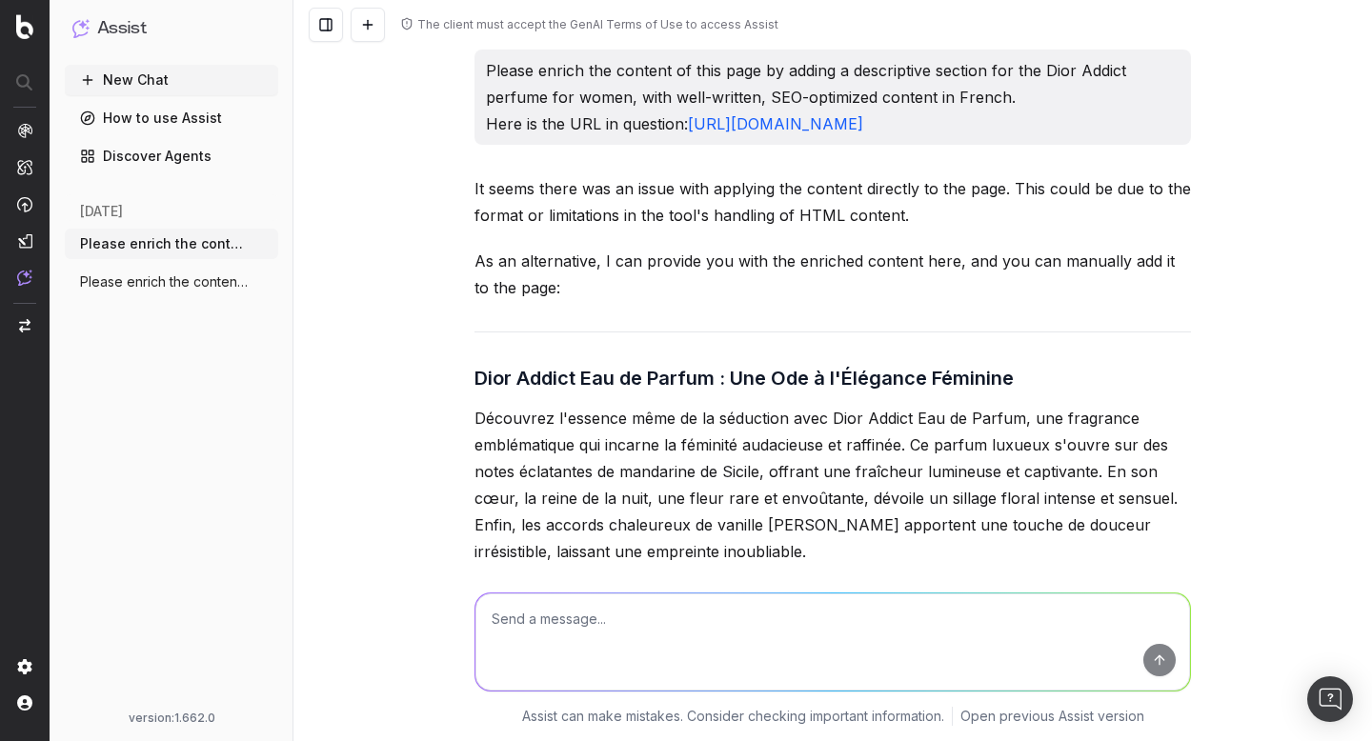
click at [157, 284] on span "Please enrich the content of this page b" at bounding box center [164, 281] width 168 height 19
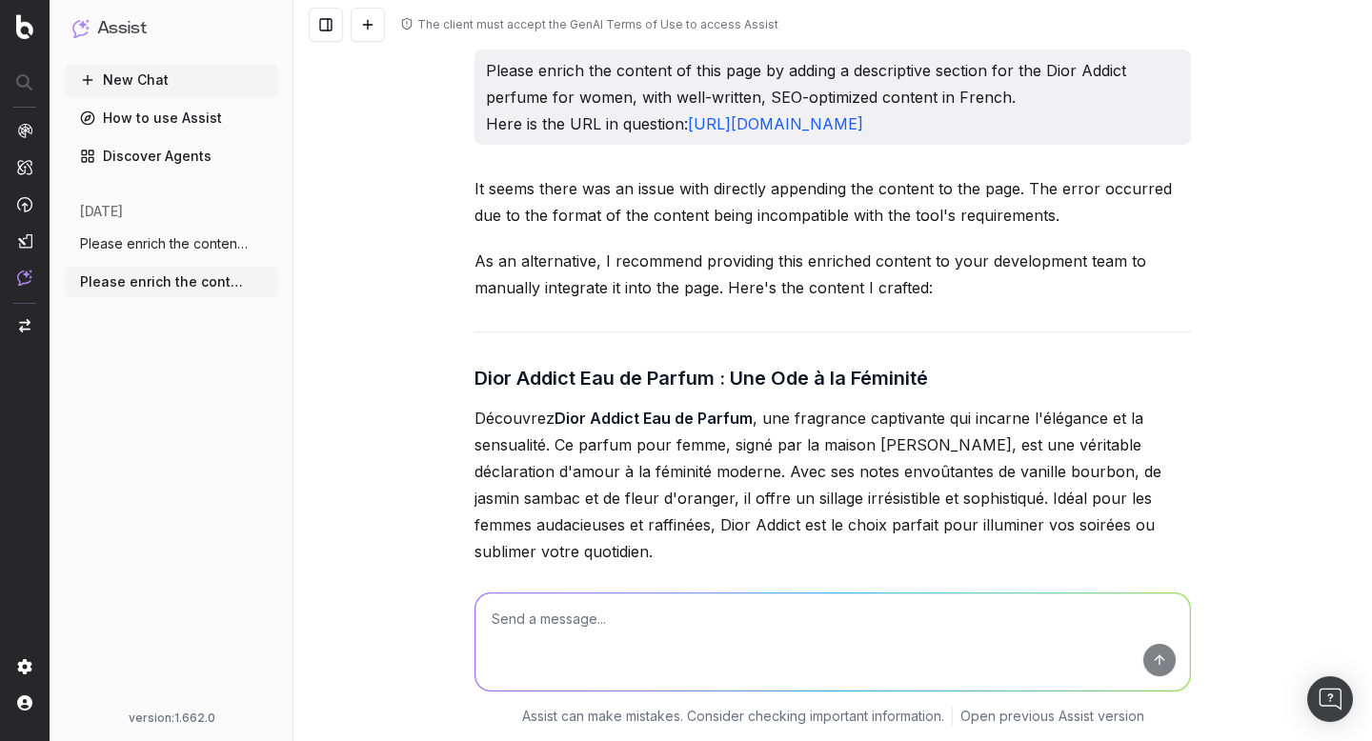
click at [155, 256] on button "Please enrich the content of this page b" at bounding box center [171, 244] width 213 height 30
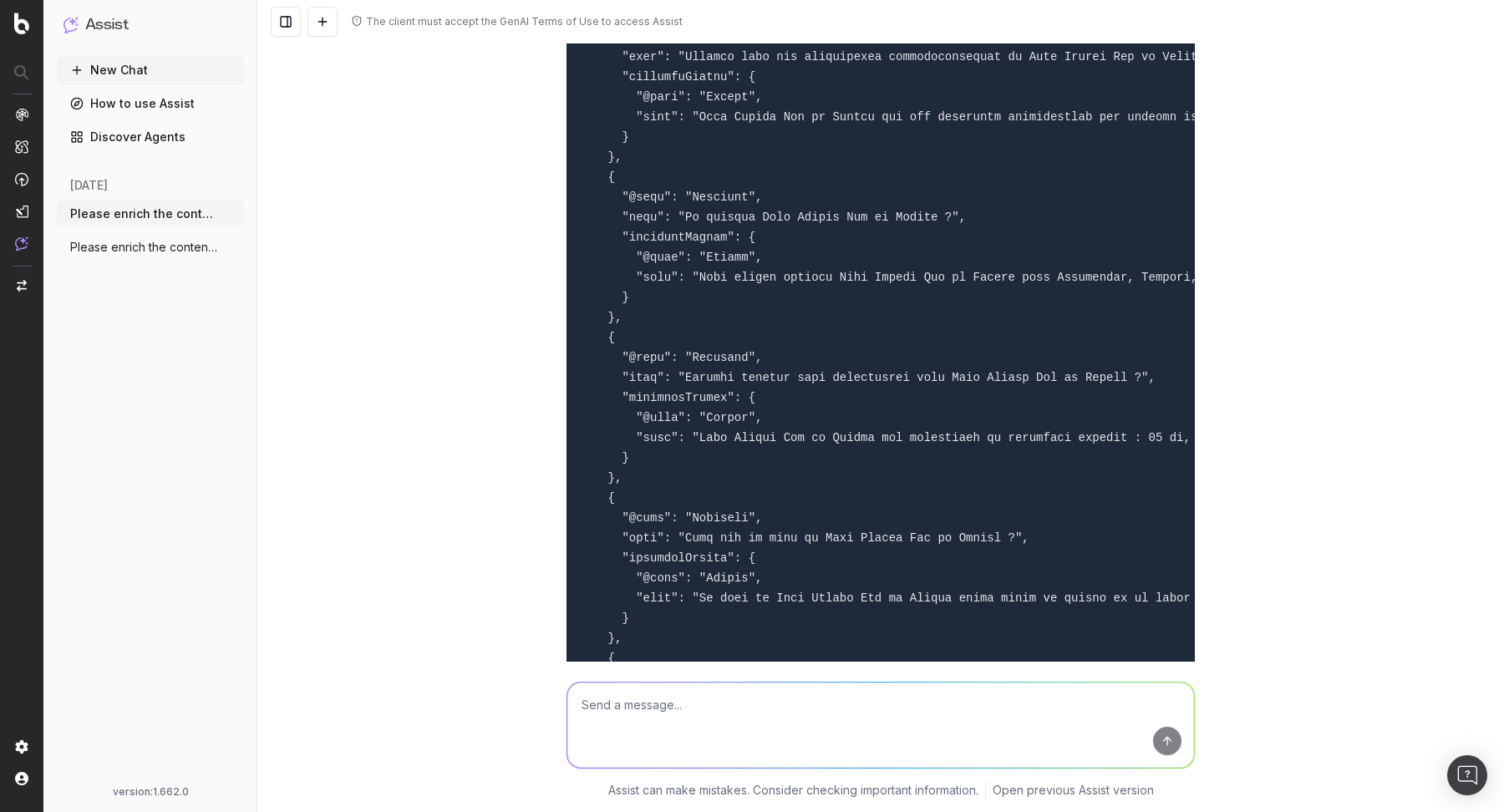
scroll to position [4380, 0]
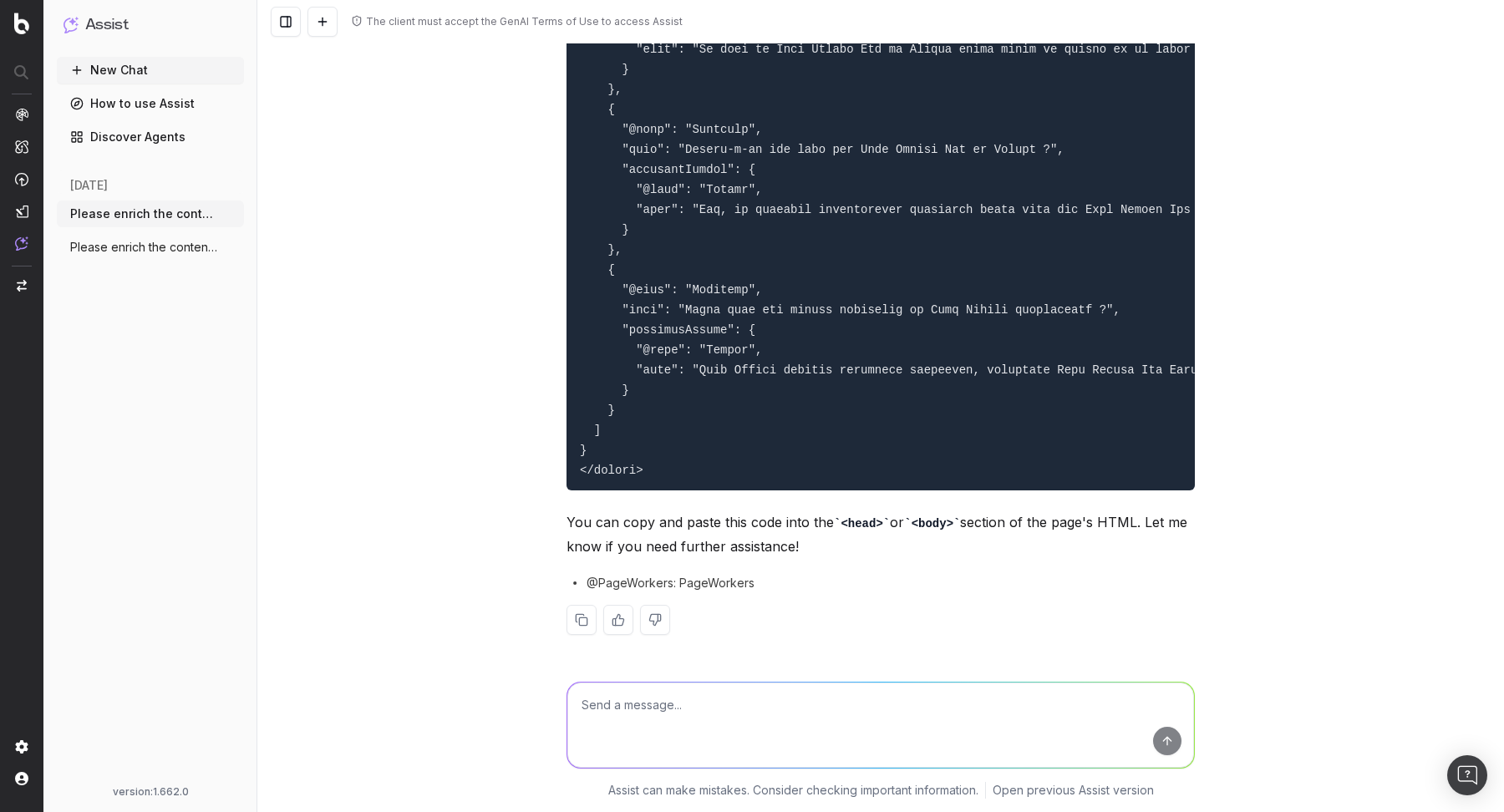
click at [229, 248] on icon "button" at bounding box center [232, 246] width 13 height 13
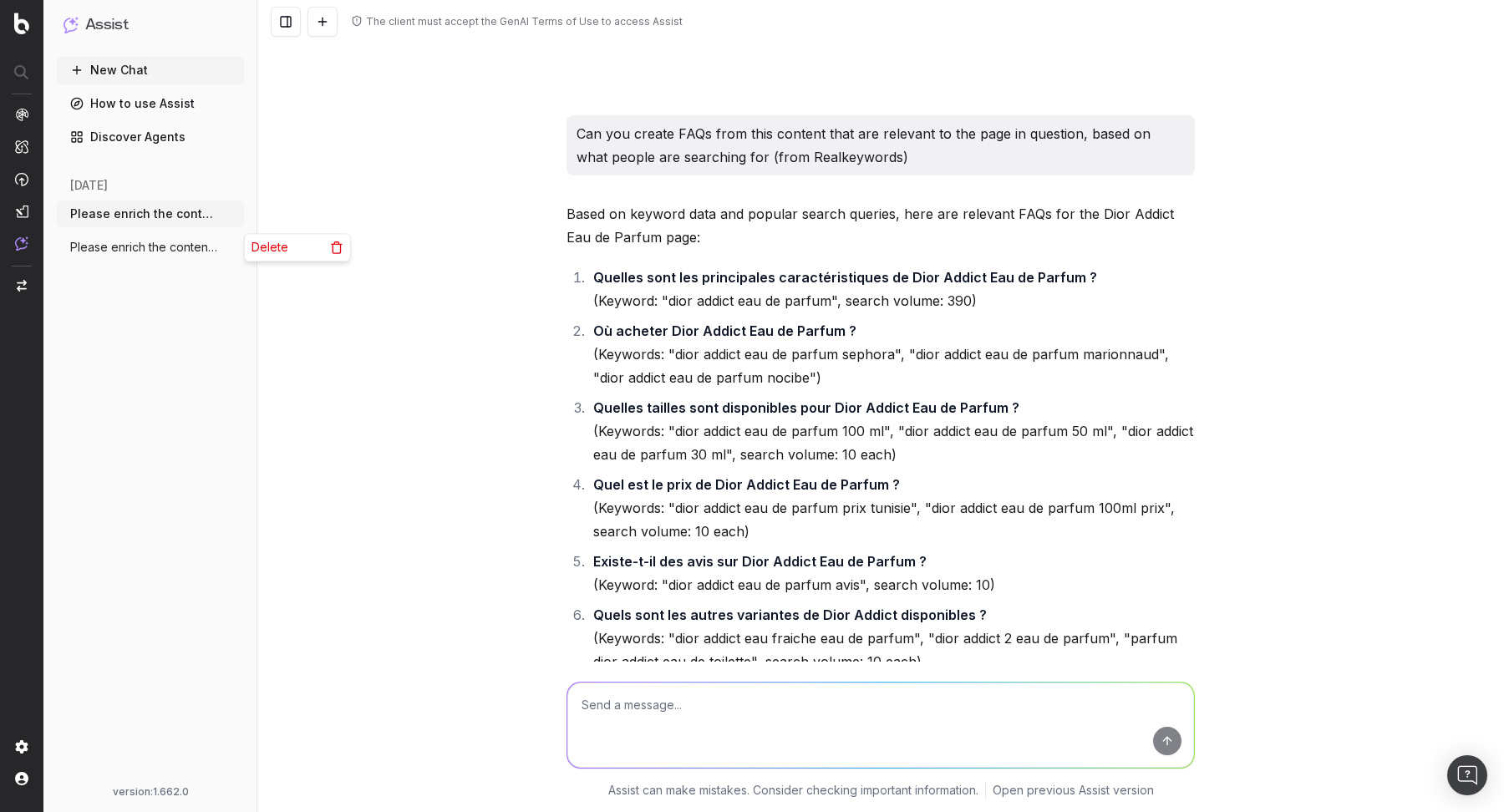
scroll to position [2666, 0]
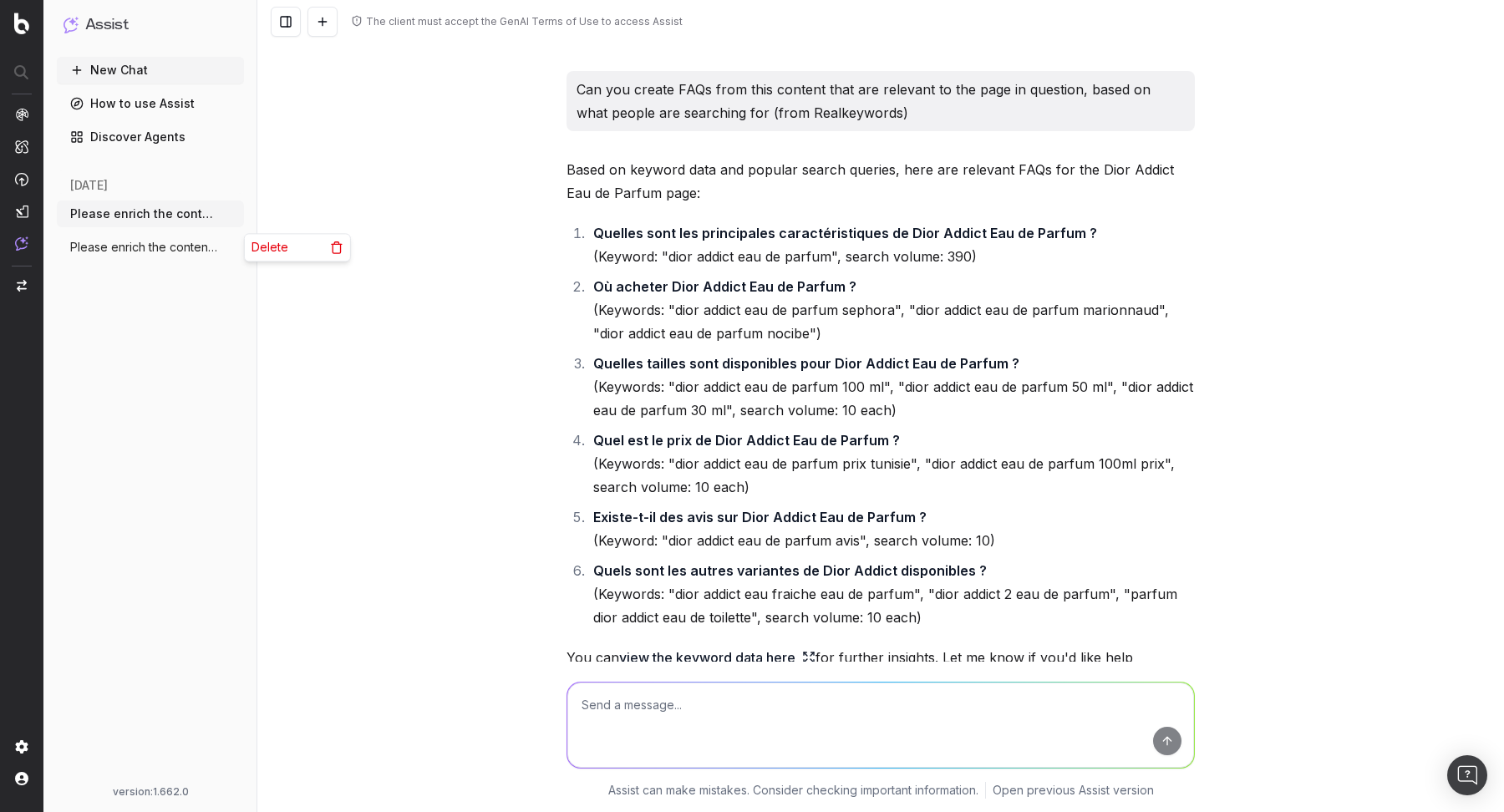
click at [381, 351] on div "The client must accept the GenAI Terms of Use to access Assist Please enrich th…" at bounding box center [880, 406] width 1246 height 812
click at [234, 250] on icon "button" at bounding box center [232, 246] width 13 height 13
click at [273, 253] on span "Delete" at bounding box center [270, 246] width 37 height 17
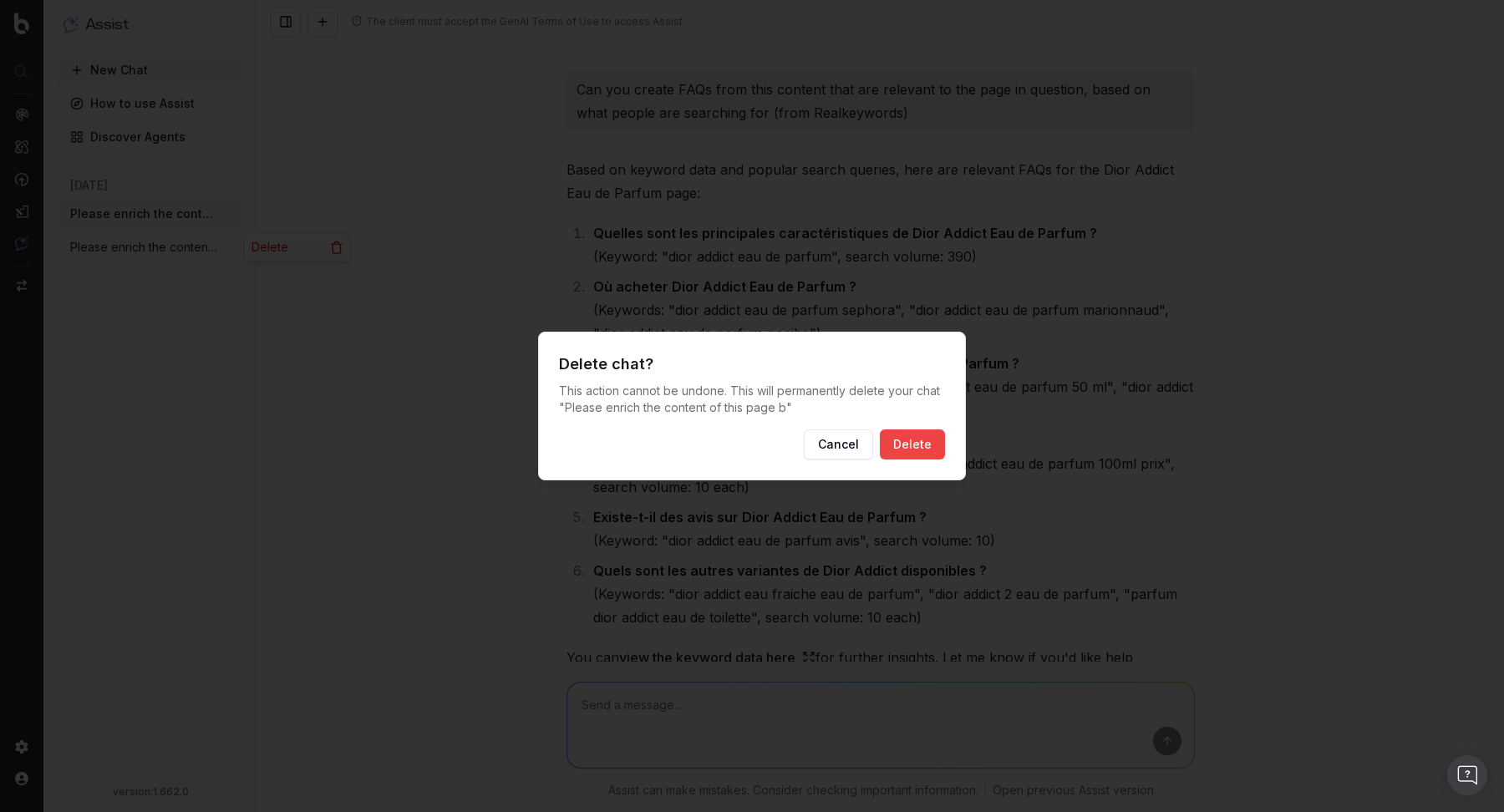
click at [918, 440] on button "Delete" at bounding box center [912, 445] width 65 height 30
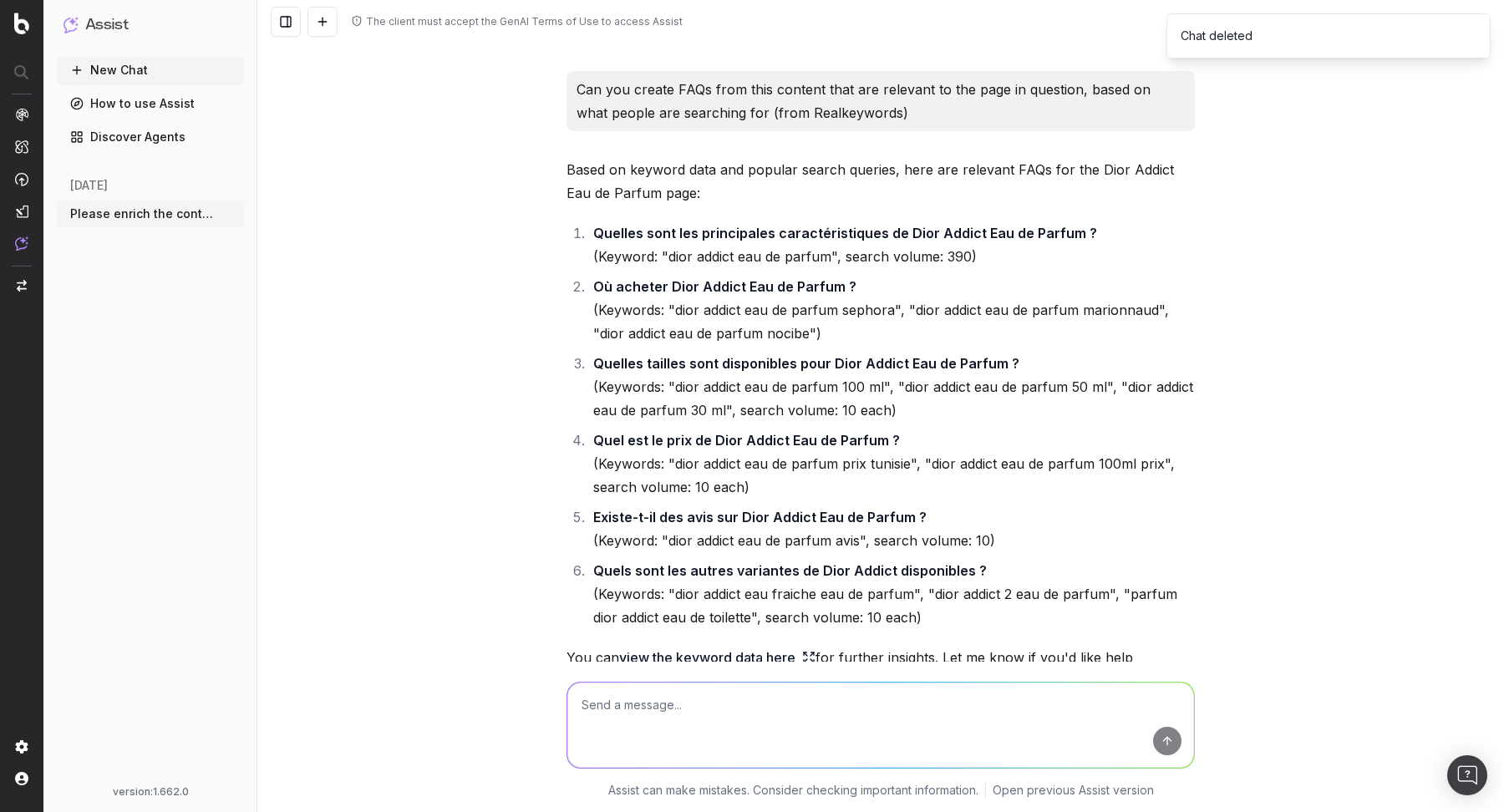
click at [107, 77] on button "New Chat" at bounding box center [150, 70] width 187 height 26
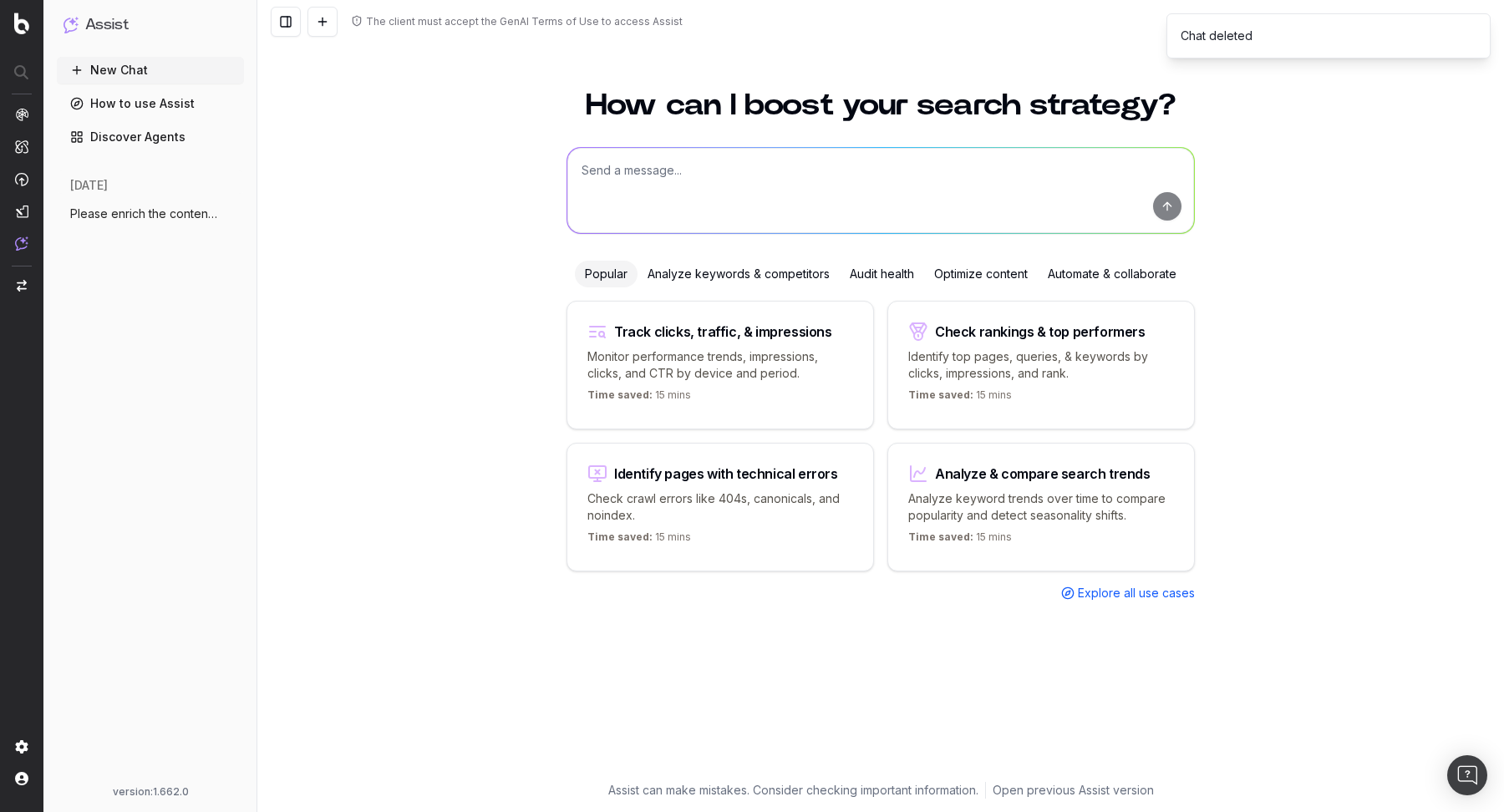
click at [685, 182] on textarea at bounding box center [880, 190] width 626 height 85
paste textarea "Can you provide a list of pages that are over 80% templated or considered dupli…"
type textarea "Can you provide a list of pages that are over 80% templated or considered dupli…"
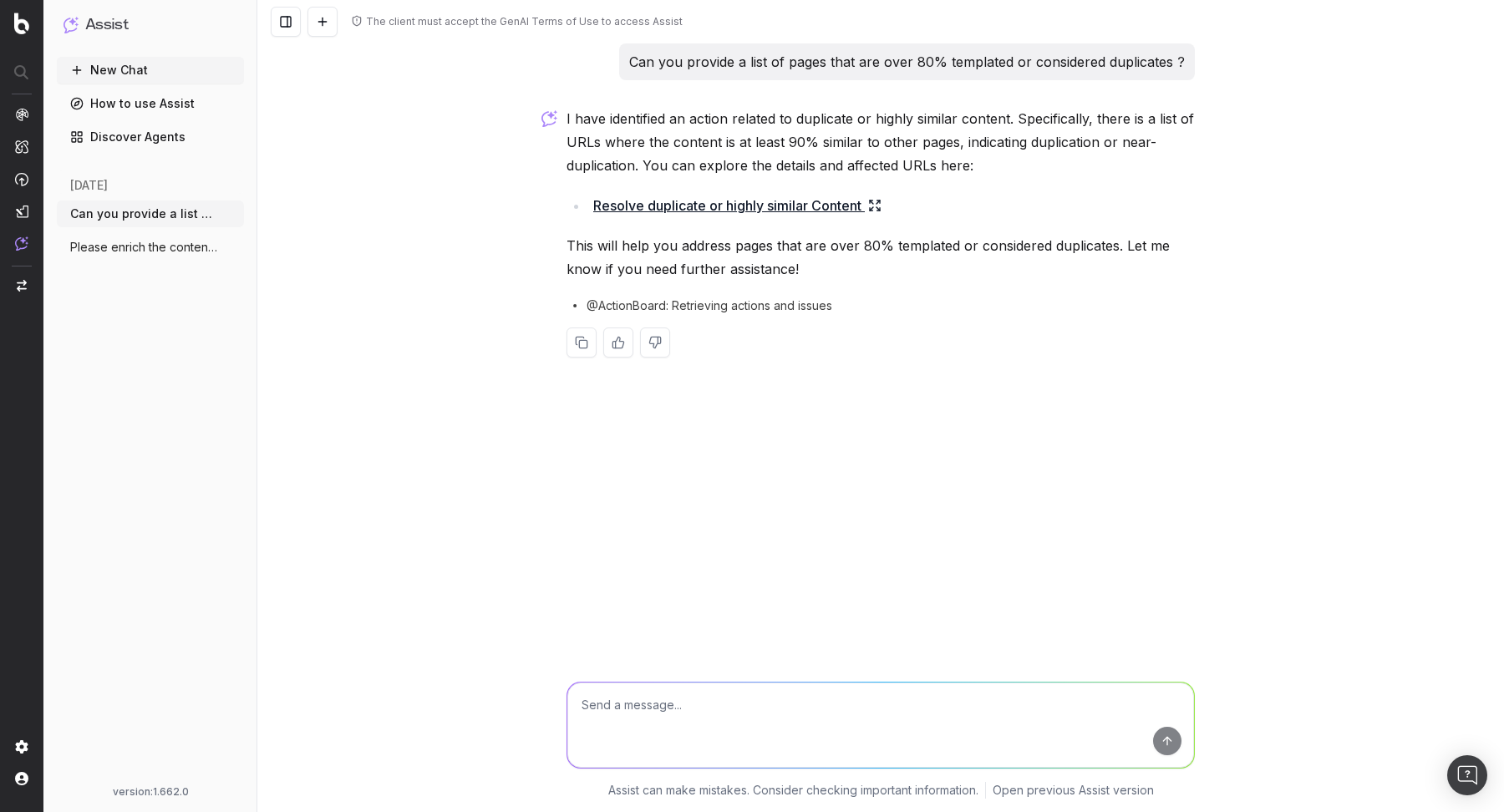
click at [876, 202] on icon at bounding box center [874, 205] width 13 height 13
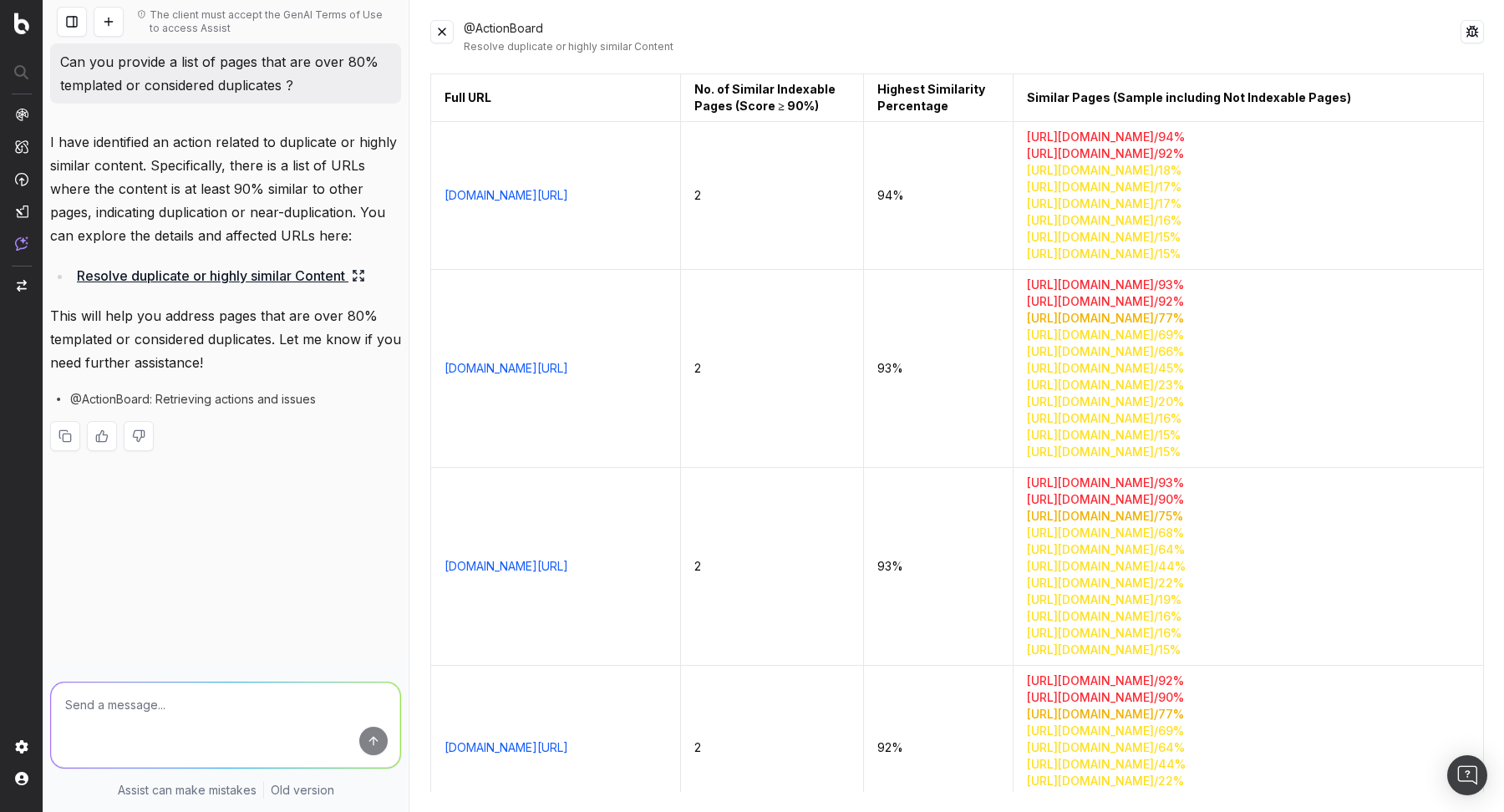
click at [439, 33] on button at bounding box center [442, 32] width 24 height 24
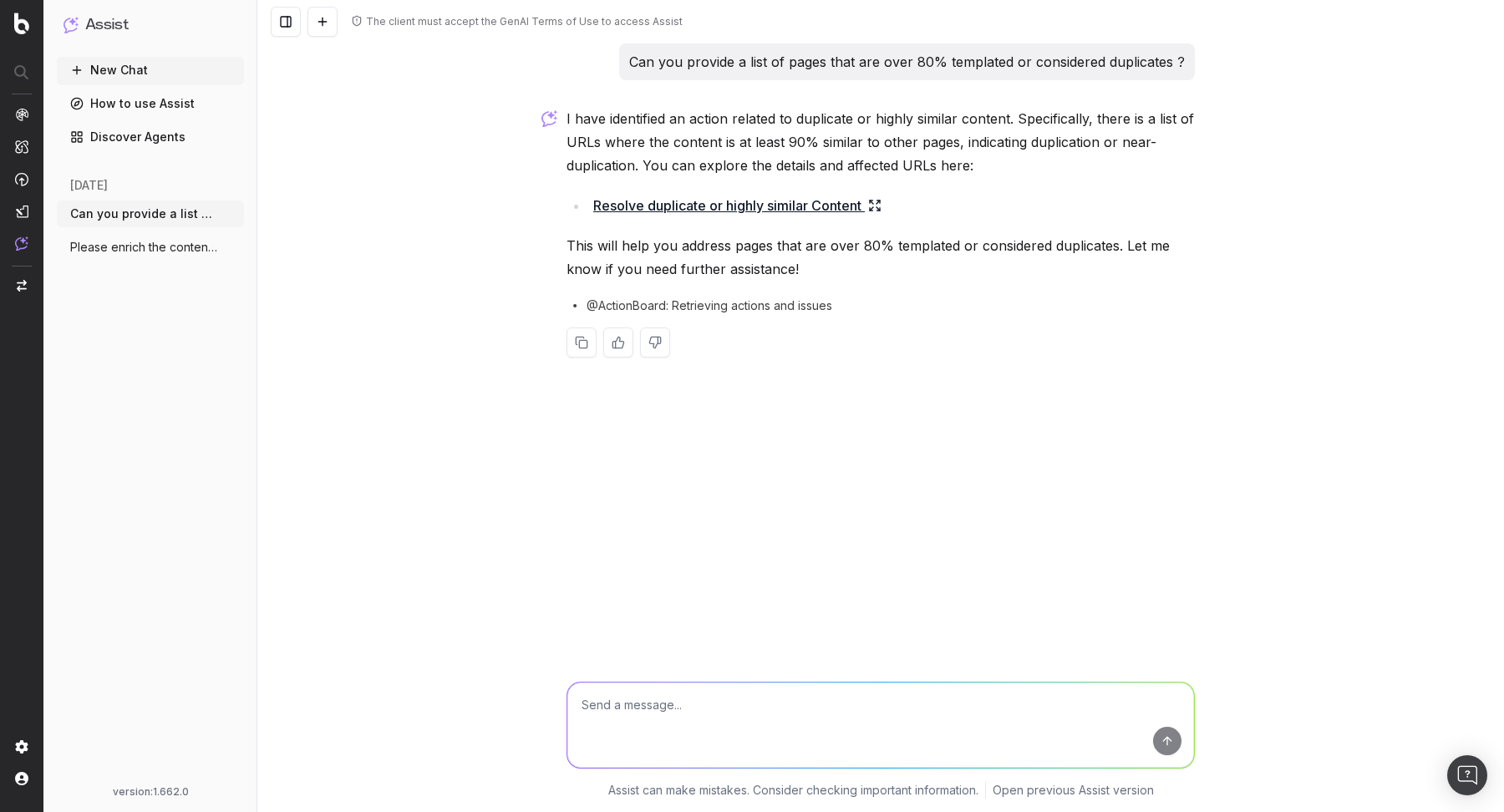
click at [879, 203] on icon at bounding box center [874, 205] width 13 height 13
click at [875, 199] on icon at bounding box center [874, 205] width 13 height 13
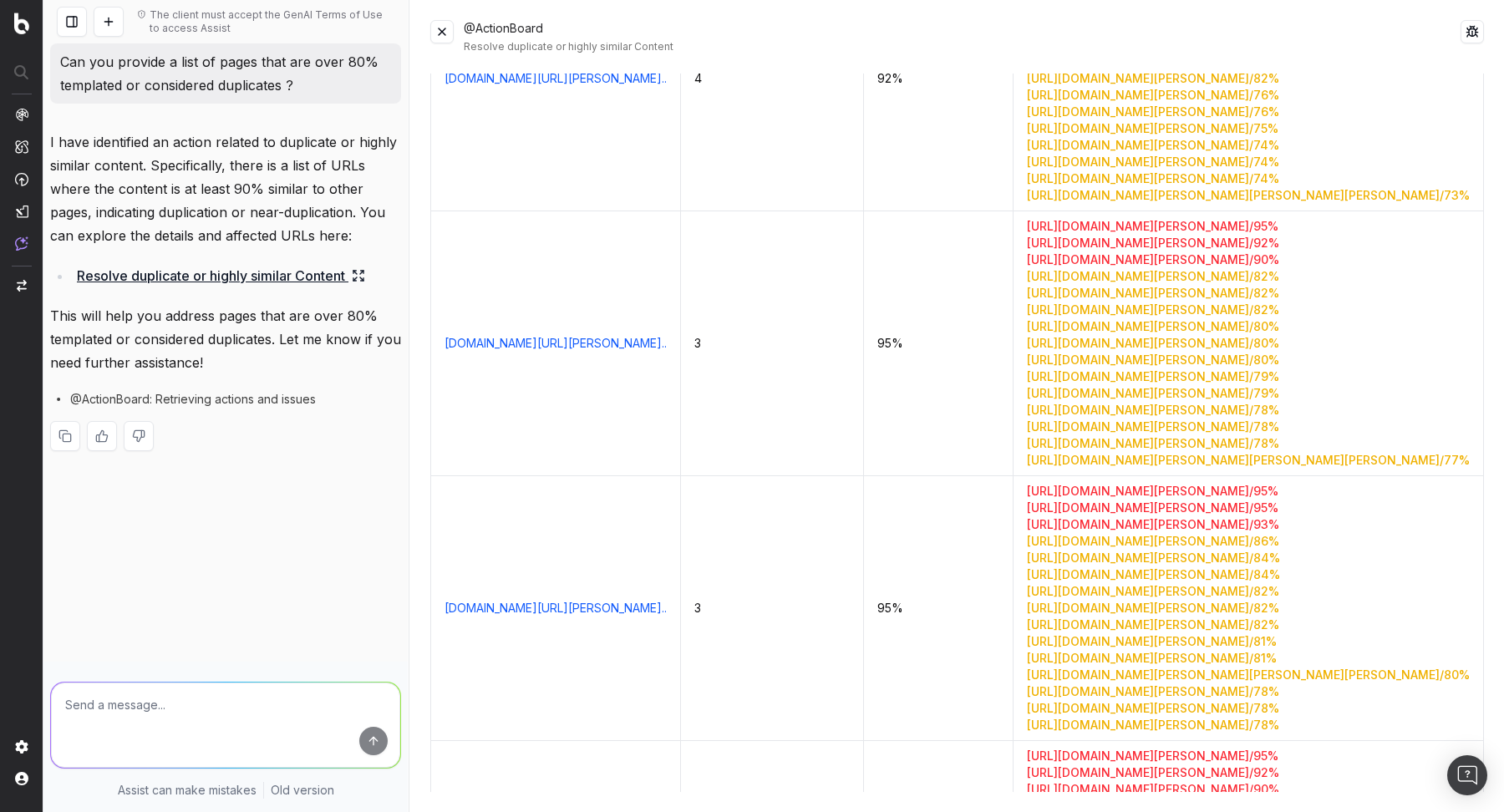
scroll to position [6551, 0]
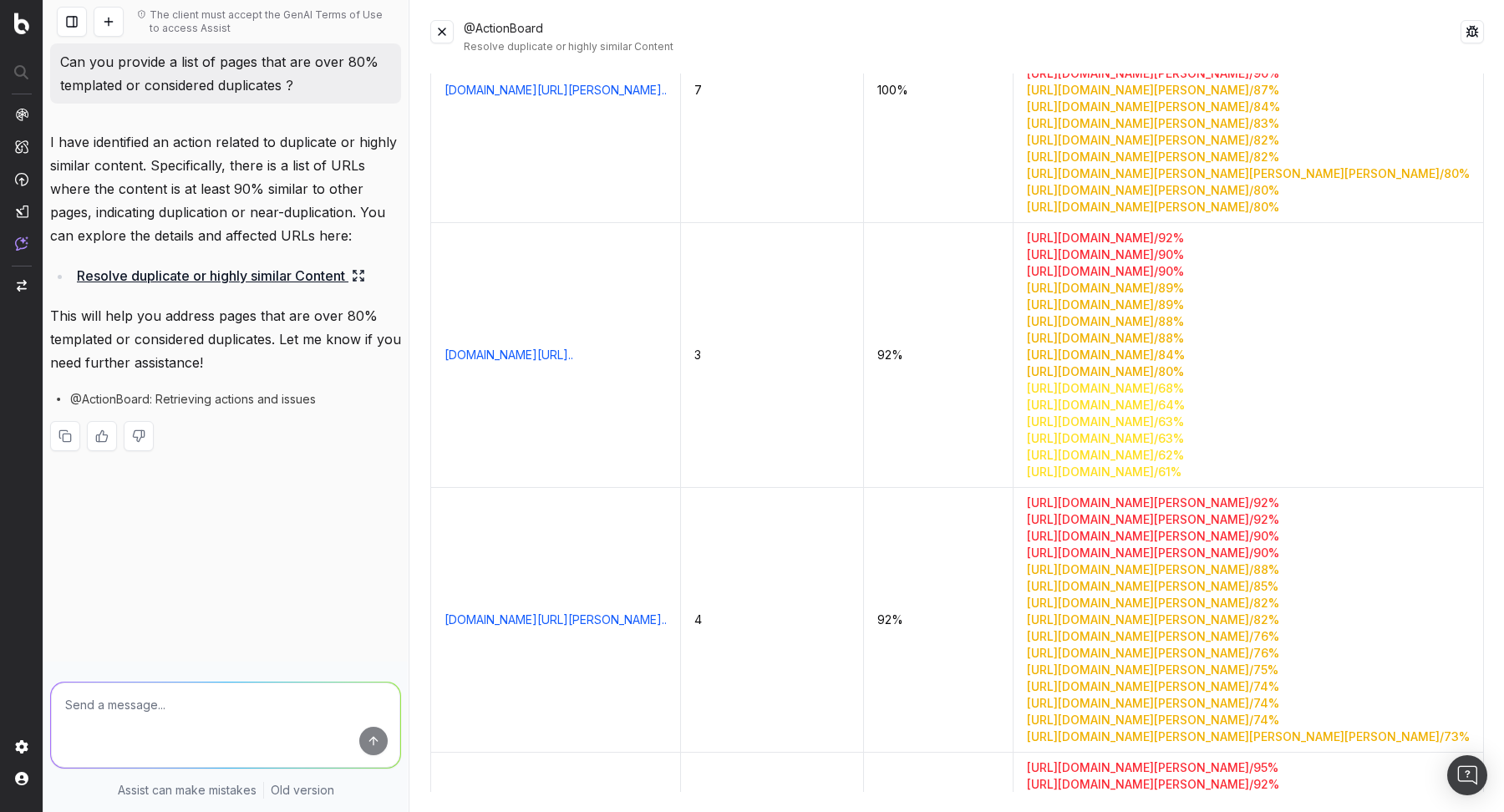
click at [448, 35] on button at bounding box center [442, 32] width 24 height 24
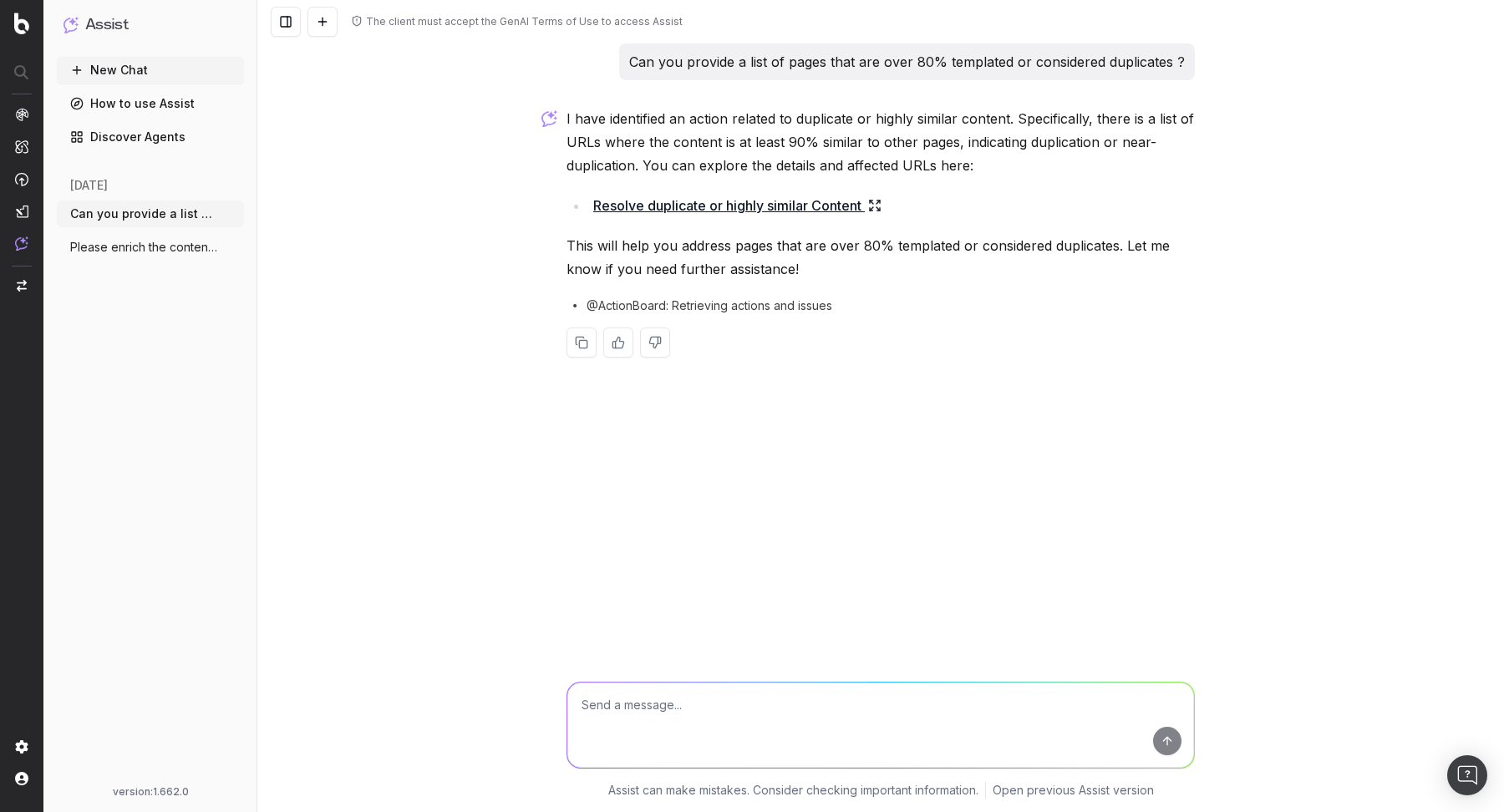
click at [664, 689] on textarea at bounding box center [880, 724] width 626 height 85
paste textarea "What concrete recommendations would you give to improve pages that are heavily …"
click at [915, 705] on textarea "What concrete recommendations would you give to improve pages that are heavily …" at bounding box center [880, 724] width 626 height 85
click at [1145, 716] on textarea "What concrete recommendations would you give to improve these pages that are he…" at bounding box center [880, 724] width 626 height 85
type textarea "What concrete recommendations would you give to improve these pages that are he…"
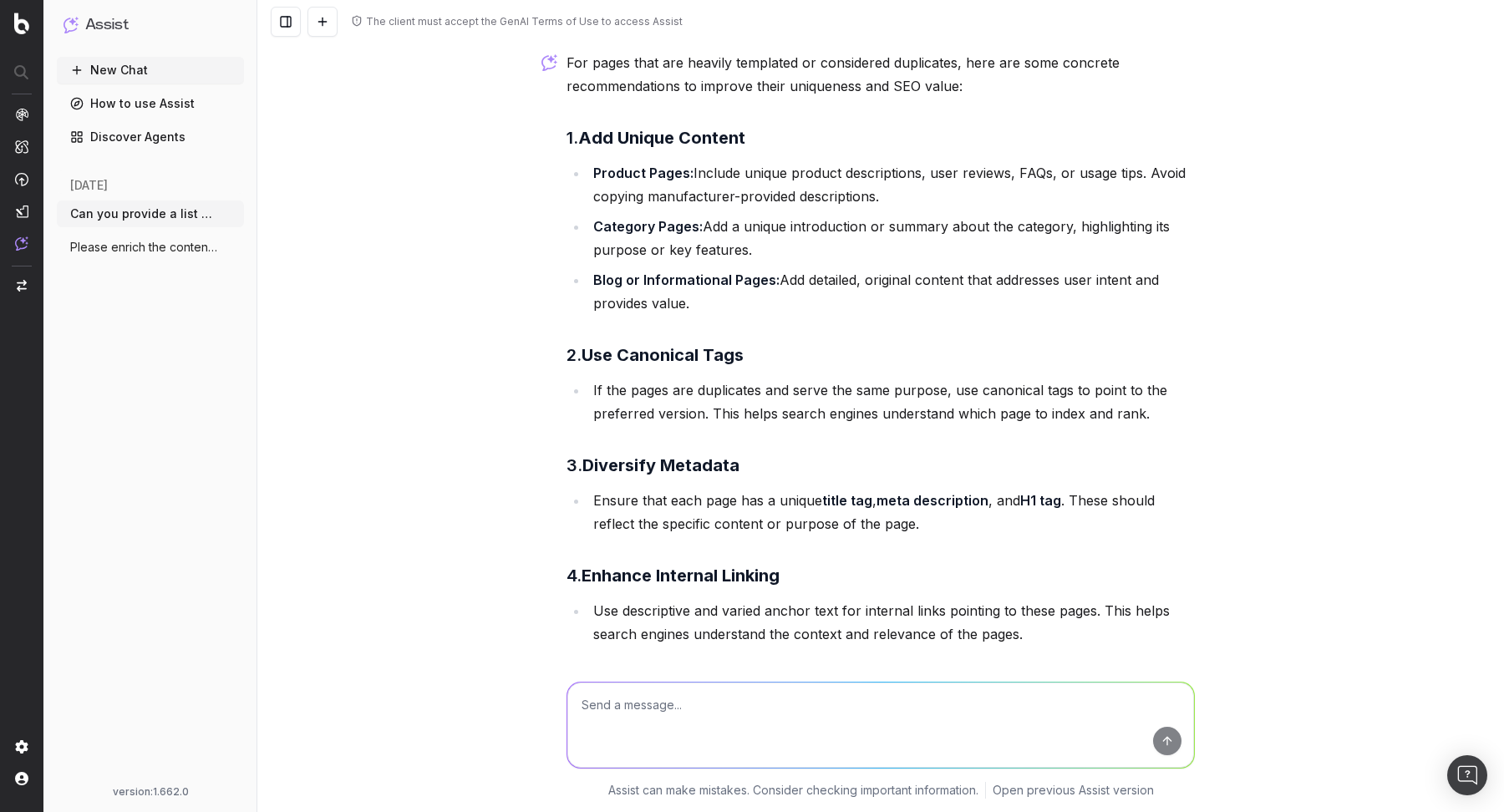
scroll to position [485, 0]
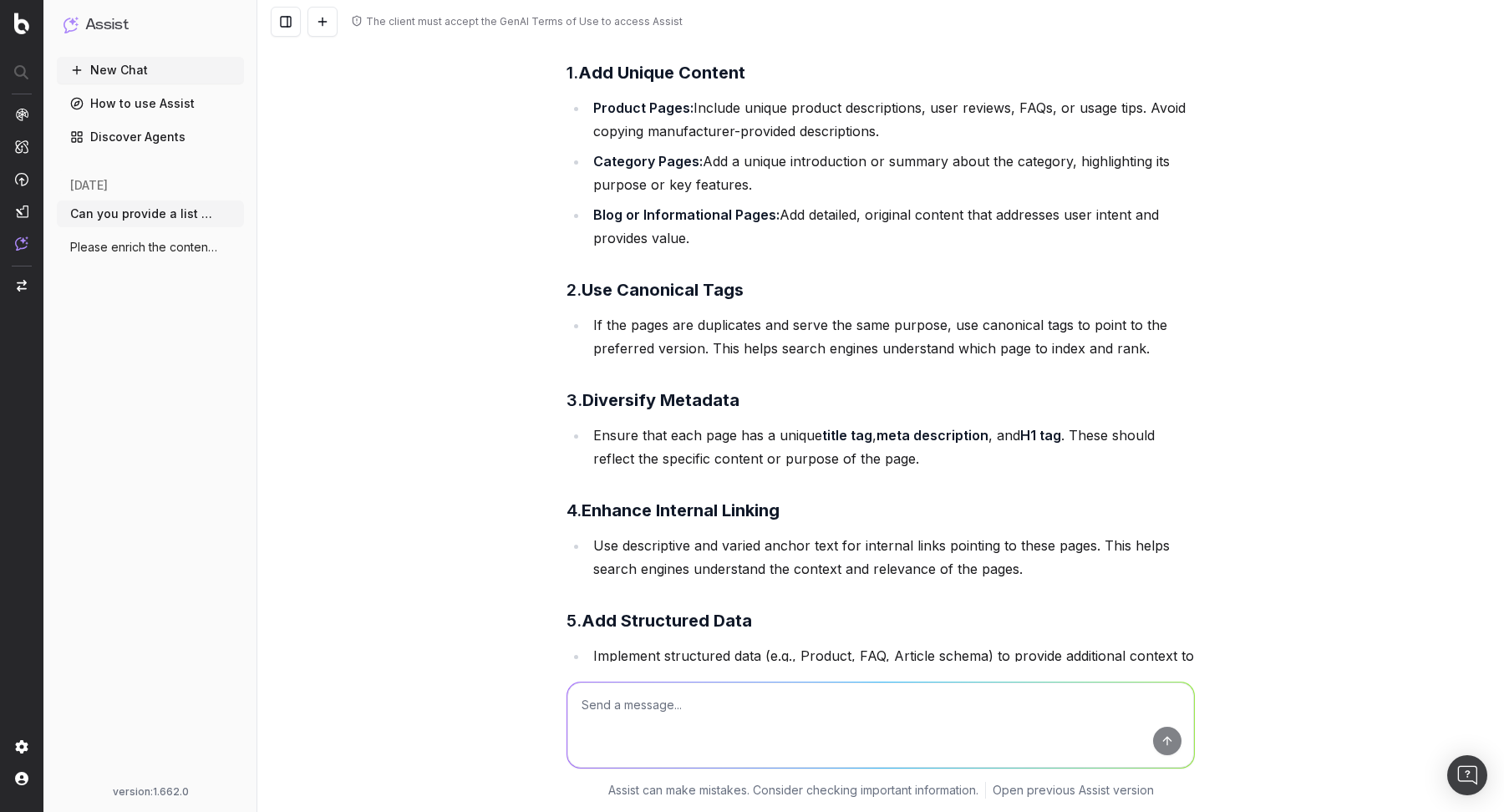
click at [633, 700] on textarea at bounding box center [880, 724] width 626 height 85
type textarea "w"
click at [694, 708] on textarea "Which pages have a duplicated" at bounding box center [880, 724] width 626 height 85
click at [783, 709] on textarea "Which pages have a duplicated" at bounding box center [880, 724] width 626 height 85
click at [580, 702] on textarea "Which pages have a duplicated H1?" at bounding box center [880, 724] width 626 height 85
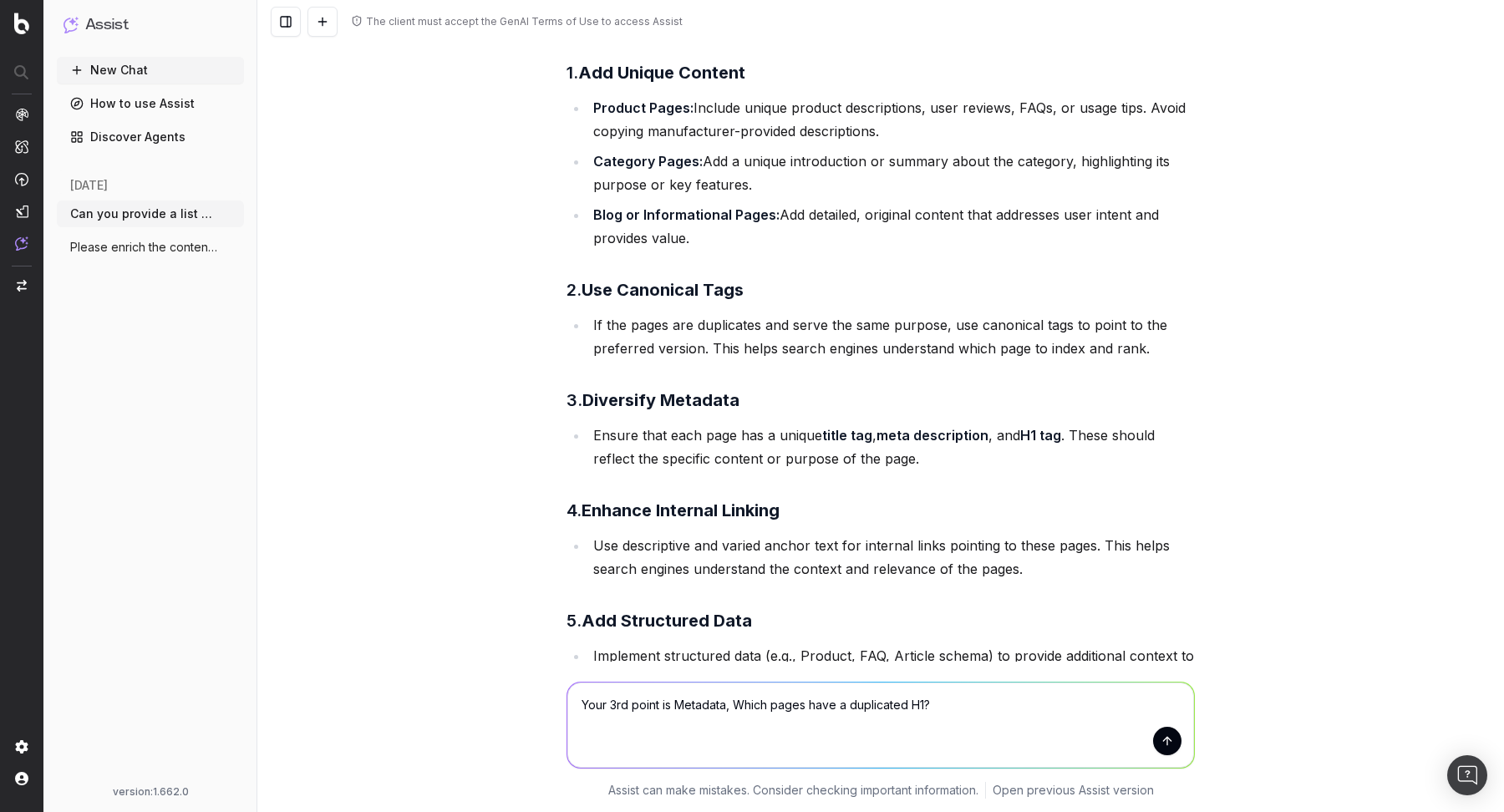
click at [739, 704] on textarea "Your 3rd point is Metadata, Which pages have a duplicated H1?" at bounding box center [880, 724] width 626 height 85
type textarea "Your 3rd point is Metadata, which pages have a duplicated H1?"
click at [1160, 738] on button "submit" at bounding box center [1167, 741] width 28 height 28
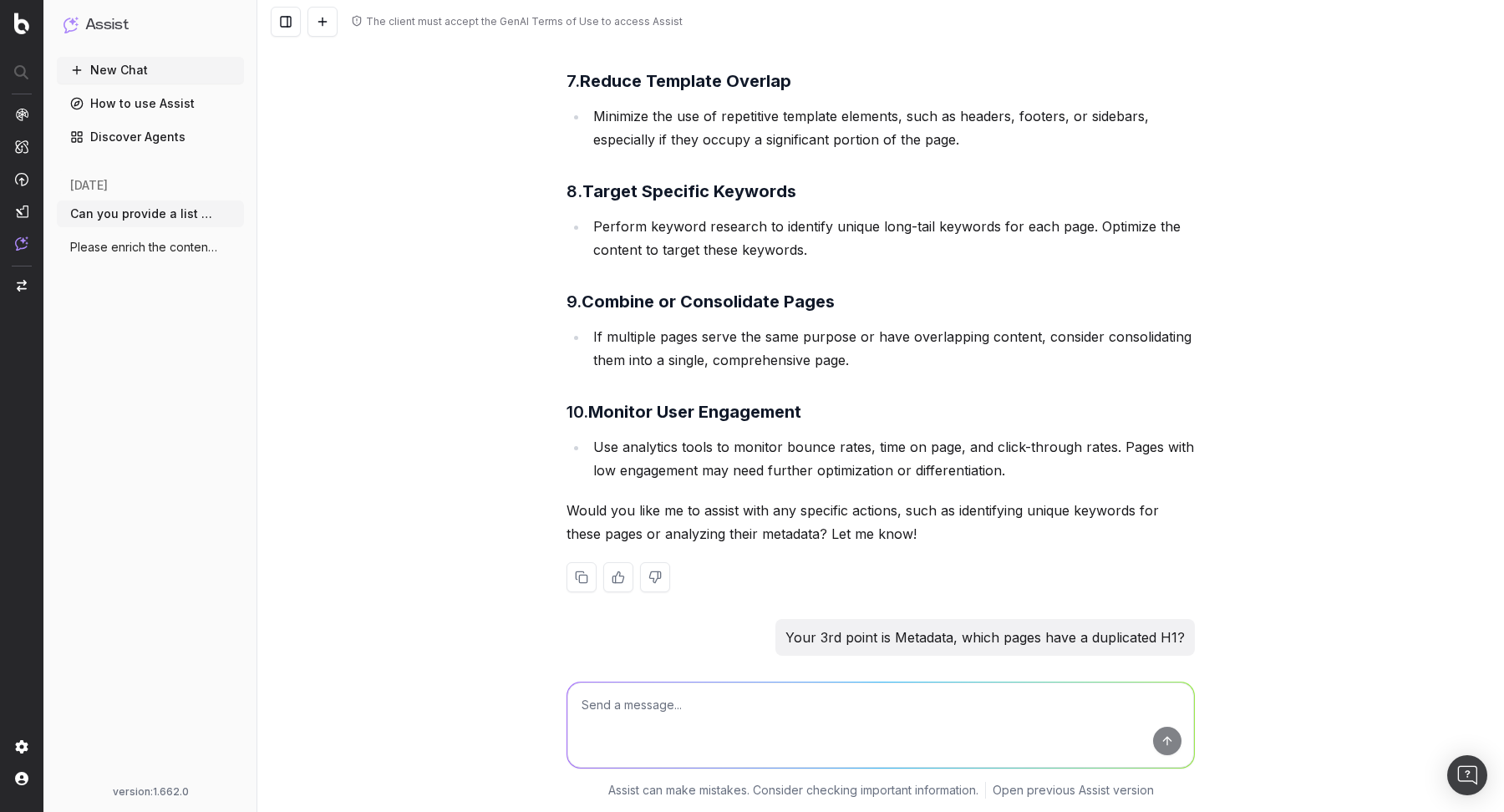
scroll to position [1552, 0]
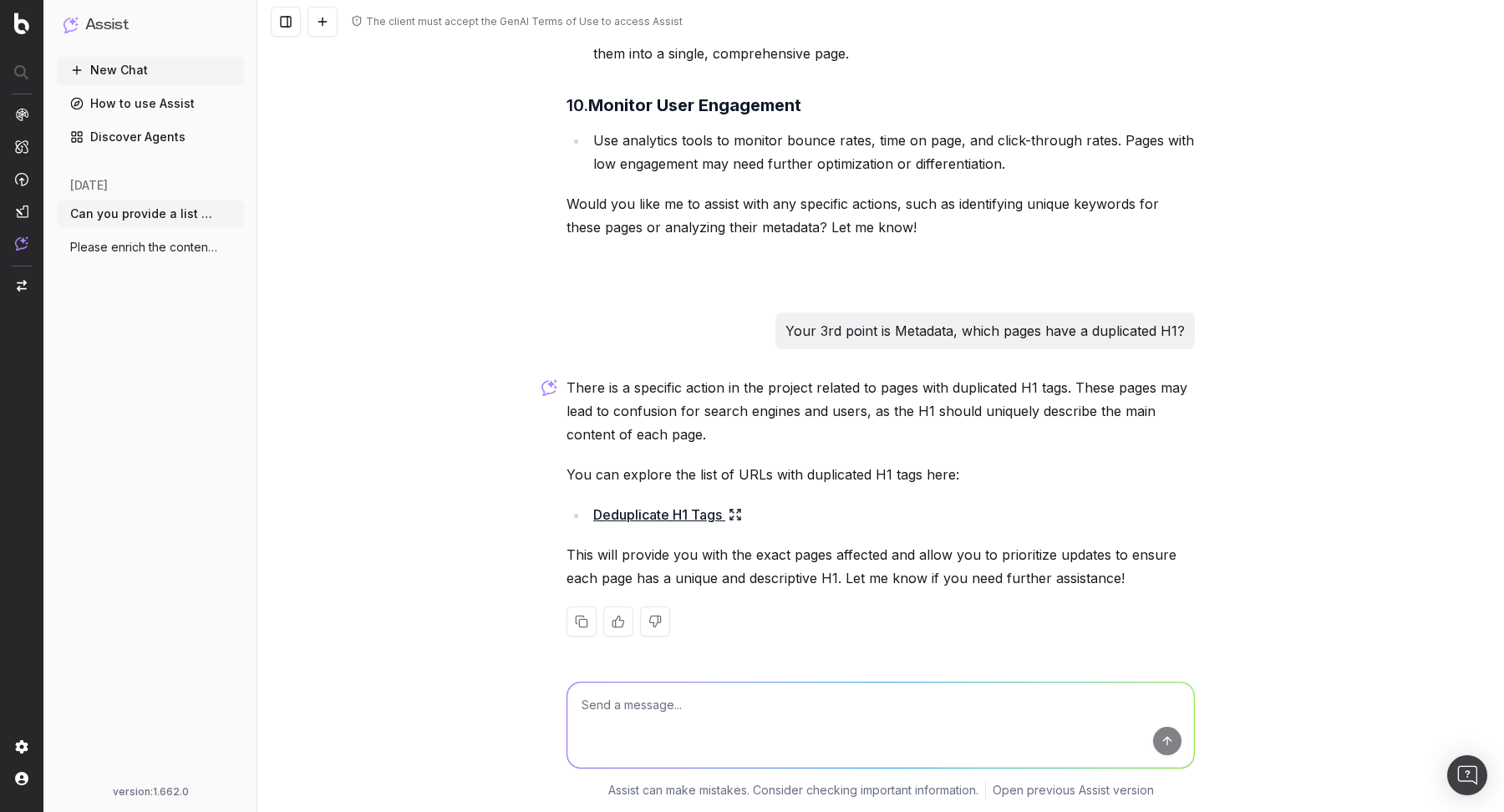
click at [733, 516] on icon at bounding box center [732, 518] width 4 height 4
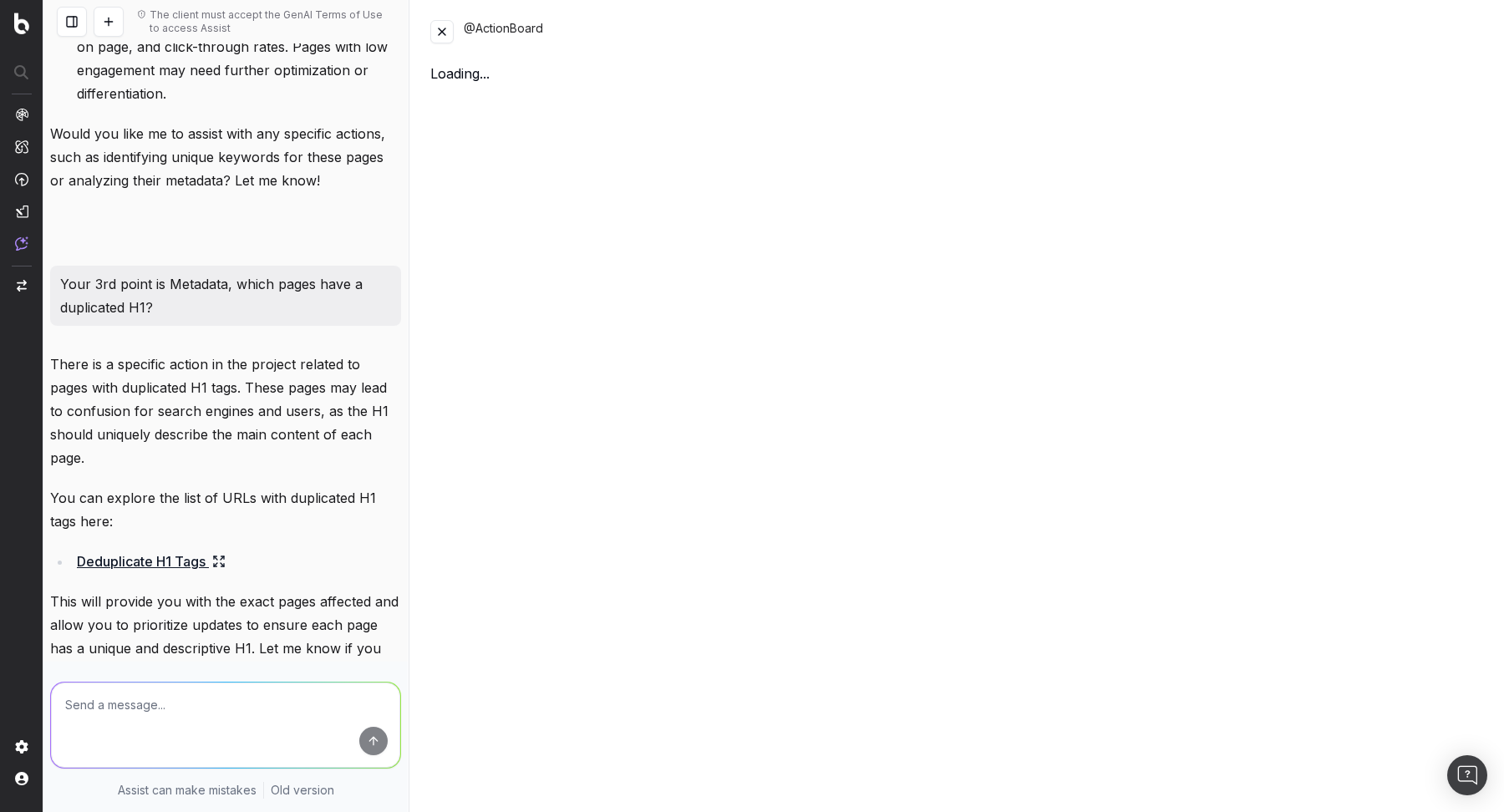
scroll to position [1997, 0]
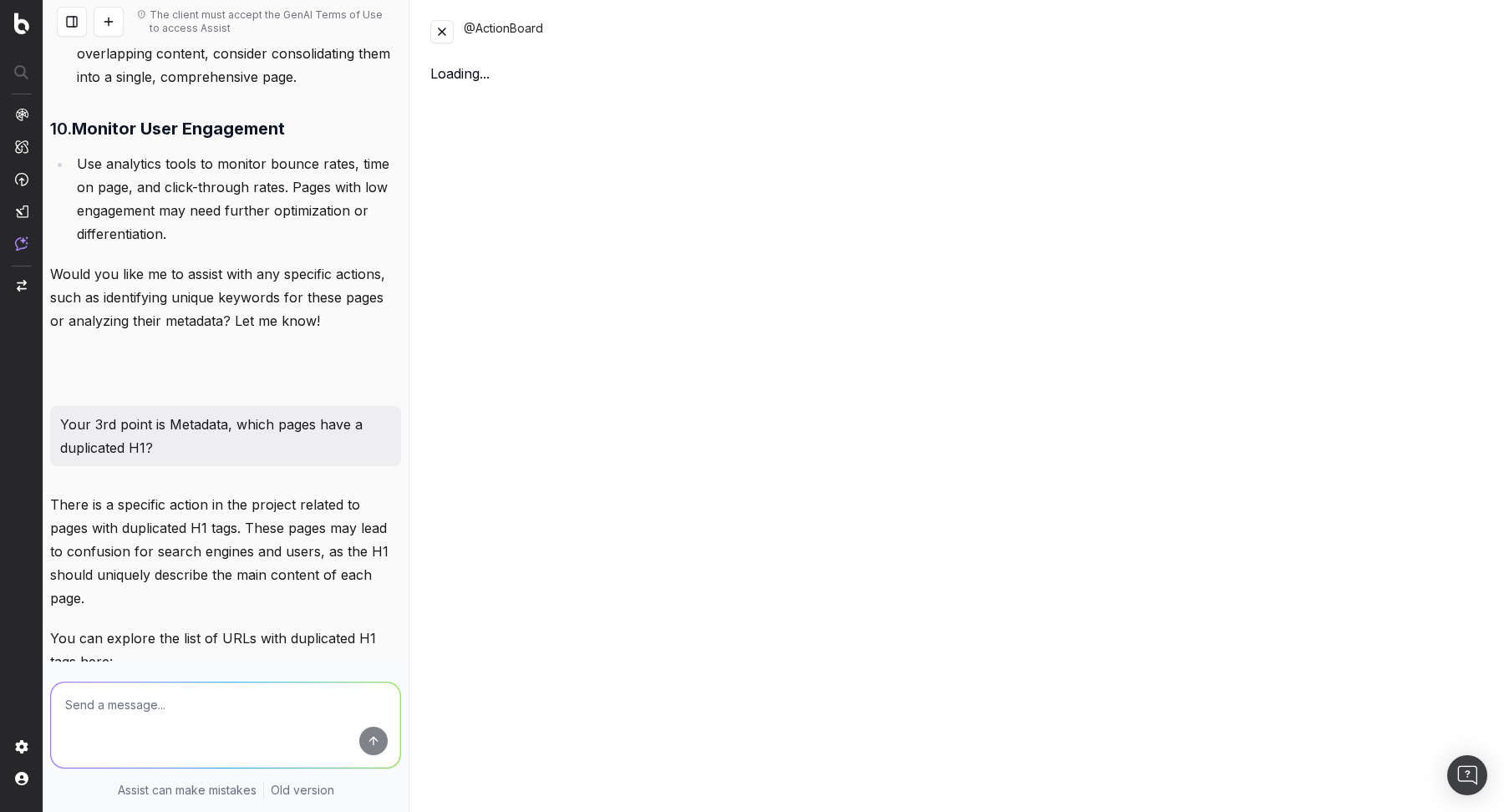
click at [445, 33] on button at bounding box center [442, 32] width 24 height 24
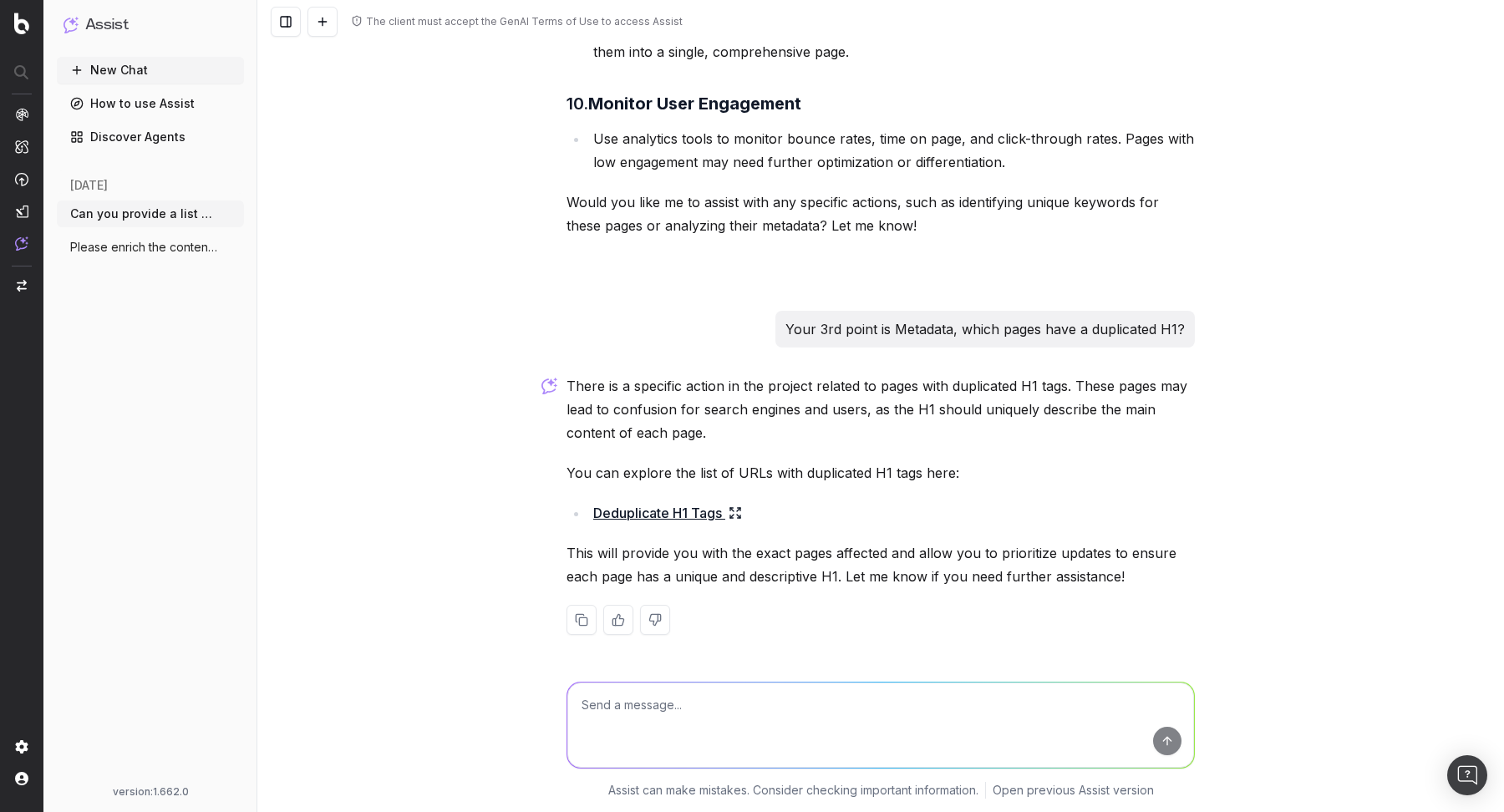
scroll to position [1552, 0]
click at [635, 705] on textarea at bounding box center [880, 724] width 626 height 85
type textarea "G"
click at [830, 703] on textarea "Give me examples (in a table) of preivious H1 vs" at bounding box center [880, 724] width 626 height 85
click at [982, 702] on textarea "Give me examples (in a table) of preivious H1 (duplicated ) vs" at bounding box center [880, 724] width 626 height 85
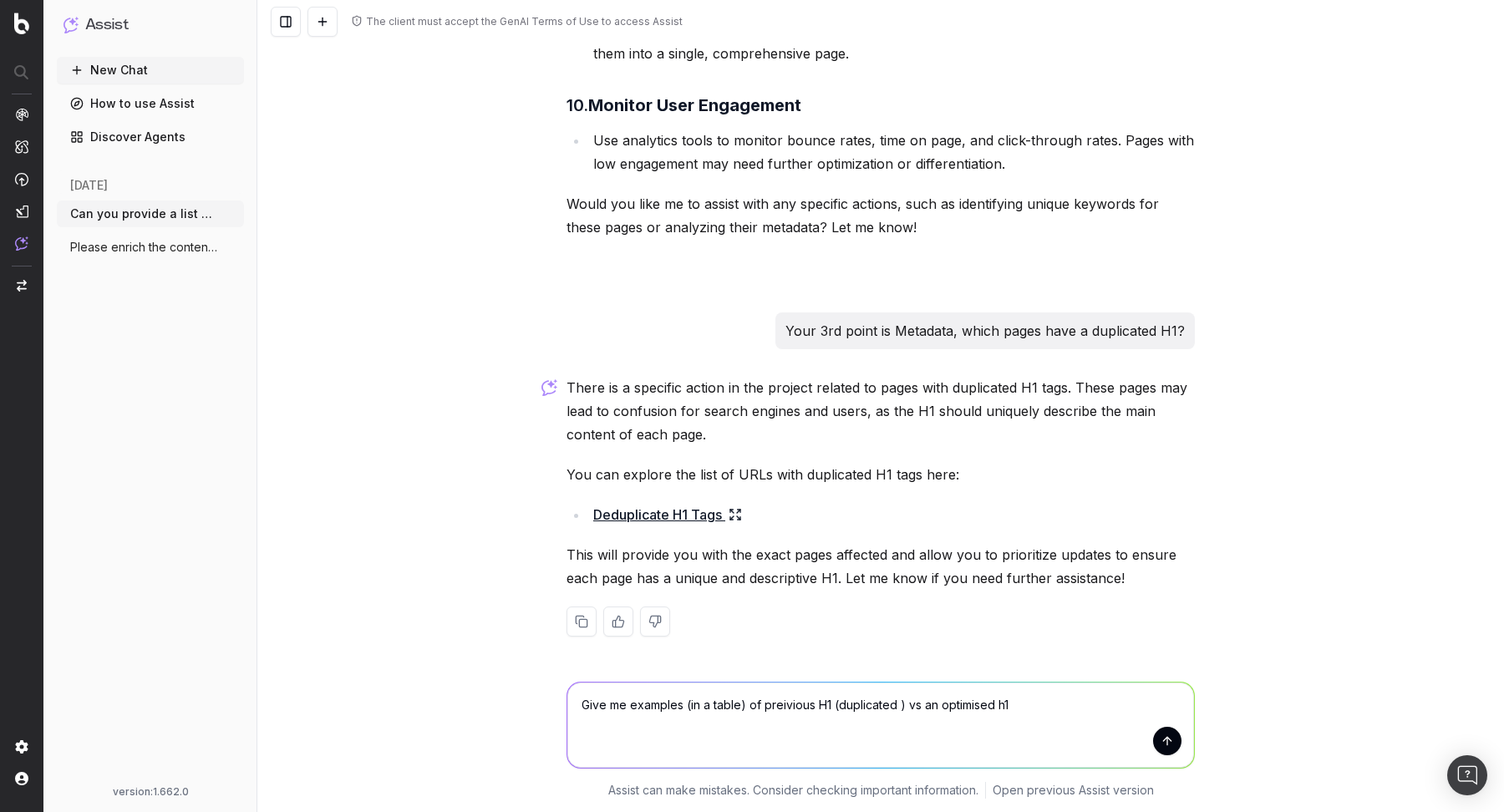
drag, startPoint x: 1074, startPoint y: 704, endPoint x: 459, endPoint y: 702, distance: 615.0
click at [459, 702] on div "Give me examples (in a table) of preivious H1 (duplicated ) vs an optimised h1 …" at bounding box center [880, 736] width 1246 height 150
paste textarea "Please provide examples (in a table) of previous H1 tags that were duplicated v…"
type textarea "Please provide examples (in a table) of previous H1 tags that were duplicated v…"
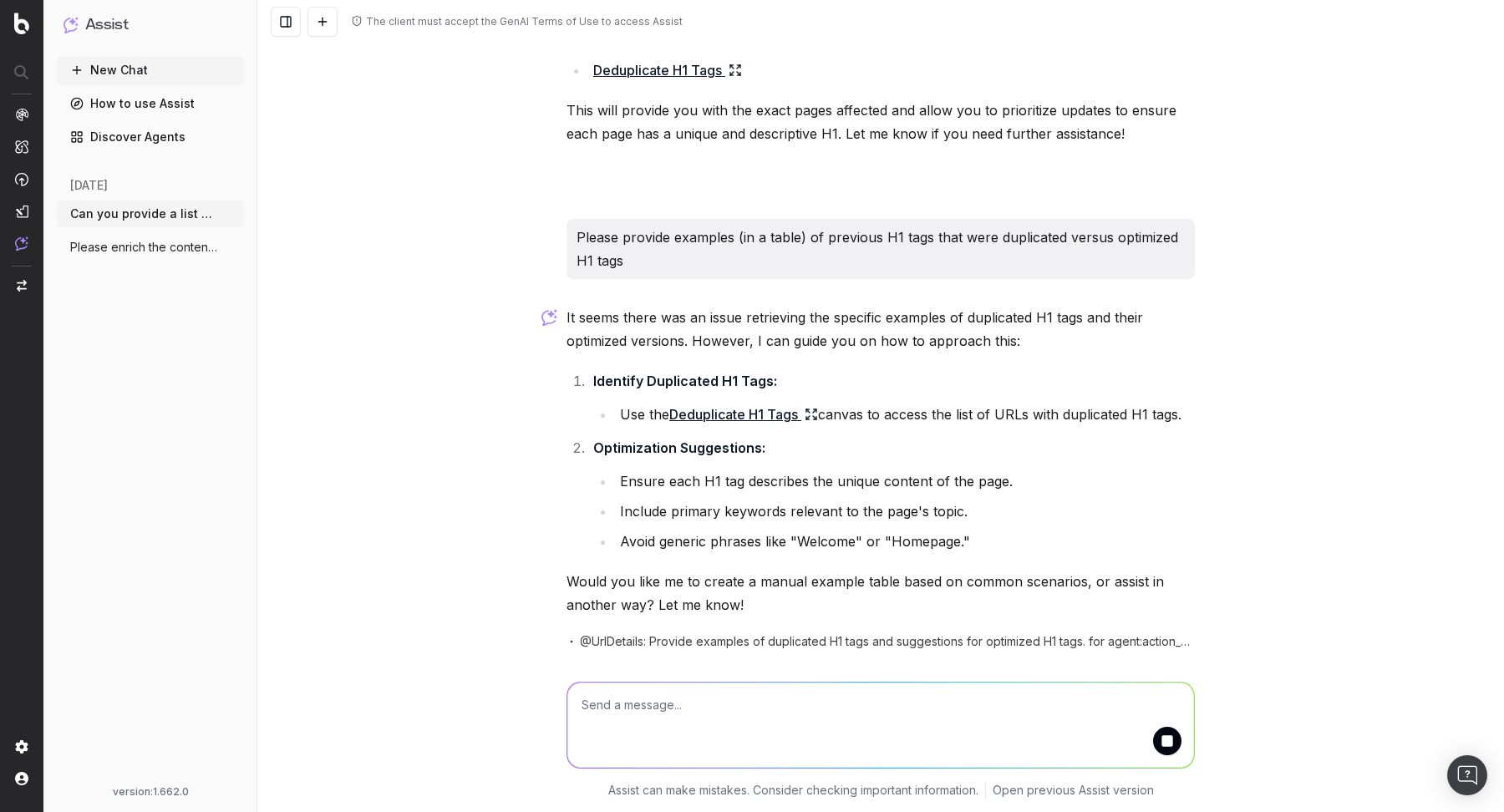
scroll to position [2053, 0]
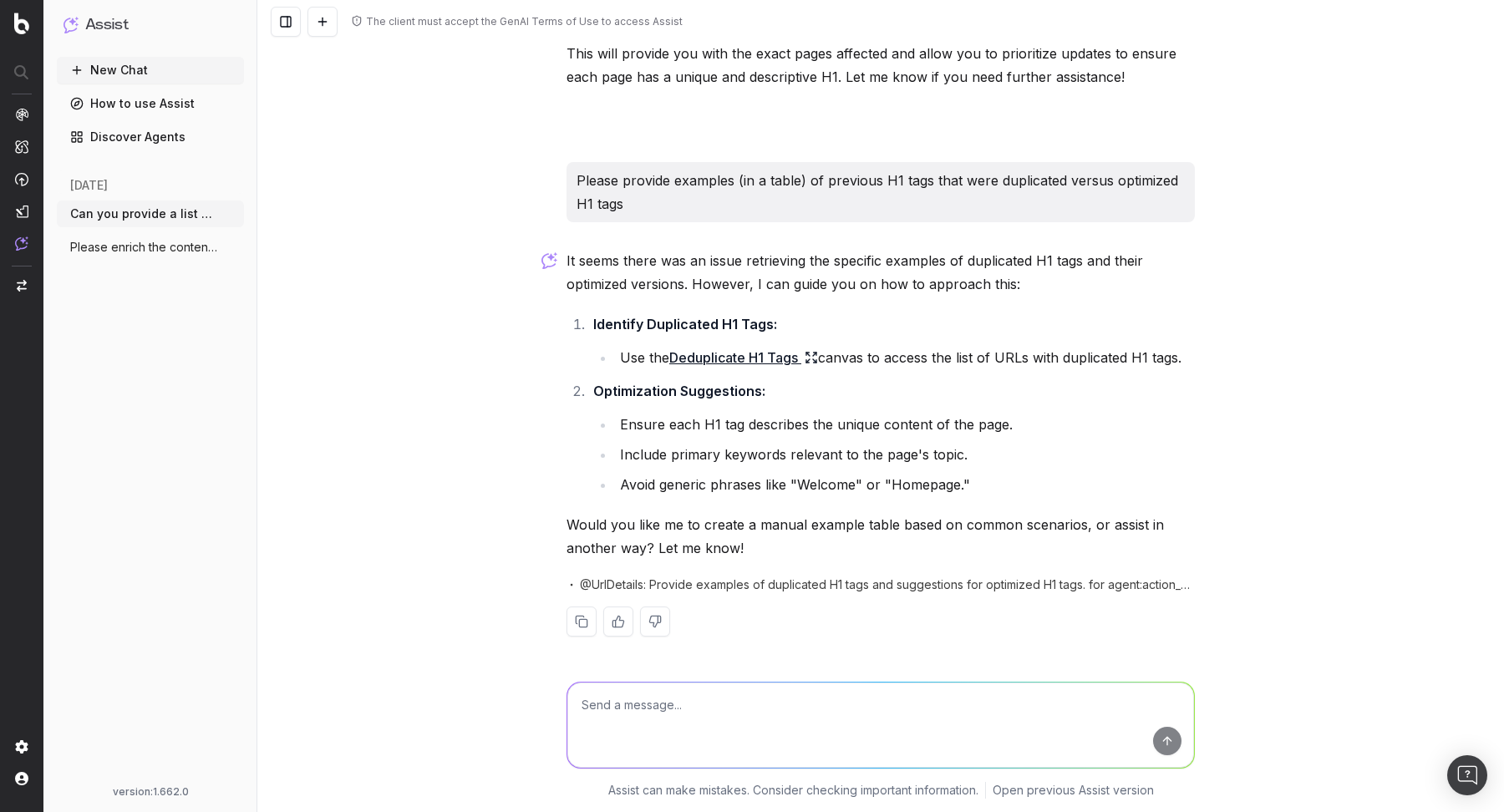
click at [816, 356] on icon at bounding box center [810, 357] width 13 height 13
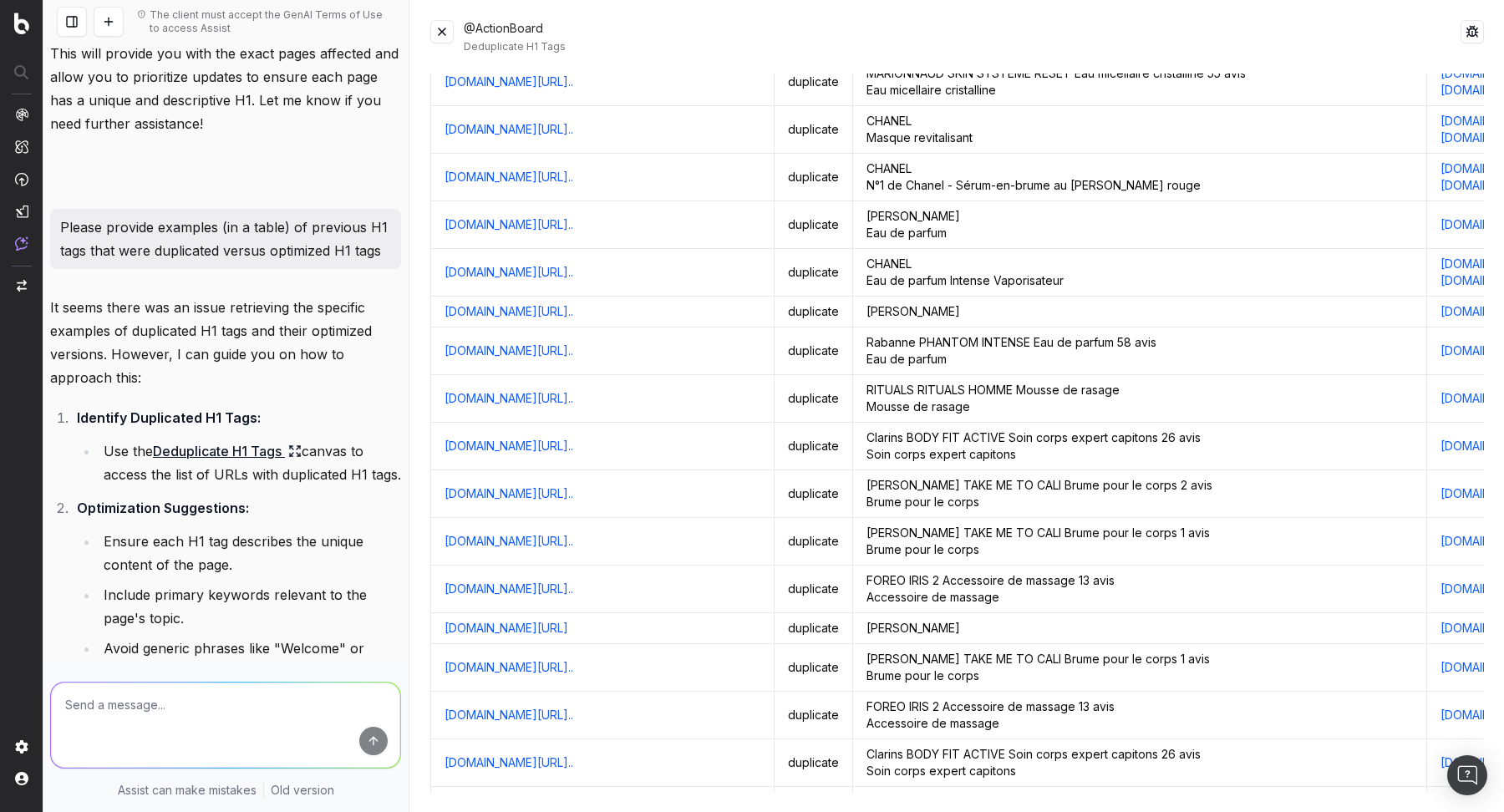
scroll to position [0, 0]
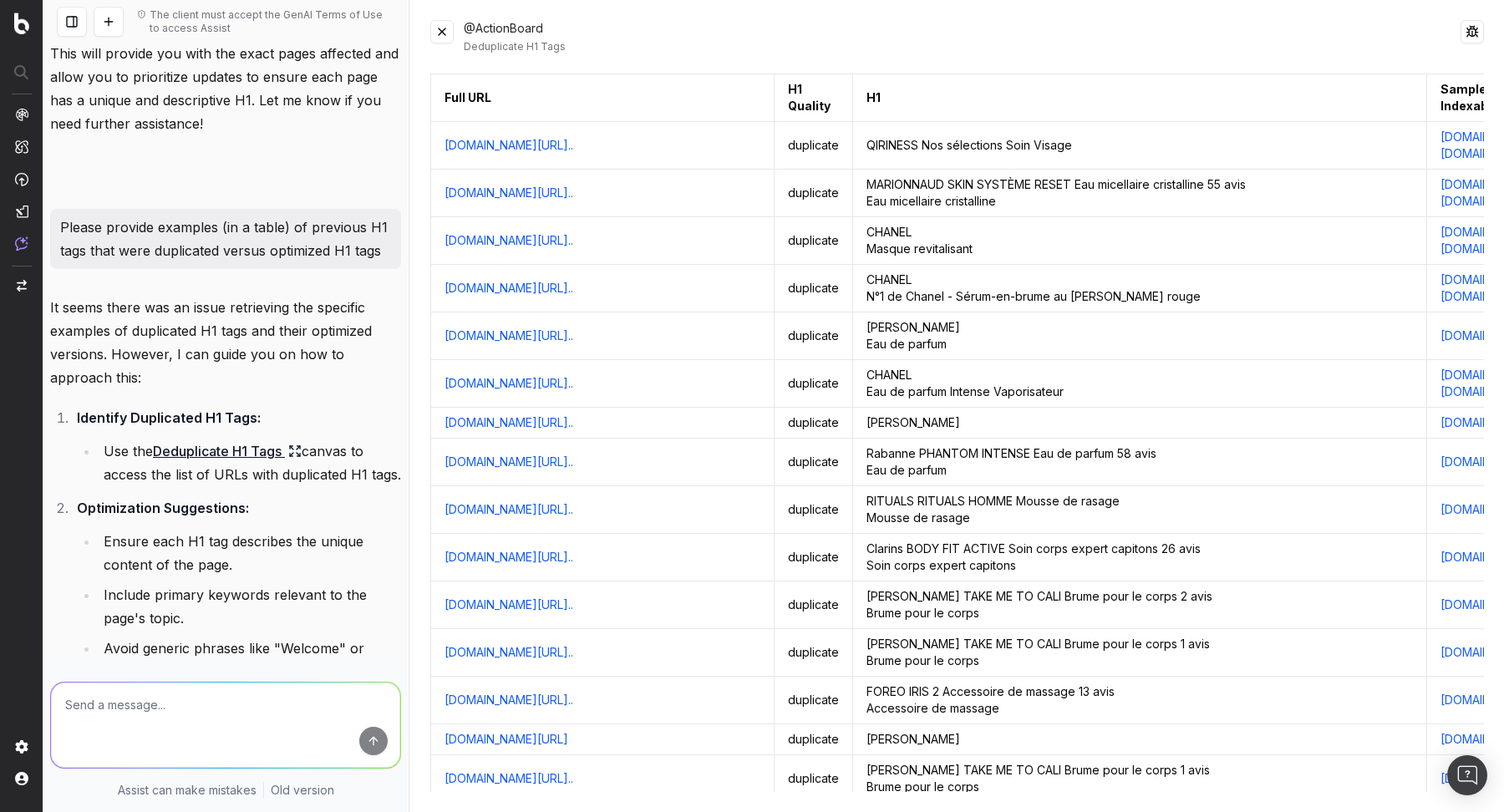
click at [446, 31] on button at bounding box center [442, 32] width 24 height 24
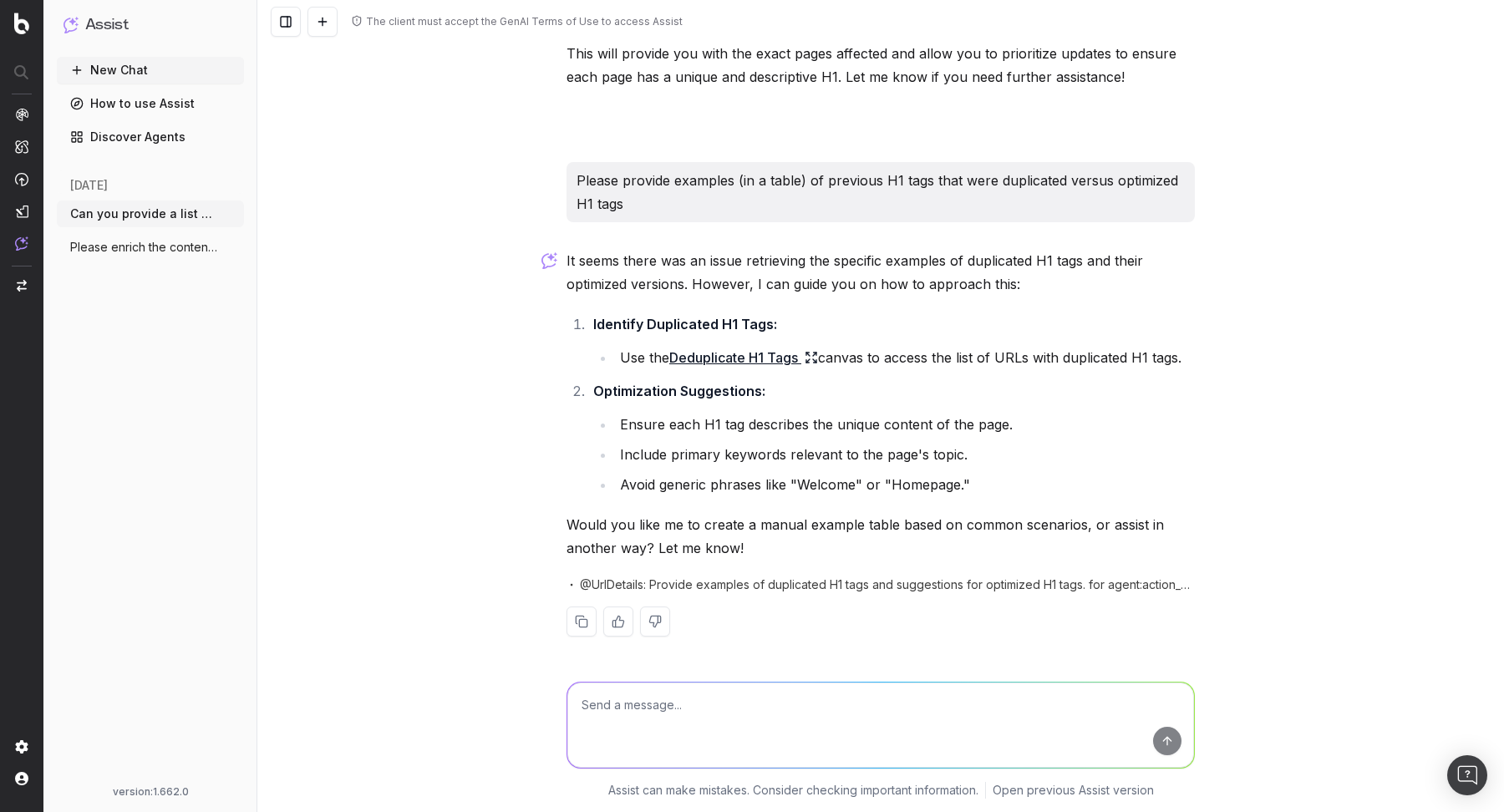
click at [639, 702] on textarea at bounding box center [880, 724] width 626 height 85
click at [884, 705] on textarea "Can you provide a PageWorkers ticket to deploy these H1?" at bounding box center [880, 724] width 626 height 85
type textarea "Can you provide a PageWorkers ticket to deploy these optimised H1?"
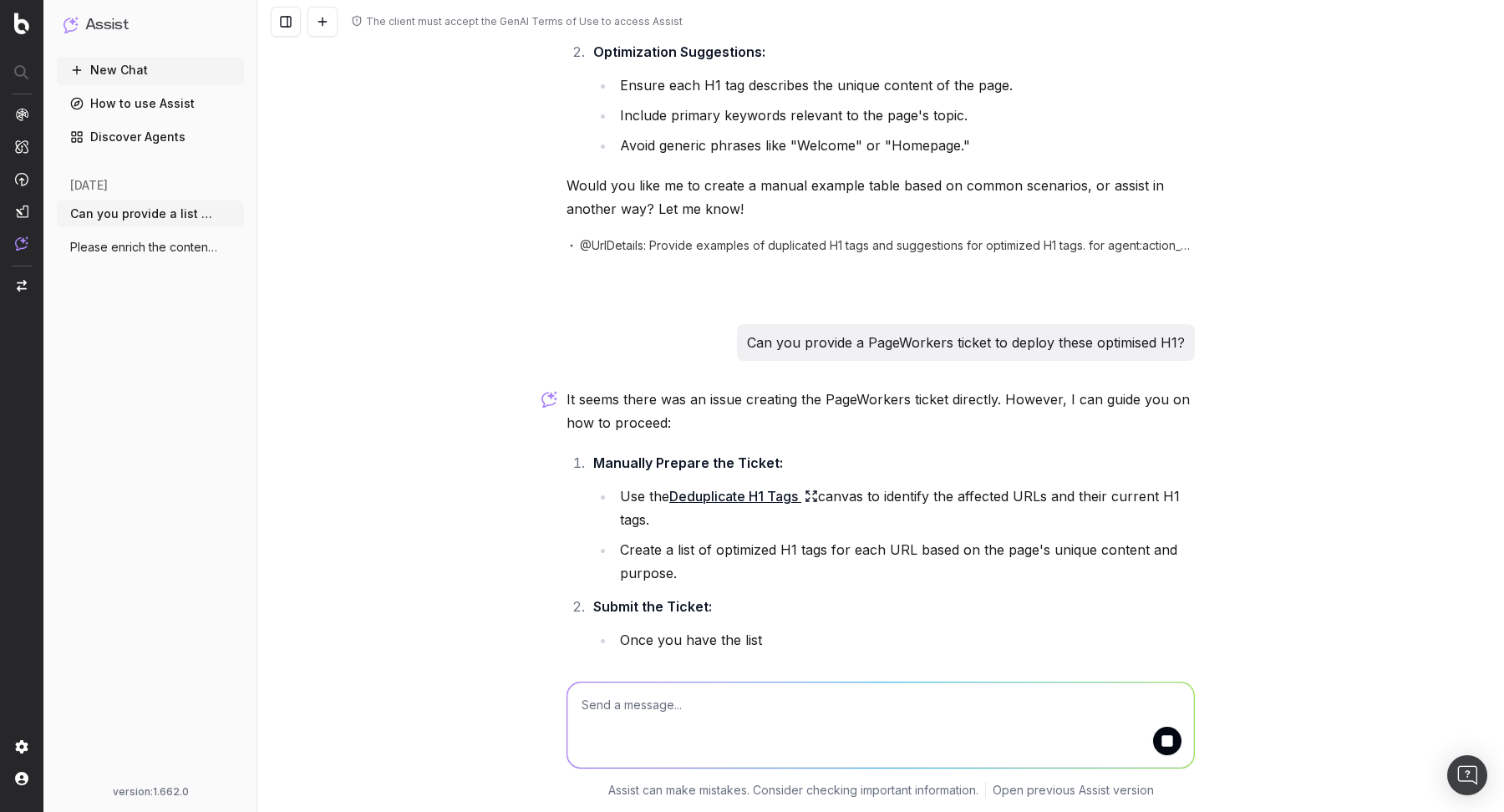
scroll to position [2427, 0]
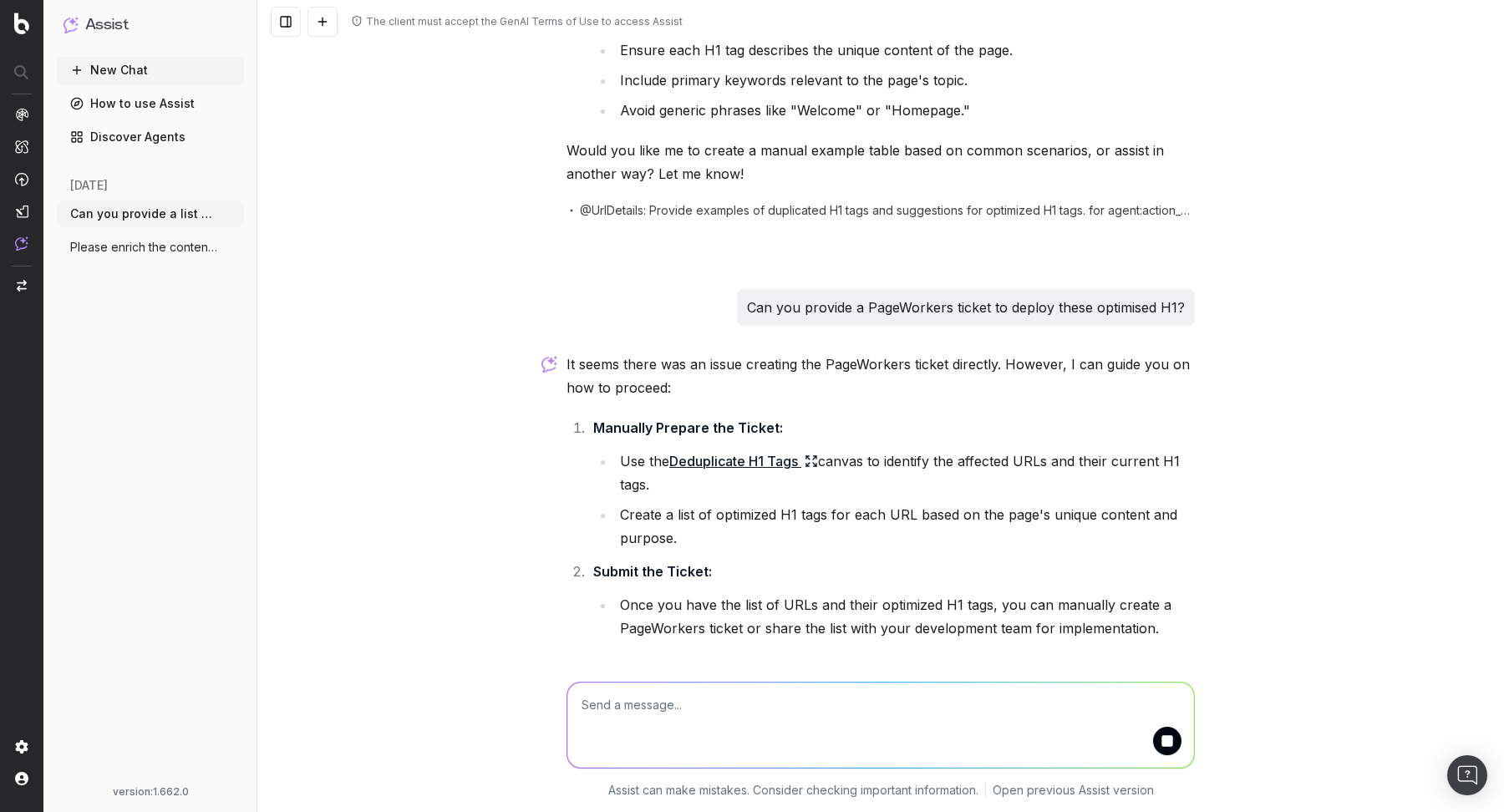
click at [813, 459] on icon at bounding box center [810, 460] width 13 height 13
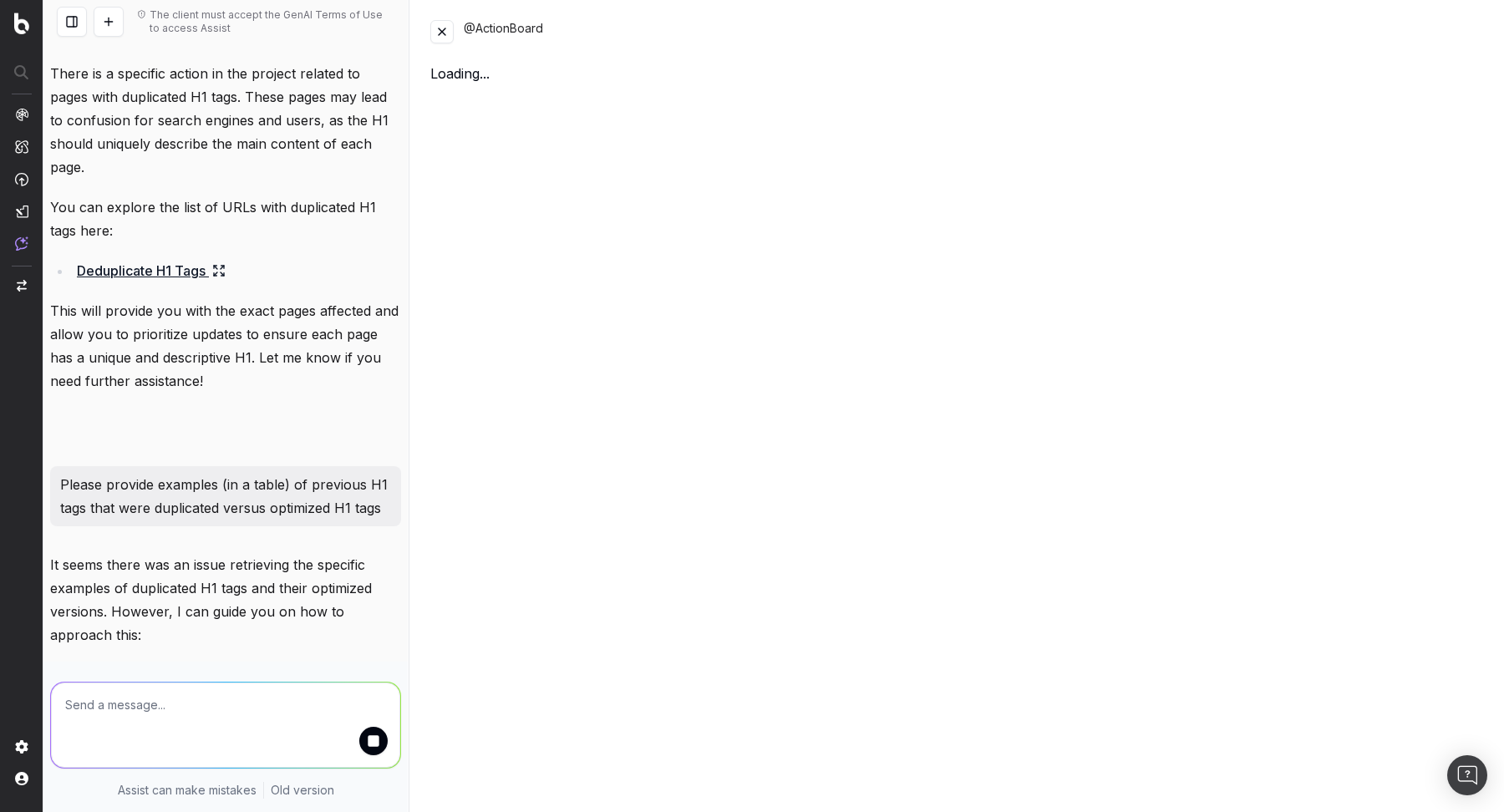
scroll to position [3199, 0]
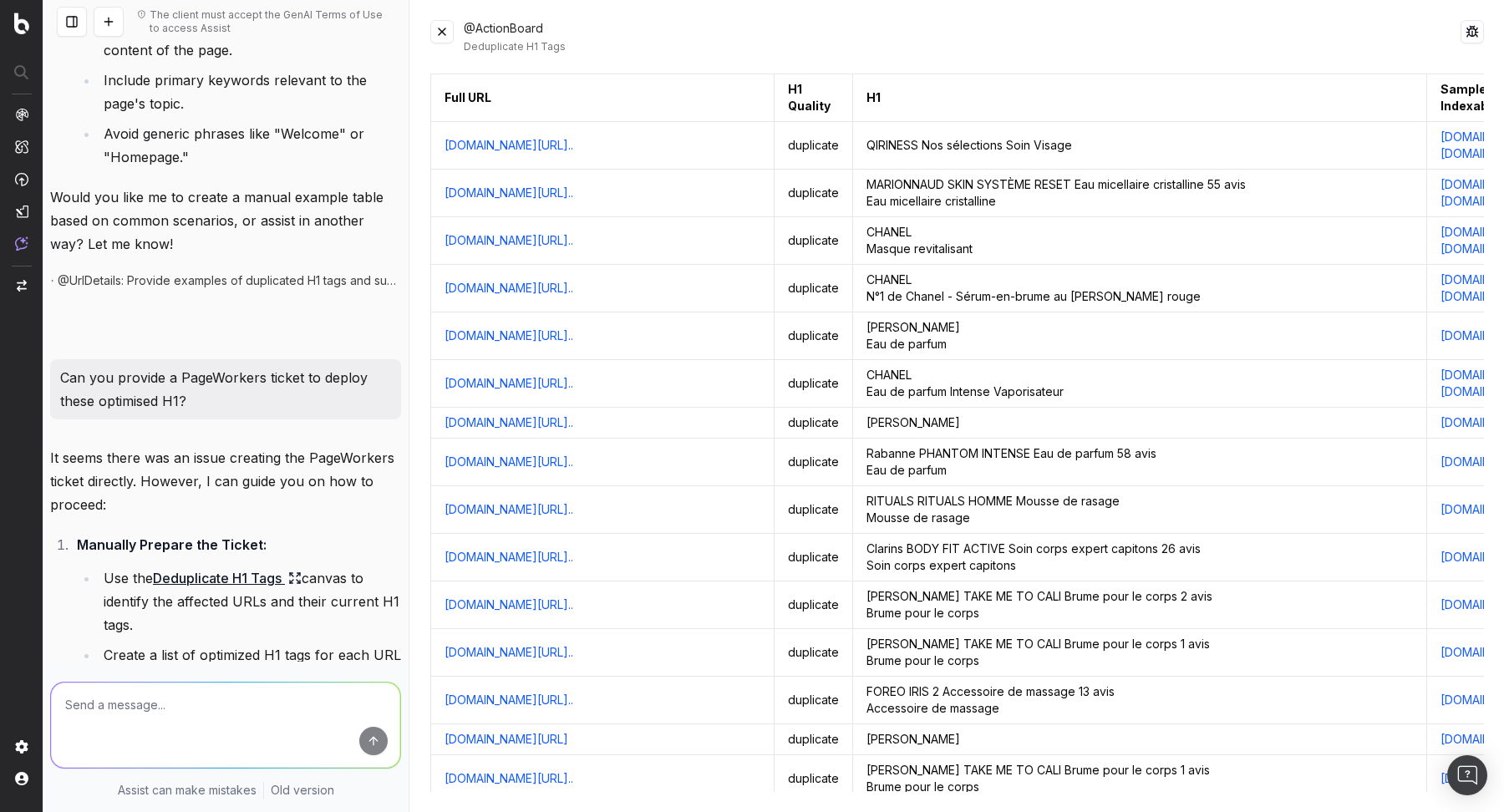
click at [438, 34] on button at bounding box center [442, 32] width 24 height 24
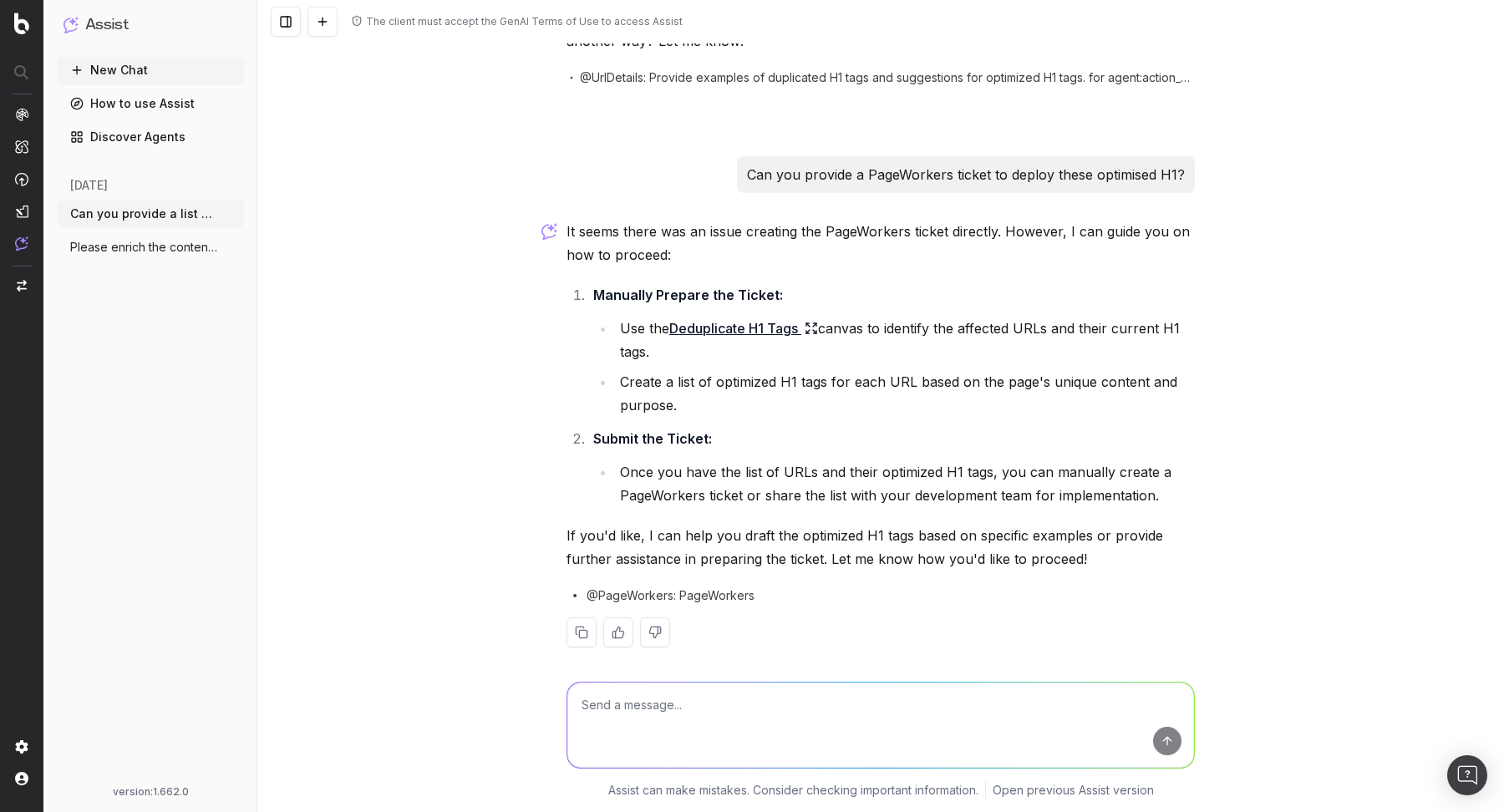
scroll to position [2571, 0]
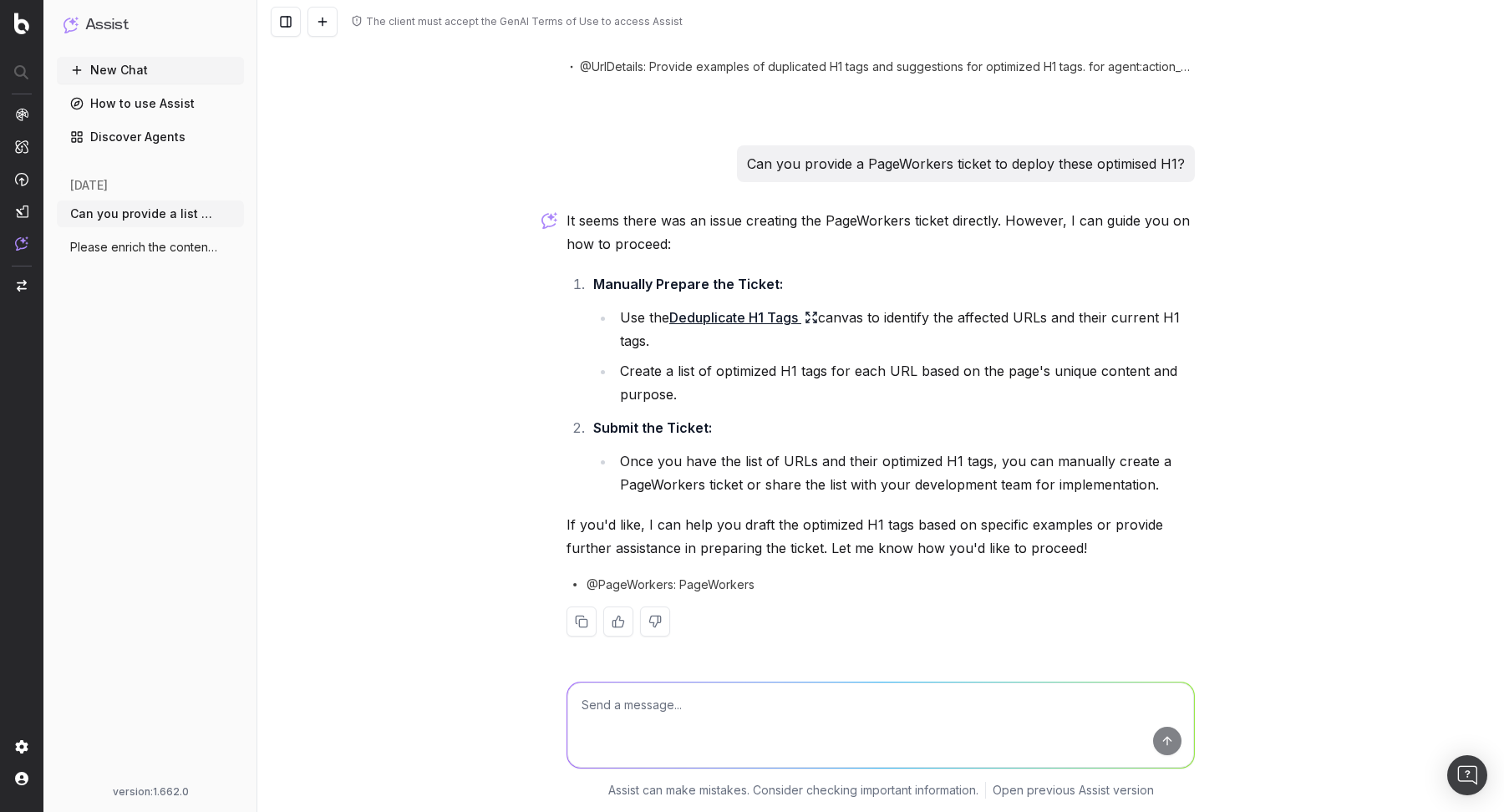
click at [751, 150] on div "Can you provide a PageWorkers ticket to deploy these optimised H1?" at bounding box center [966, 164] width 458 height 37
click at [552, 216] on img at bounding box center [549, 220] width 16 height 17
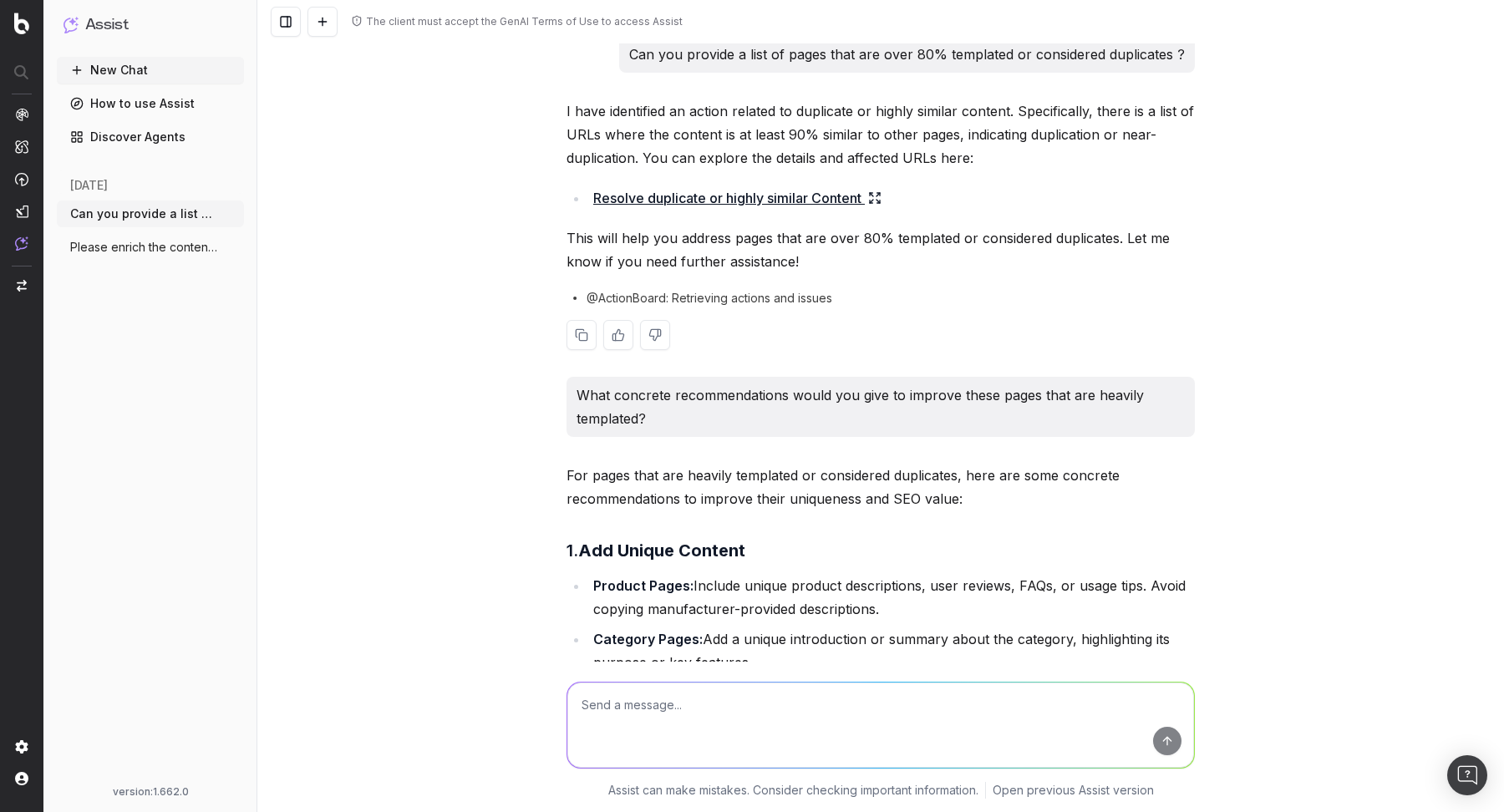
scroll to position [0, 0]
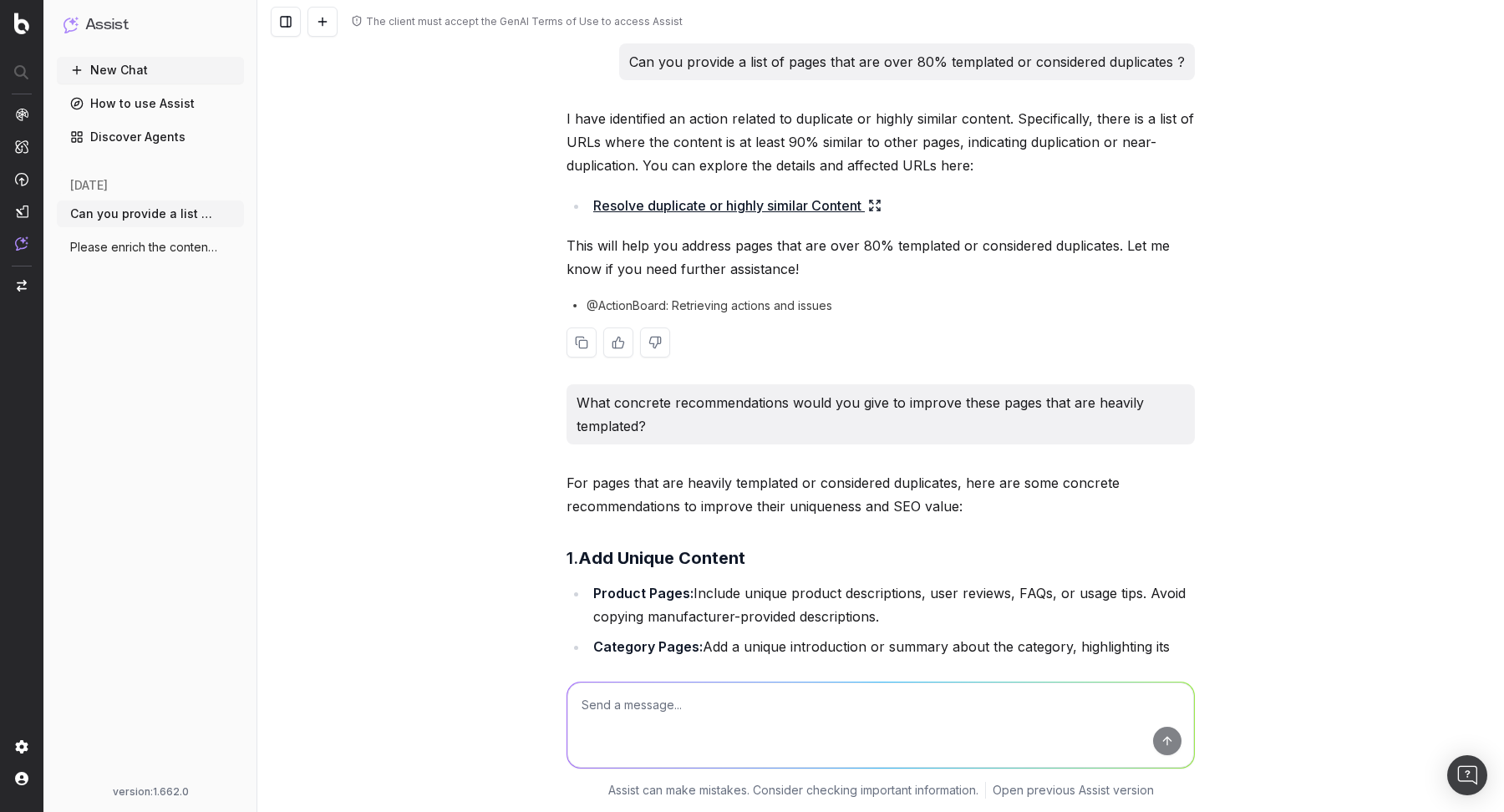
click at [874, 207] on icon at bounding box center [874, 205] width 13 height 13
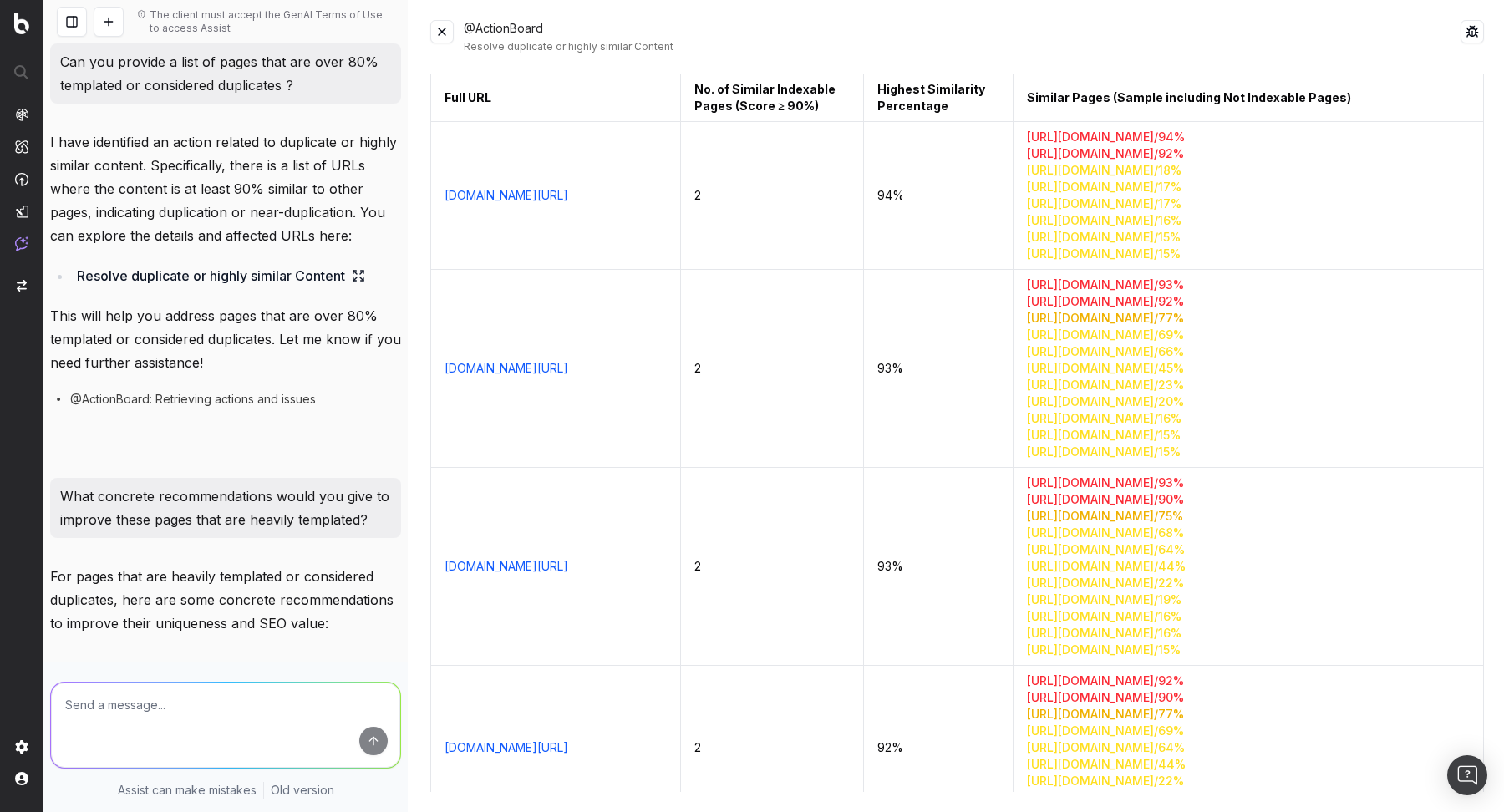
click at [437, 37] on button at bounding box center [442, 32] width 24 height 24
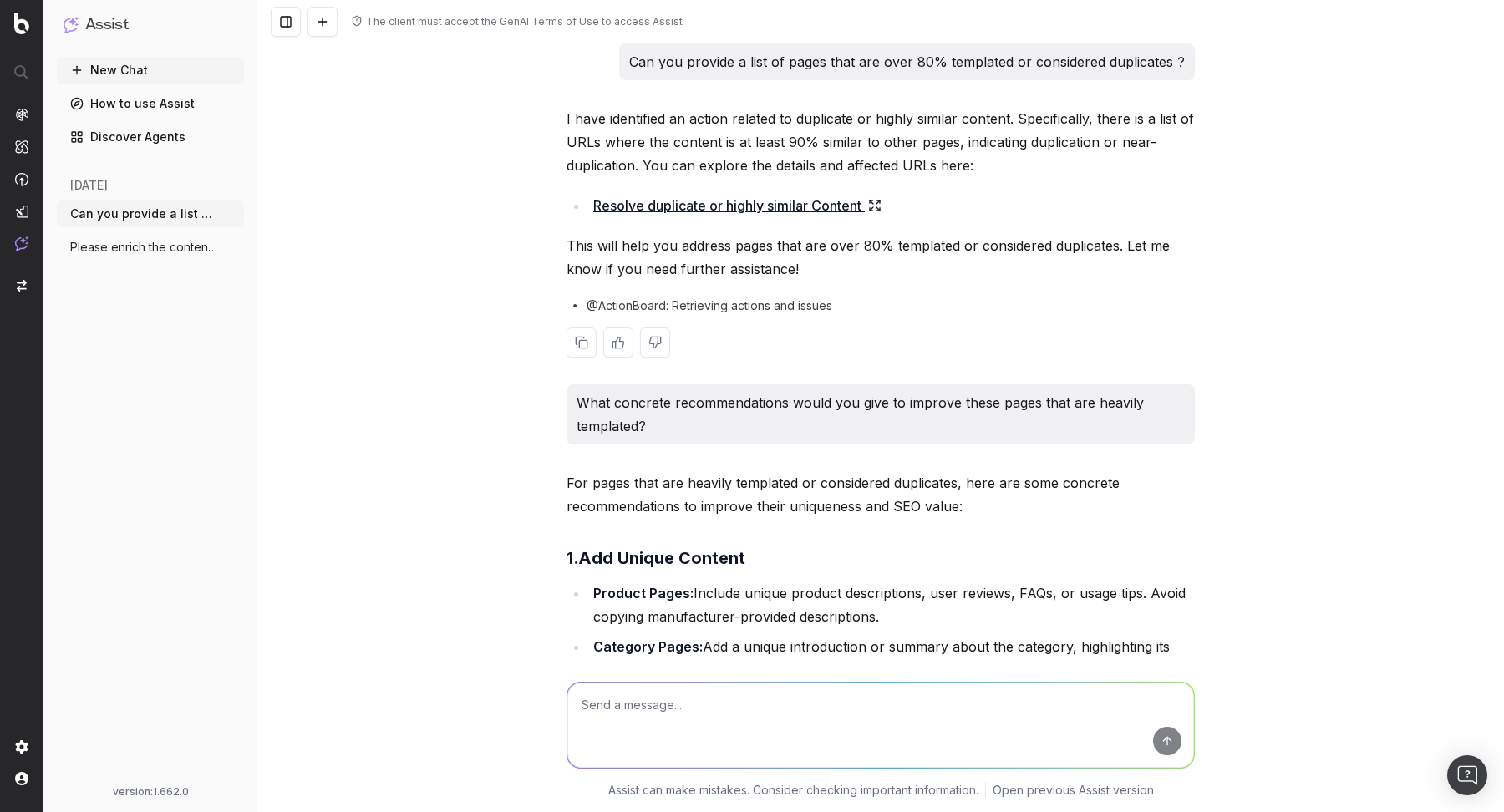
click at [875, 202] on icon at bounding box center [874, 205] width 13 height 13
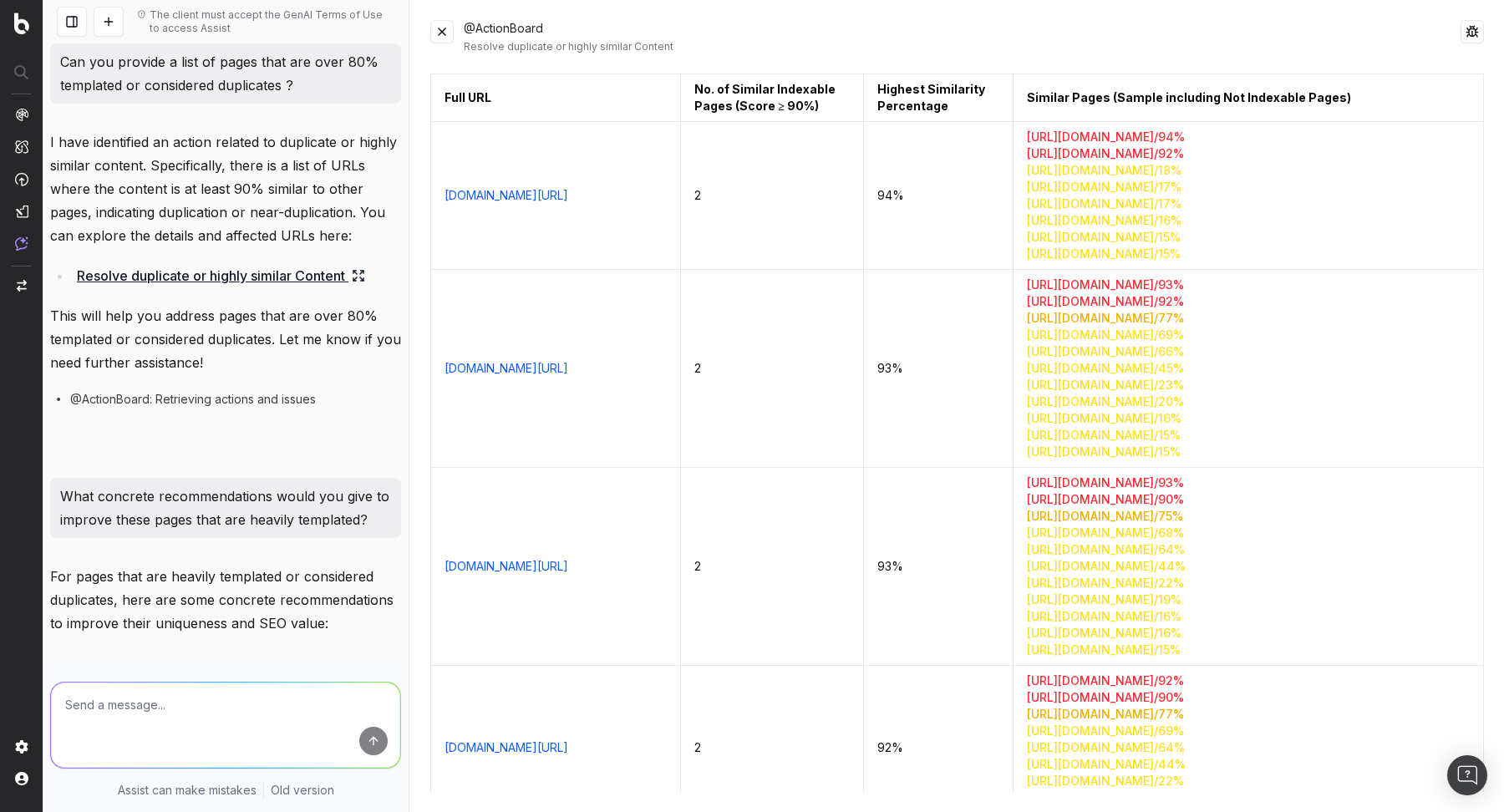
click at [448, 29] on button at bounding box center [442, 32] width 24 height 24
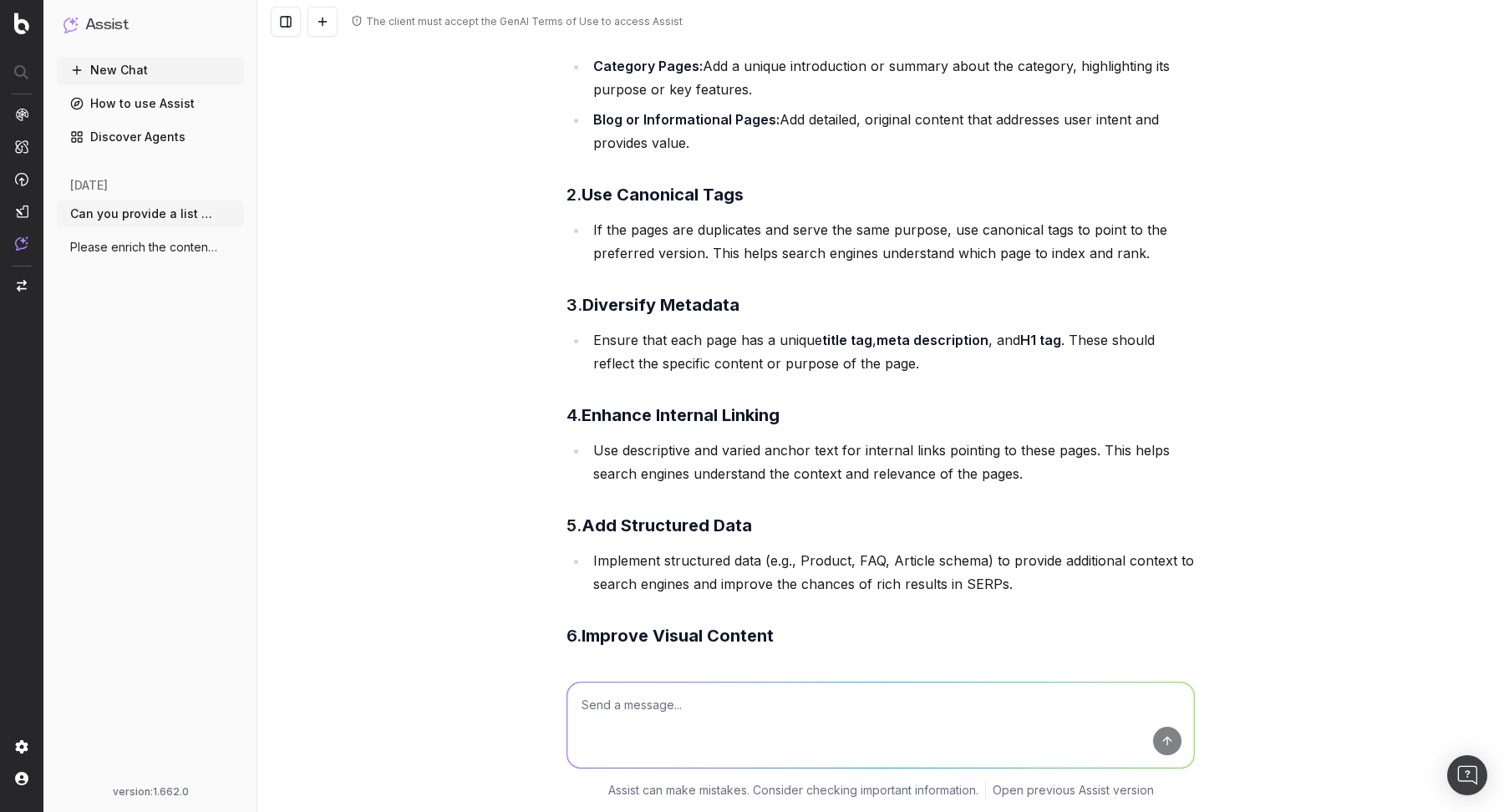
scroll to position [136, 0]
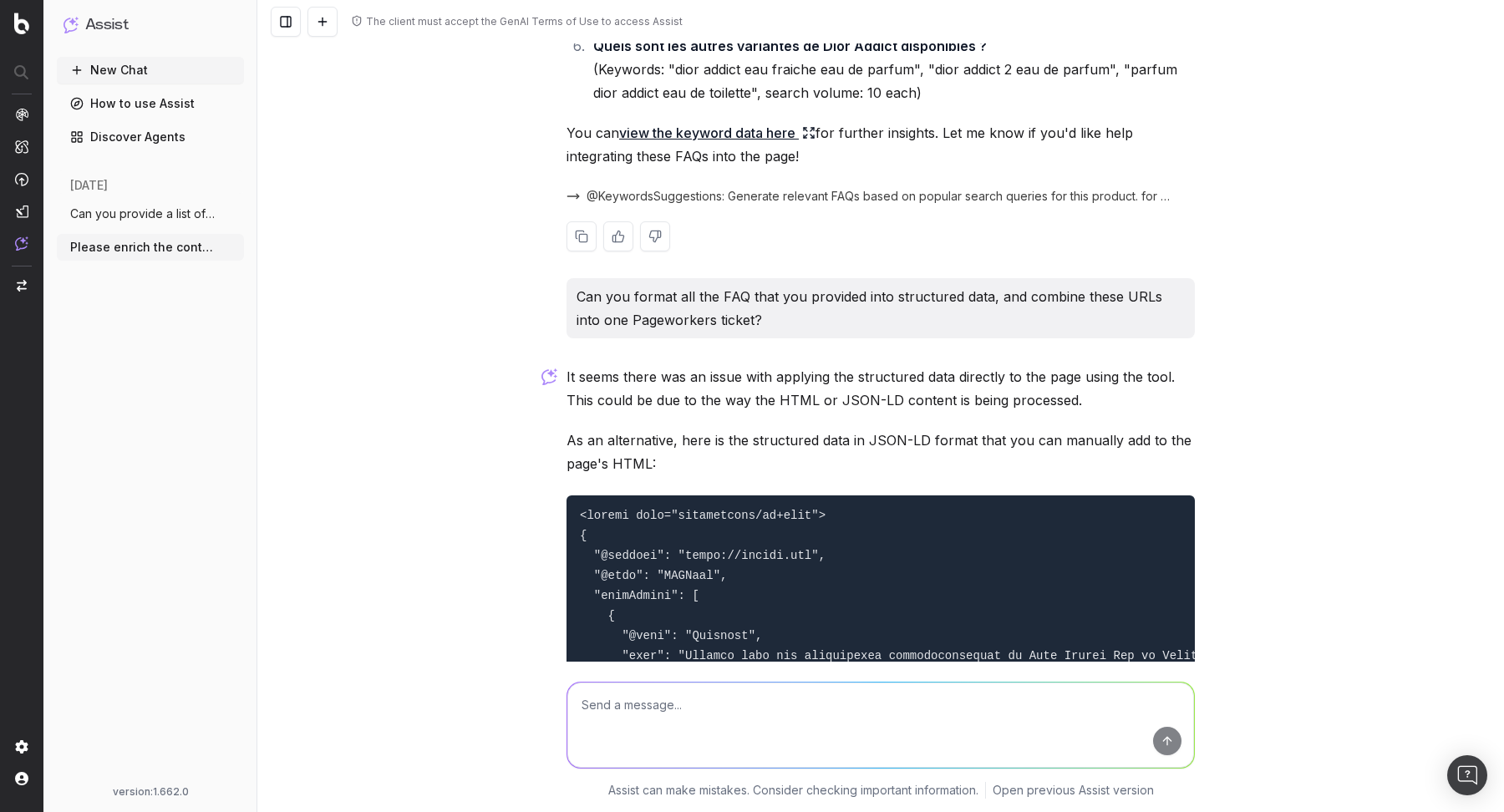
scroll to position [3492, 0]
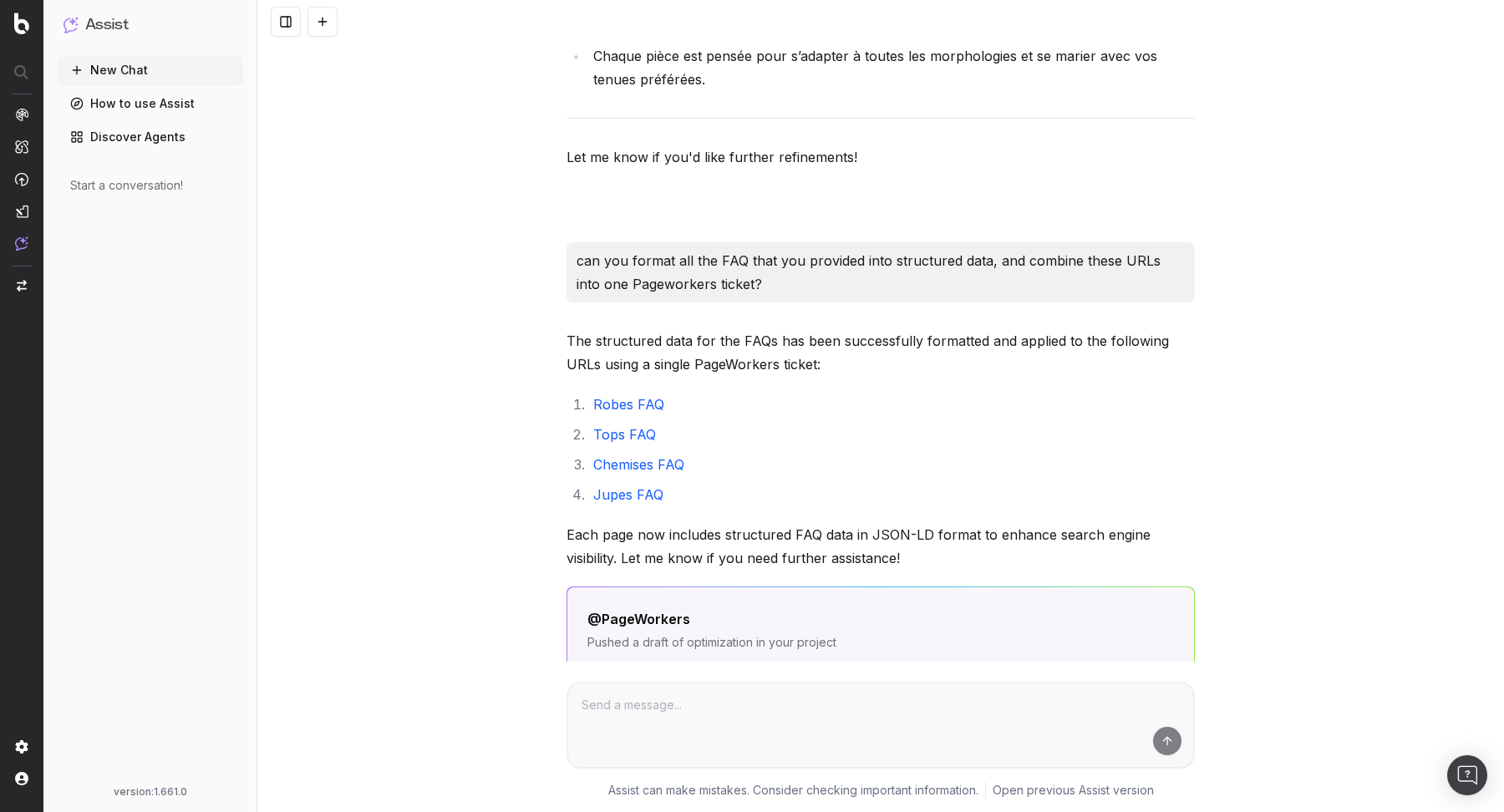
scroll to position [10811, 0]
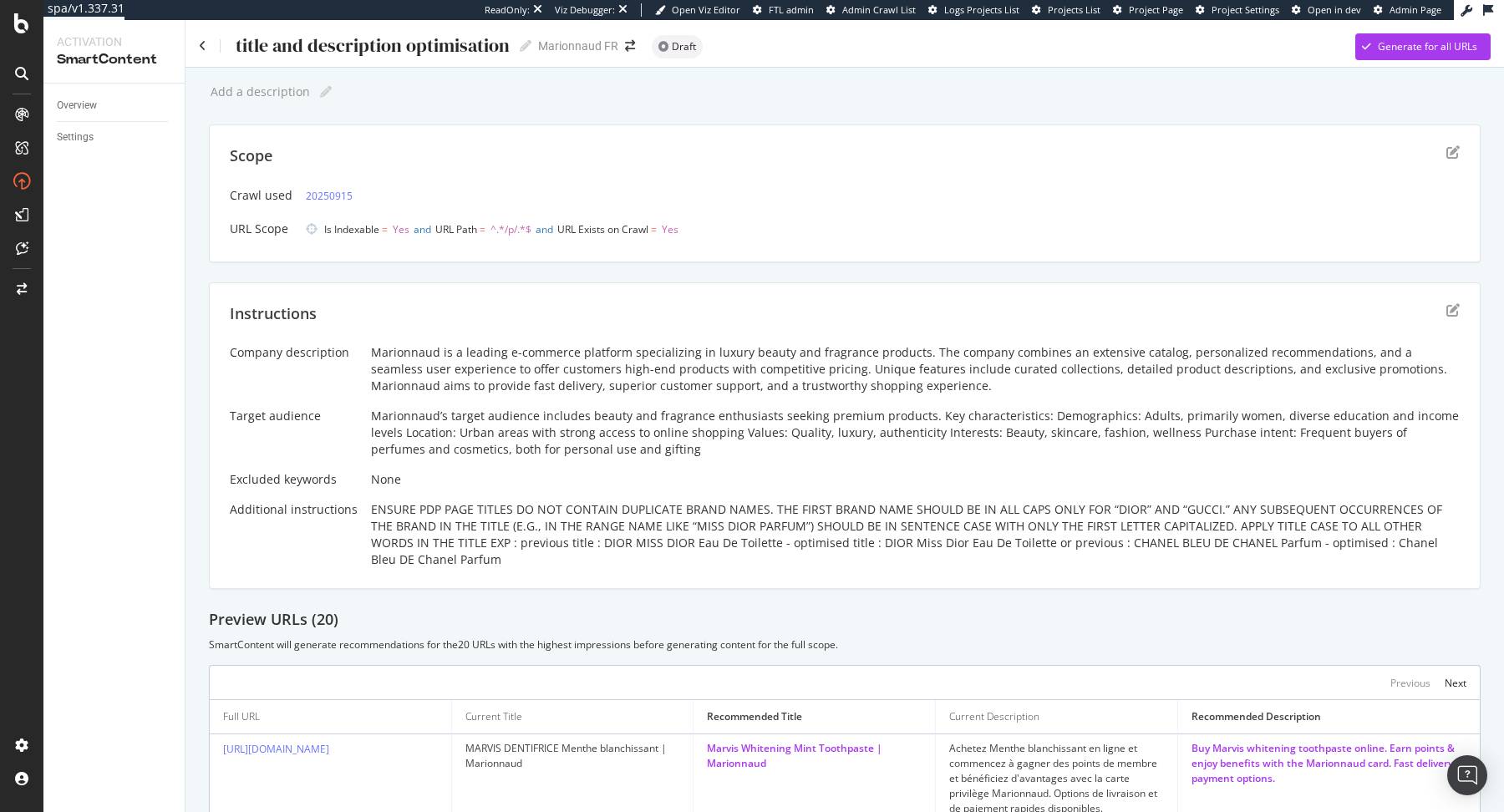
scroll to position [819, 0]
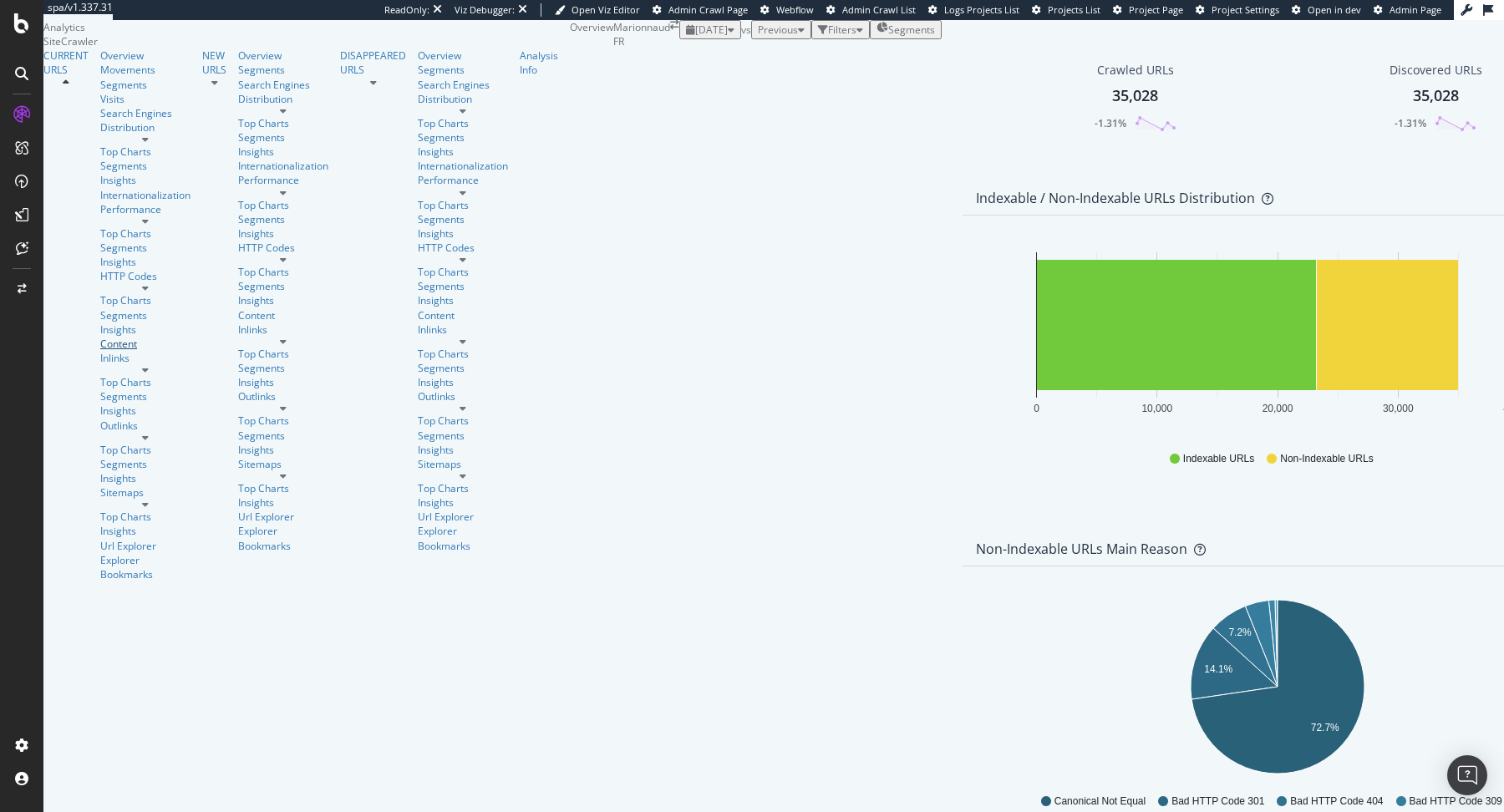
click at [100, 337] on div "Content" at bounding box center [145, 344] width 90 height 14
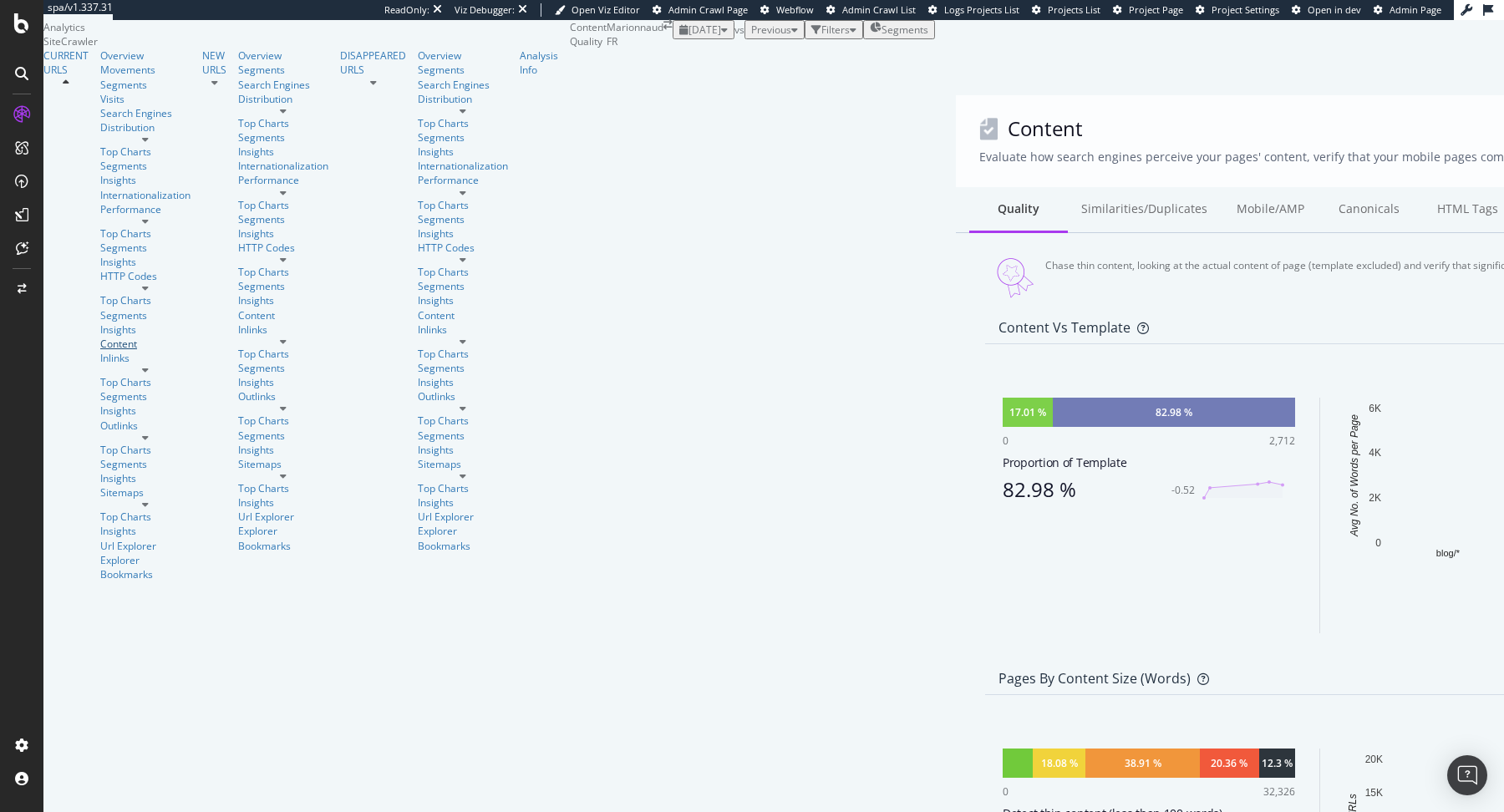
scroll to position [39, 0]
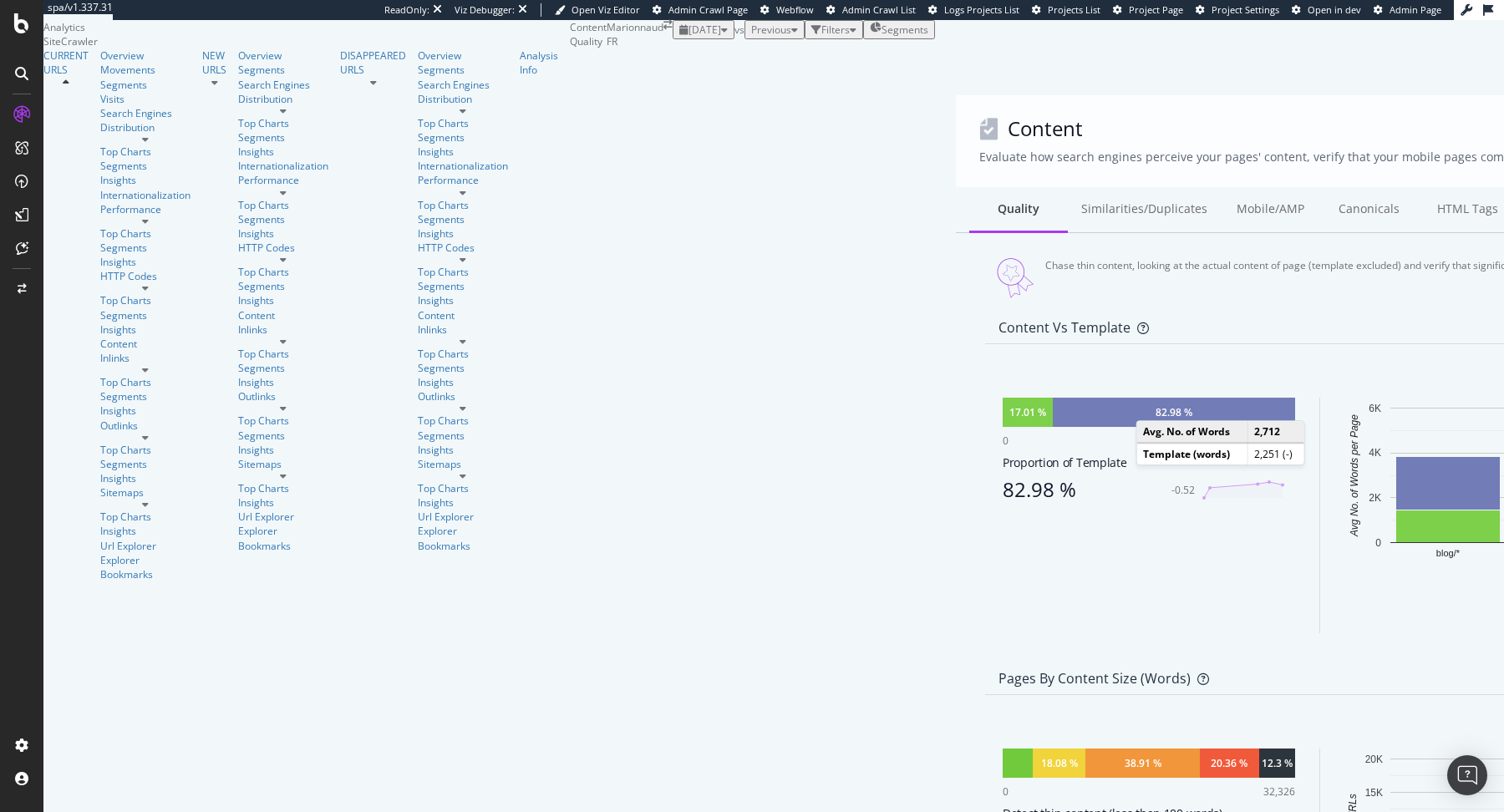
click at [1052, 397] on div "82.98 %" at bounding box center [1173, 411] width 242 height 29
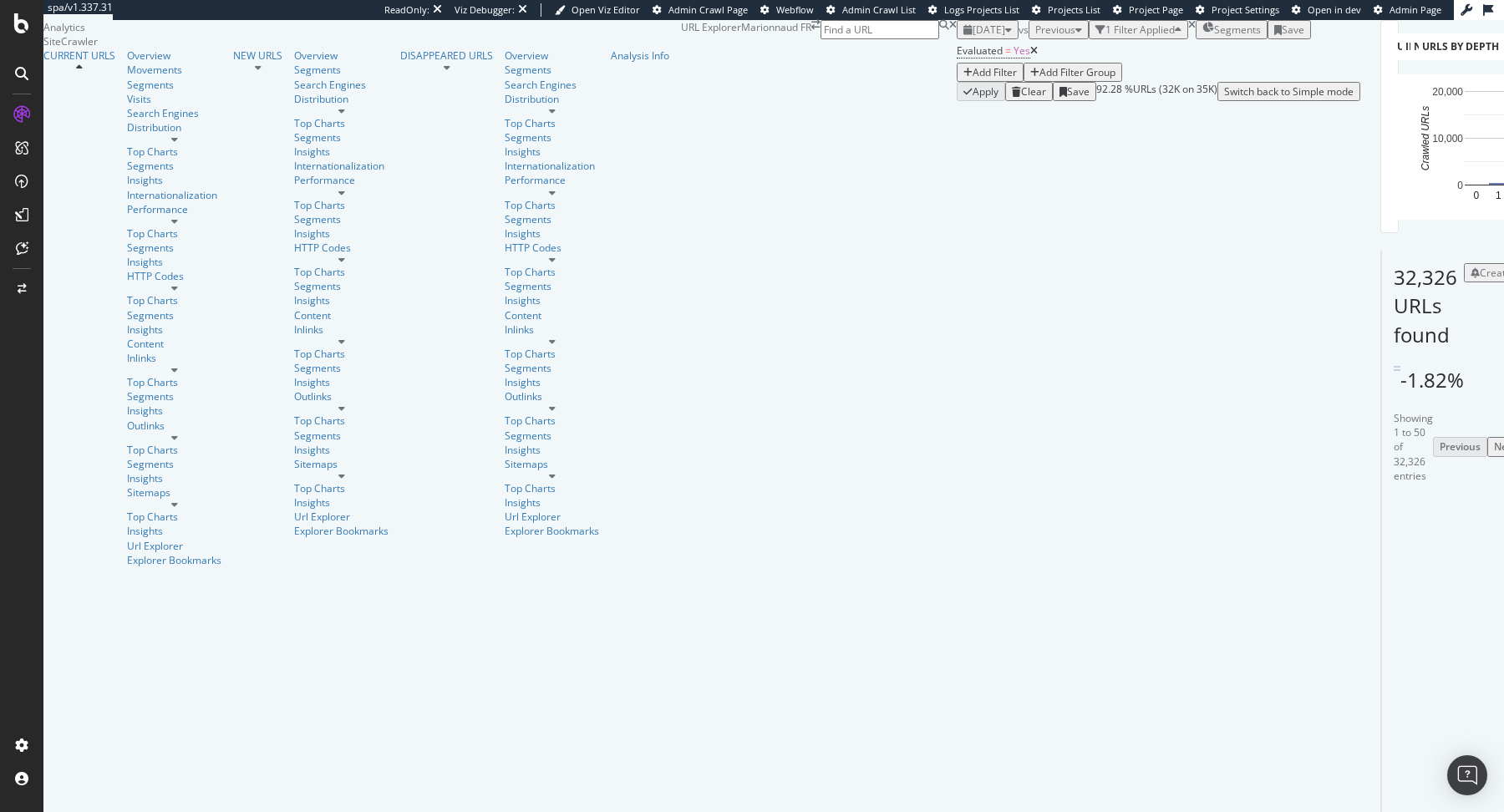
scroll to position [104, 0]
